Goal: Task Accomplishment & Management: Use online tool/utility

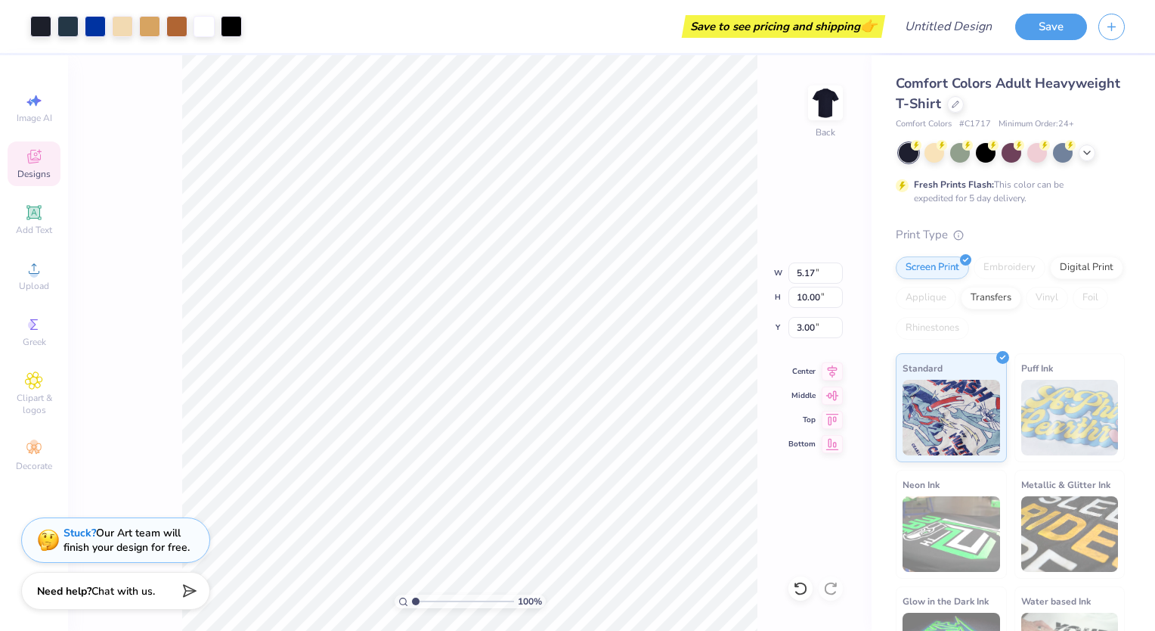
click at [42, 166] on div "Designs" at bounding box center [34, 163] width 53 height 45
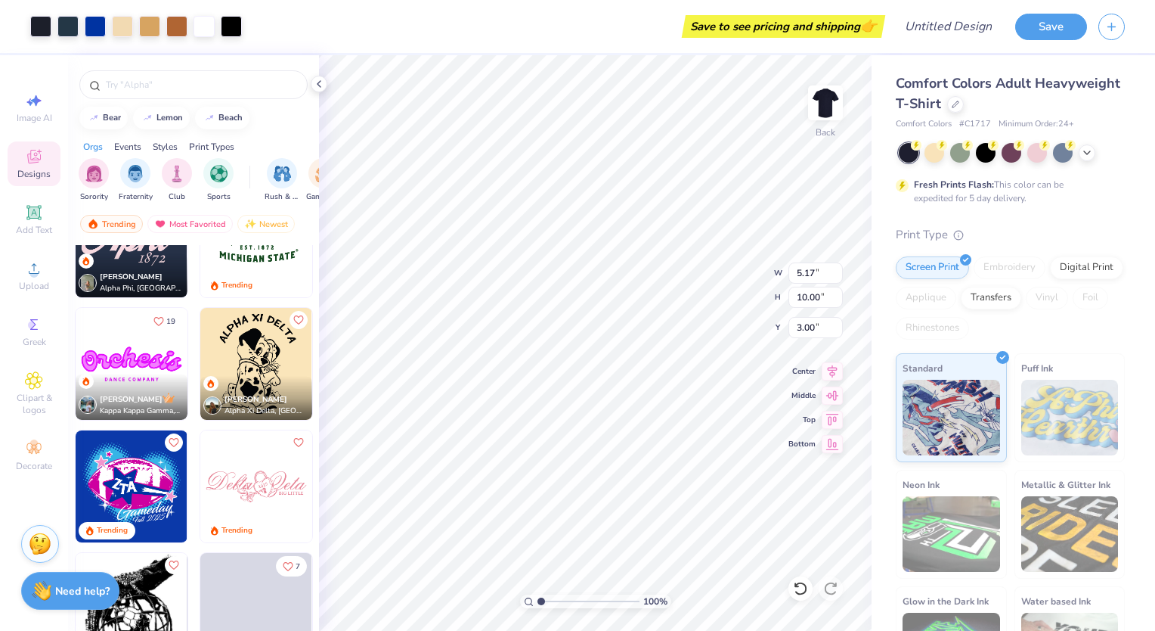
scroll to position [1512, 0]
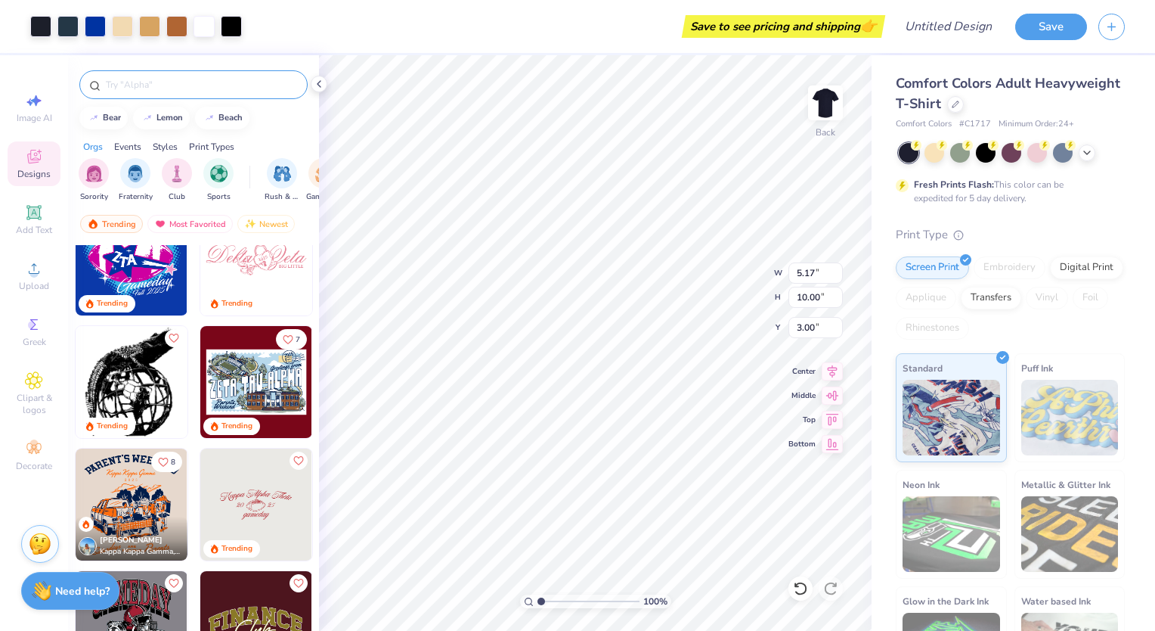
click at [163, 79] on input "text" at bounding box center [201, 84] width 194 height 15
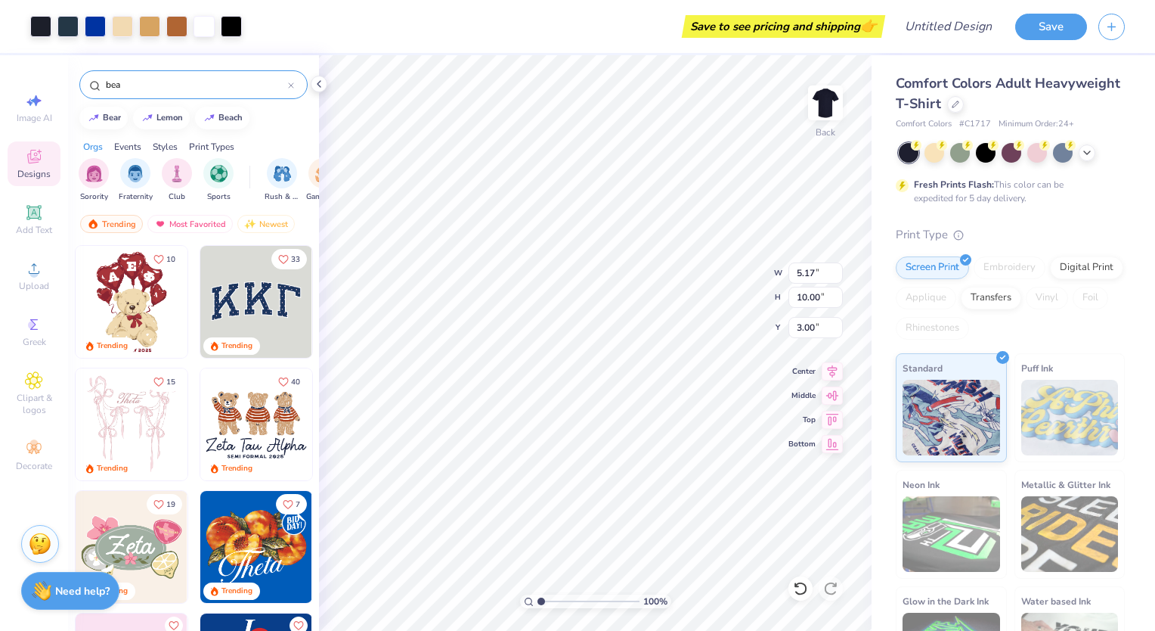
type input "bear"
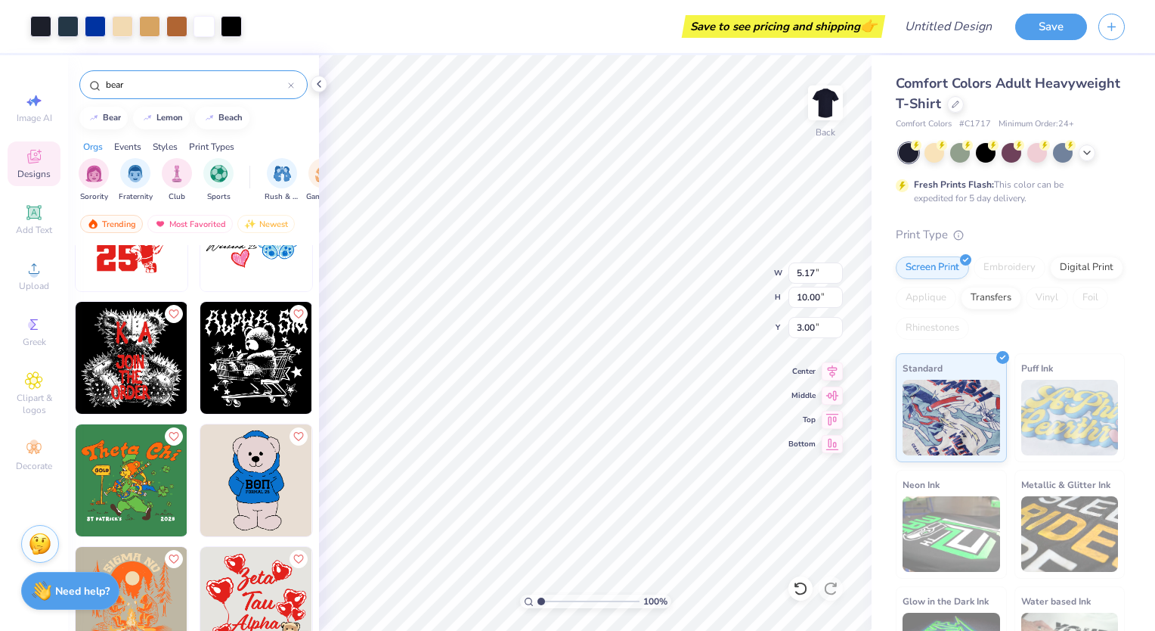
scroll to position [2646, 0]
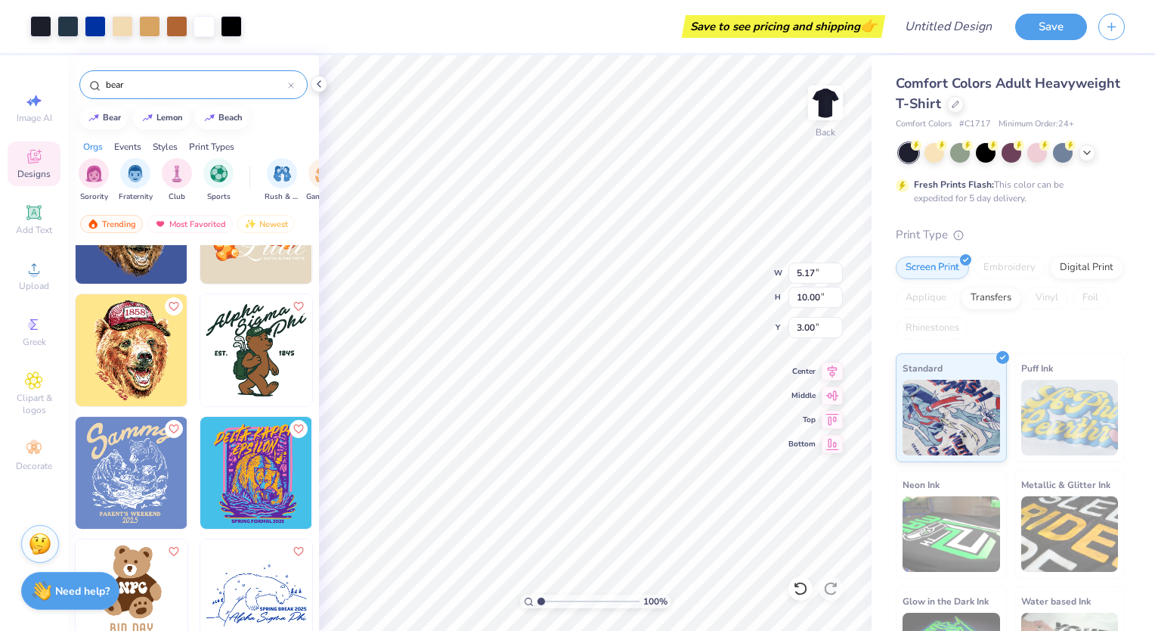
click at [290, 79] on div at bounding box center [291, 85] width 6 height 14
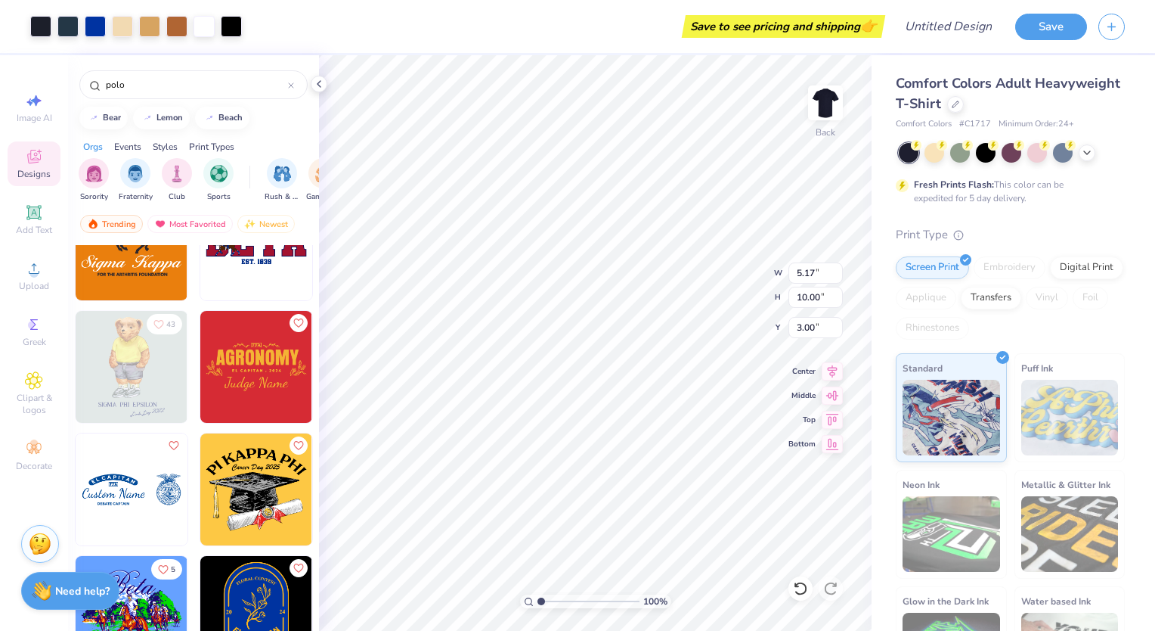
scroll to position [605, 0]
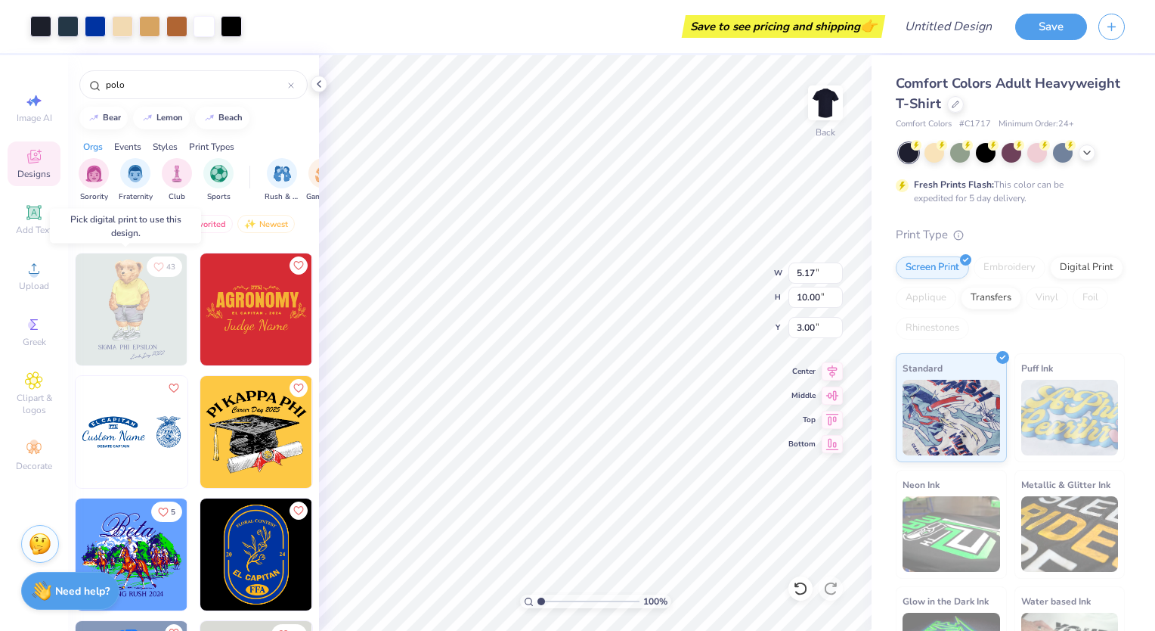
type input "polo"
click at [127, 328] on img at bounding box center [132, 309] width 112 height 112
click at [128, 307] on img at bounding box center [132, 309] width 112 height 112
click at [218, 145] on div "Print Types" at bounding box center [211, 147] width 45 height 14
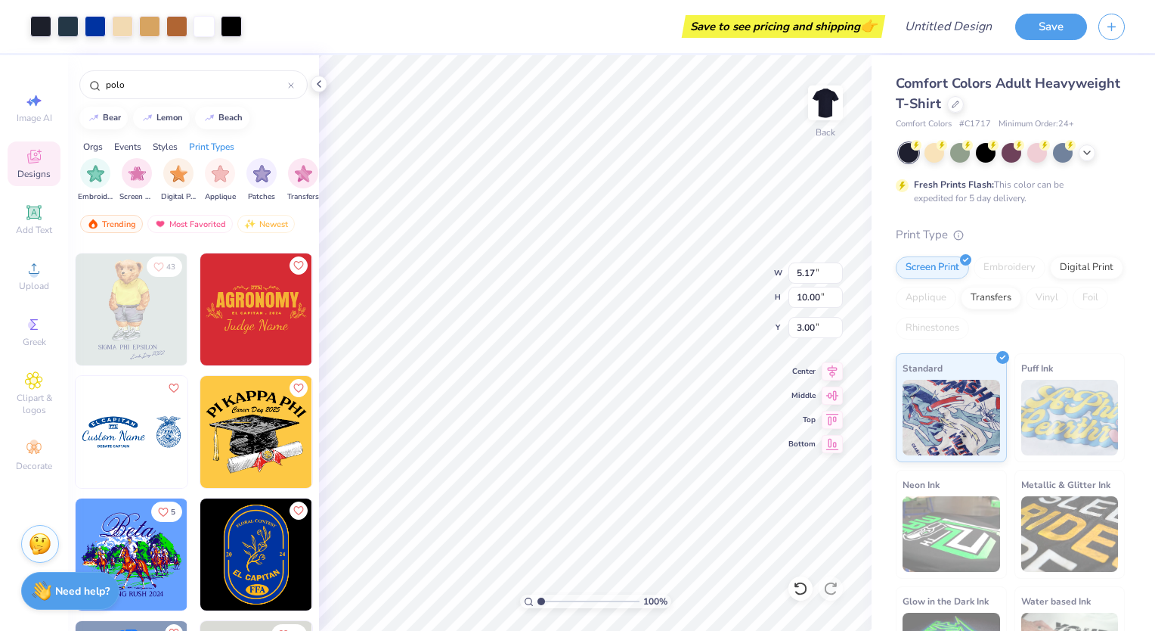
scroll to position [0, 1230]
click at [164, 174] on div "filter for Digital Print" at bounding box center [177, 172] width 30 height 30
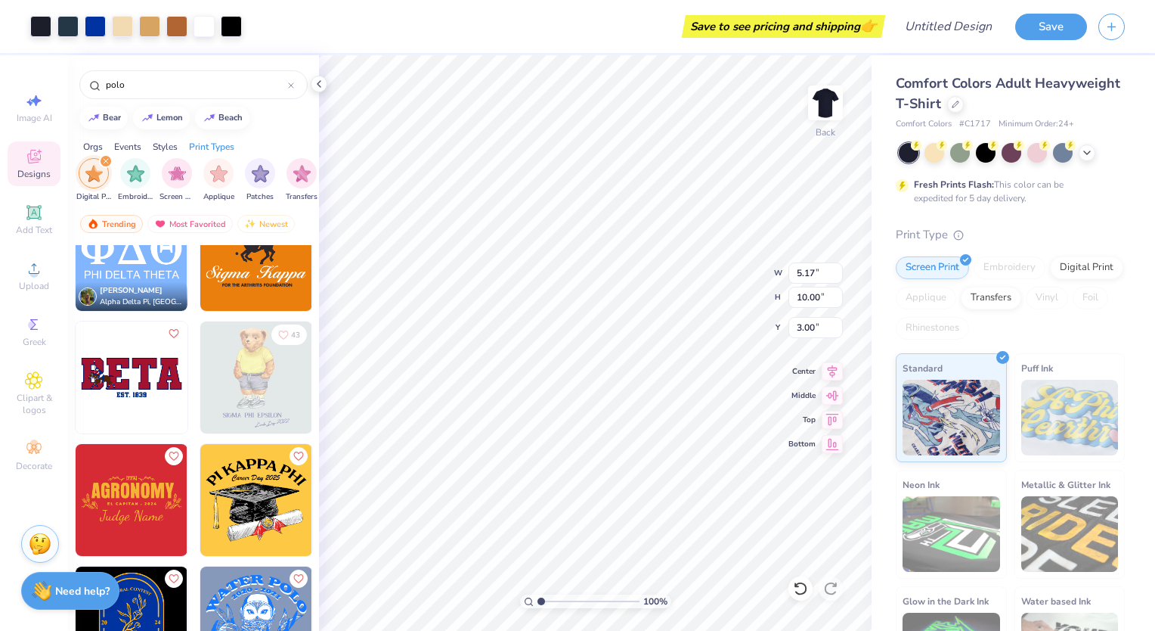
scroll to position [378, 0]
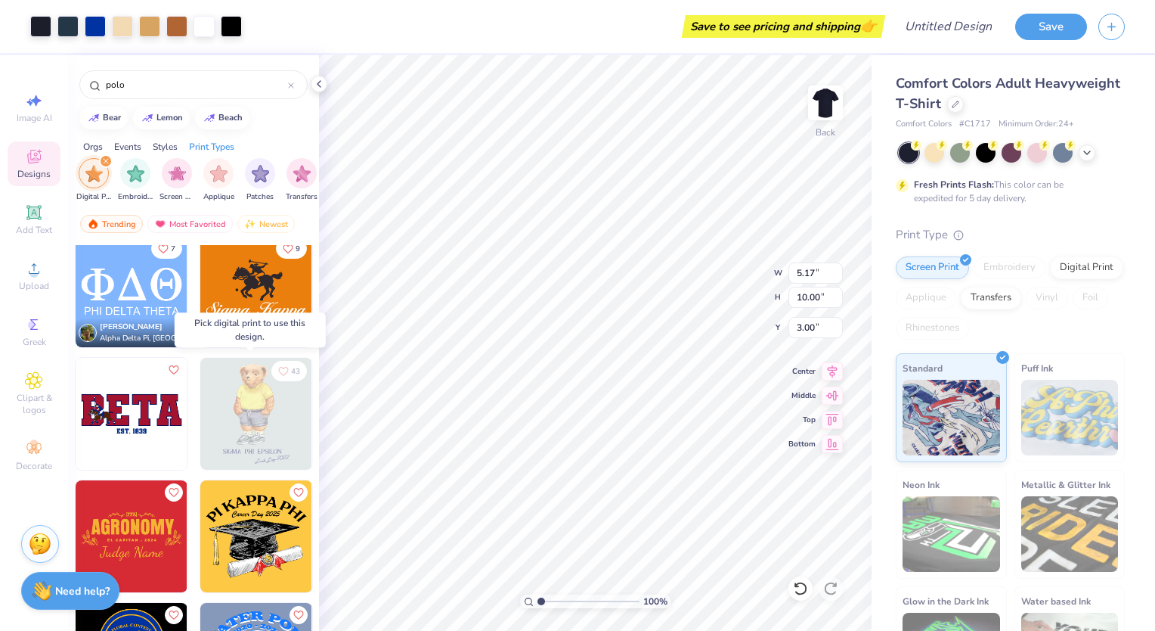
click at [248, 416] on img at bounding box center [256, 414] width 112 height 112
click at [240, 413] on img at bounding box center [256, 414] width 112 height 112
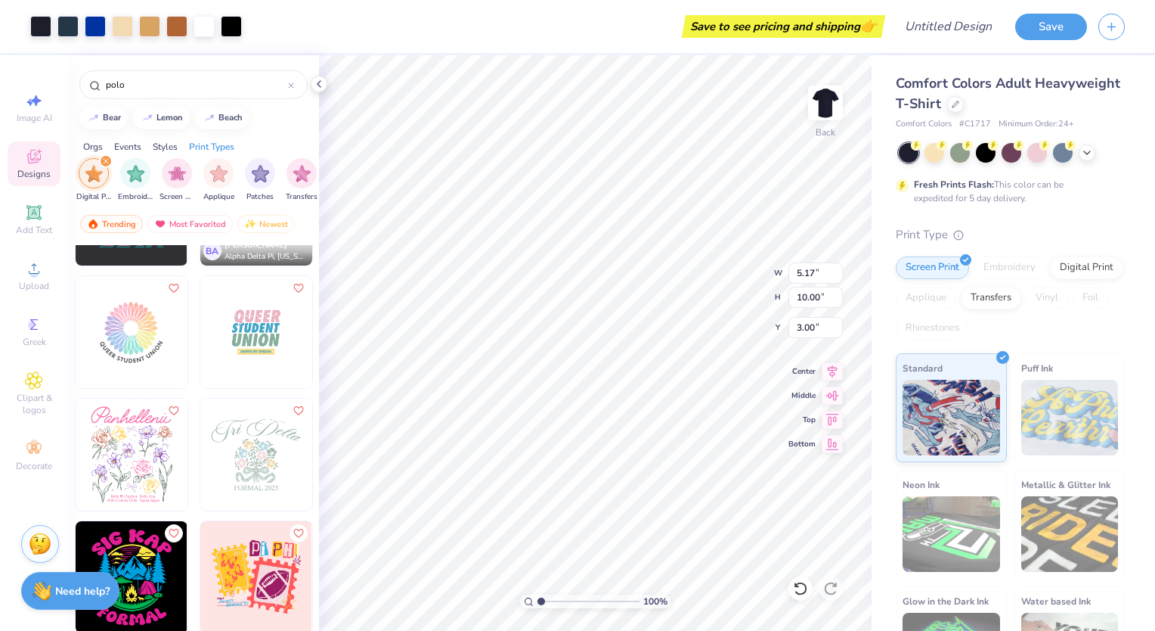
scroll to position [4386, 0]
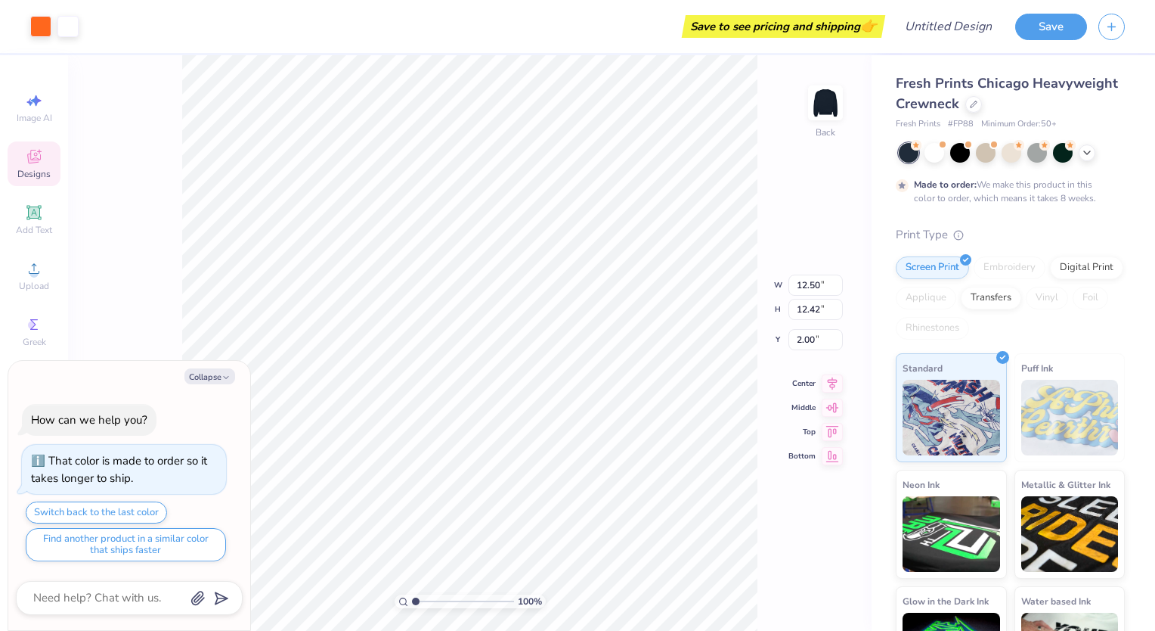
type textarea "x"
type input "2.03"
type textarea "x"
type input "2.54"
click at [45, 208] on div "Add Text" at bounding box center [34, 219] width 53 height 45
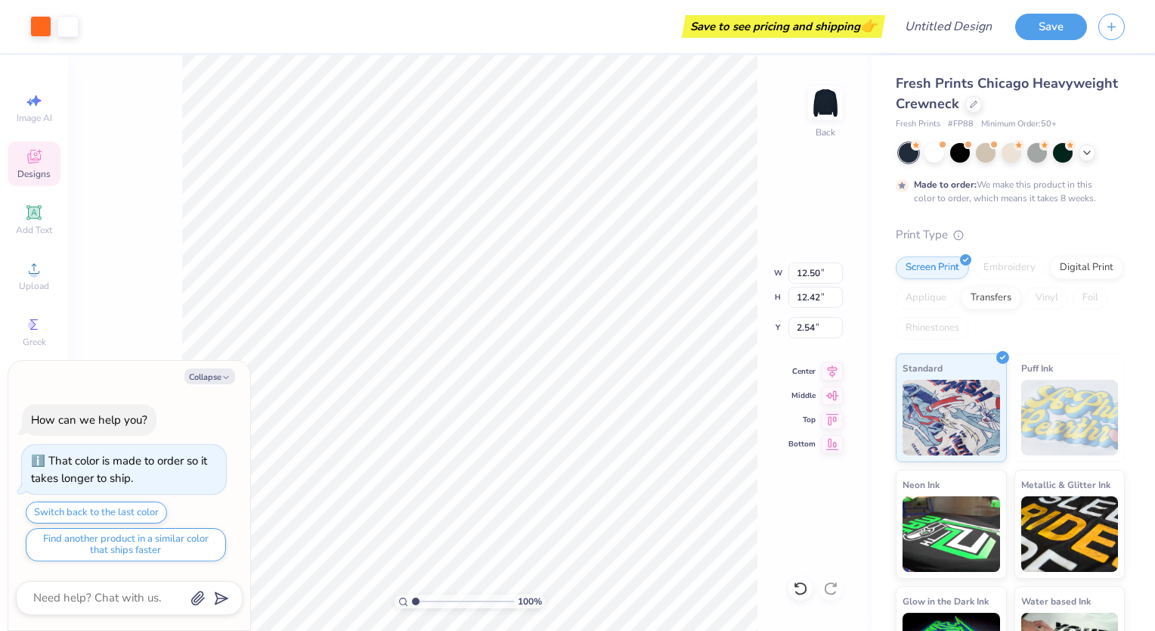
type textarea "x"
type input "5.95"
type input "1.72"
type input "9.64"
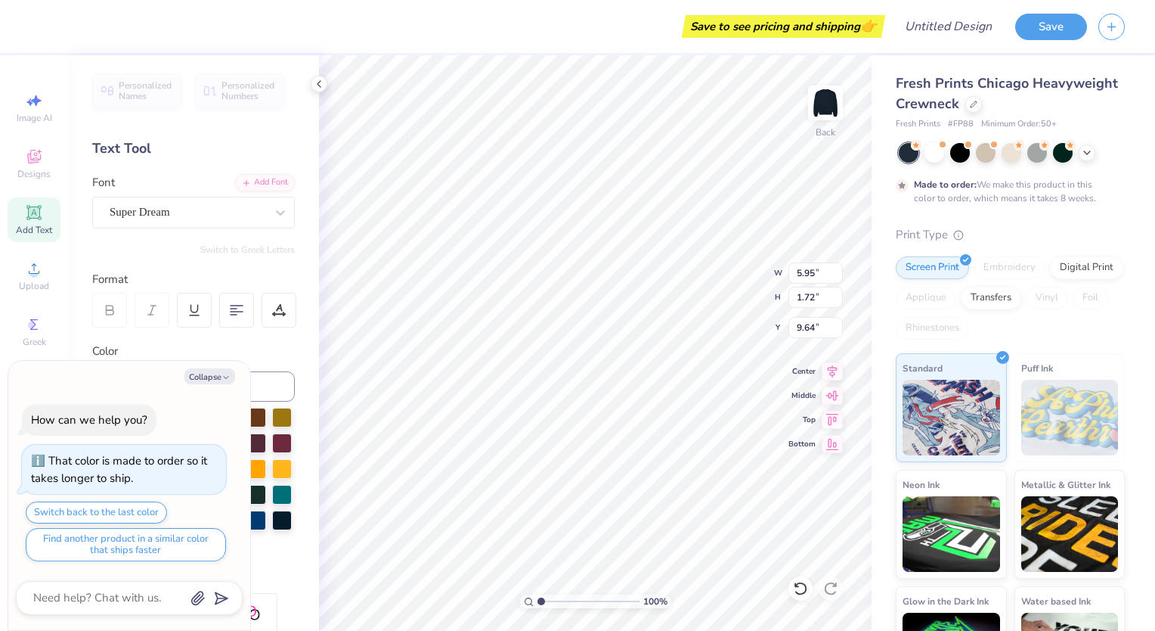
type textarea "x"
type input "12.50"
type input "12.42"
type input "3.43"
type textarea "x"
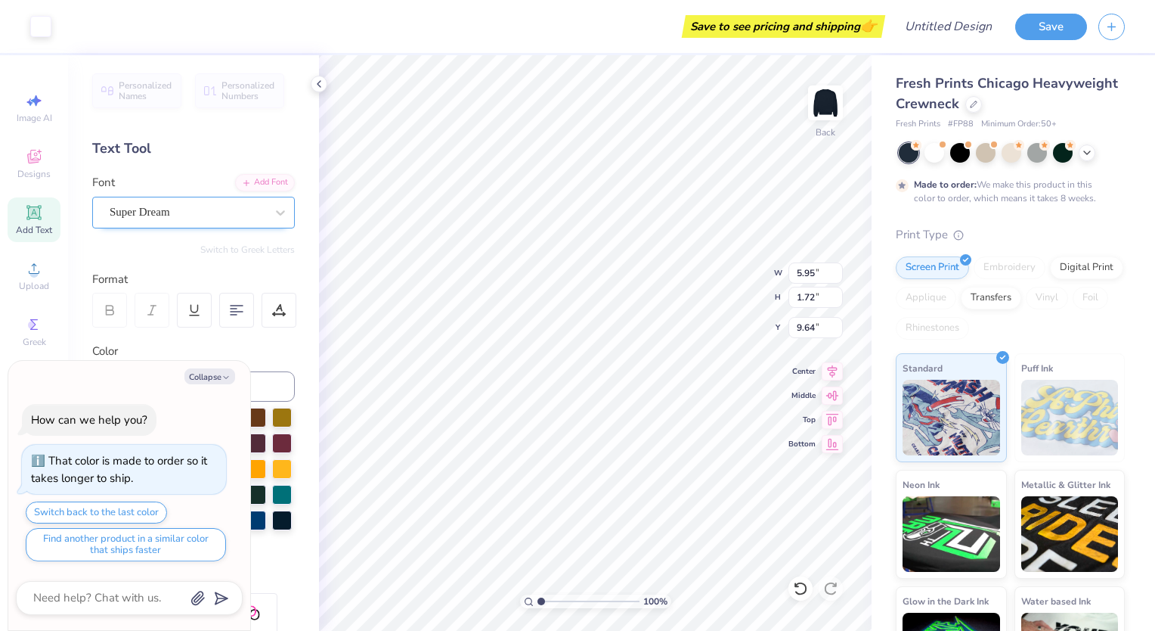
type input "12.83"
click at [217, 223] on div "Super Dream" at bounding box center [193, 213] width 203 height 32
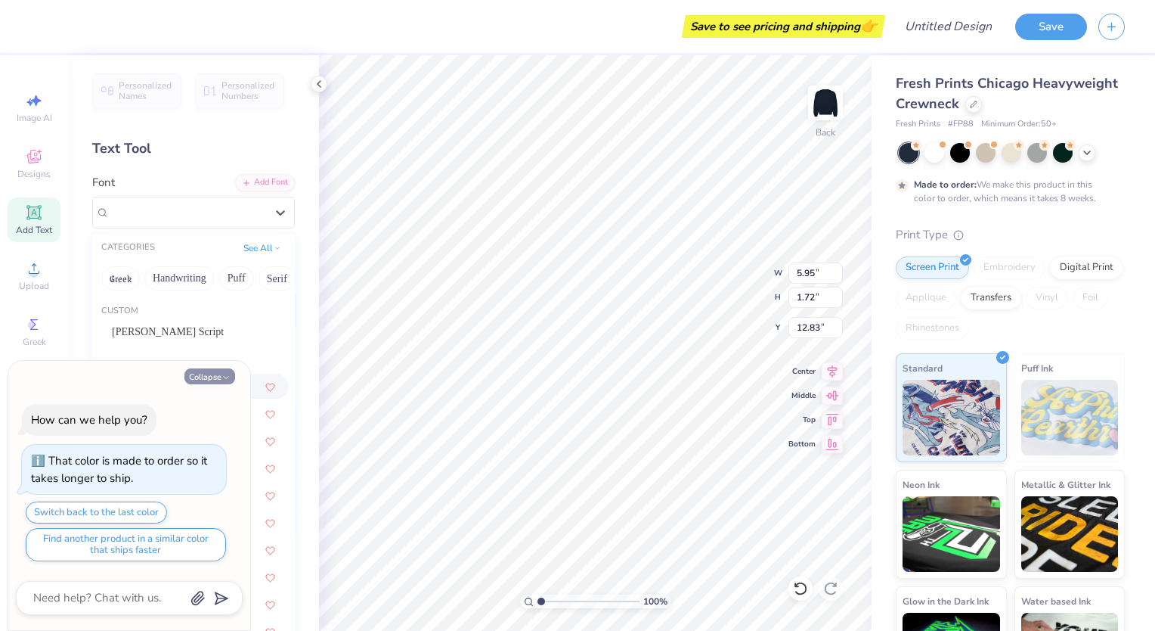
click at [231, 371] on button "Collapse" at bounding box center [209, 376] width 51 height 16
type textarea "x"
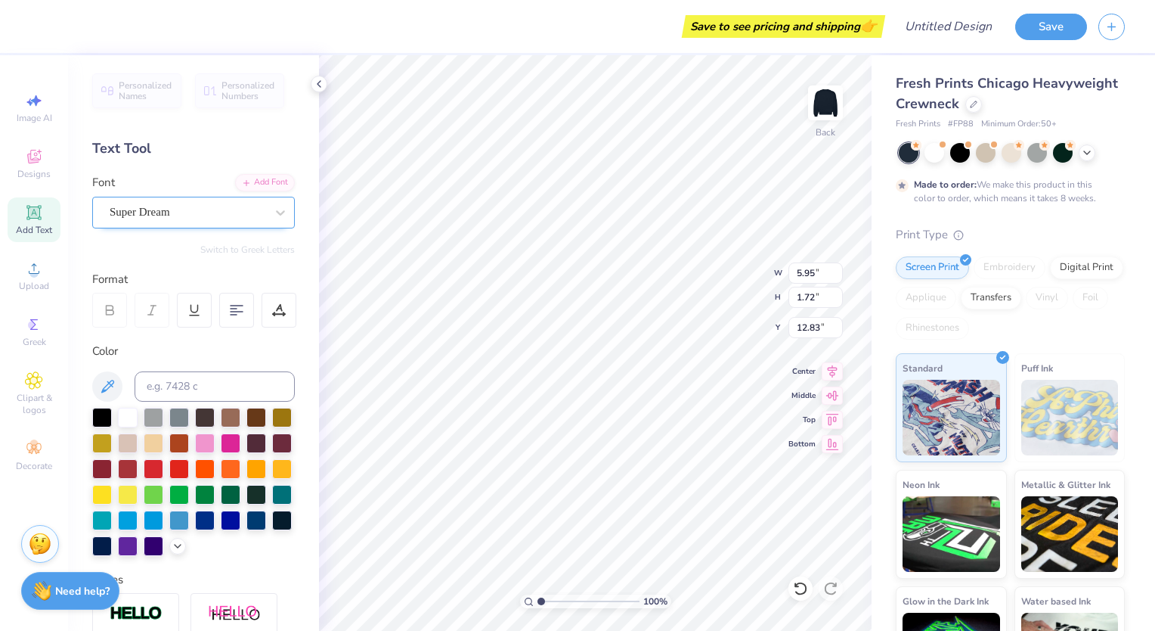
click at [232, 219] on div "Super Dream" at bounding box center [187, 211] width 159 height 23
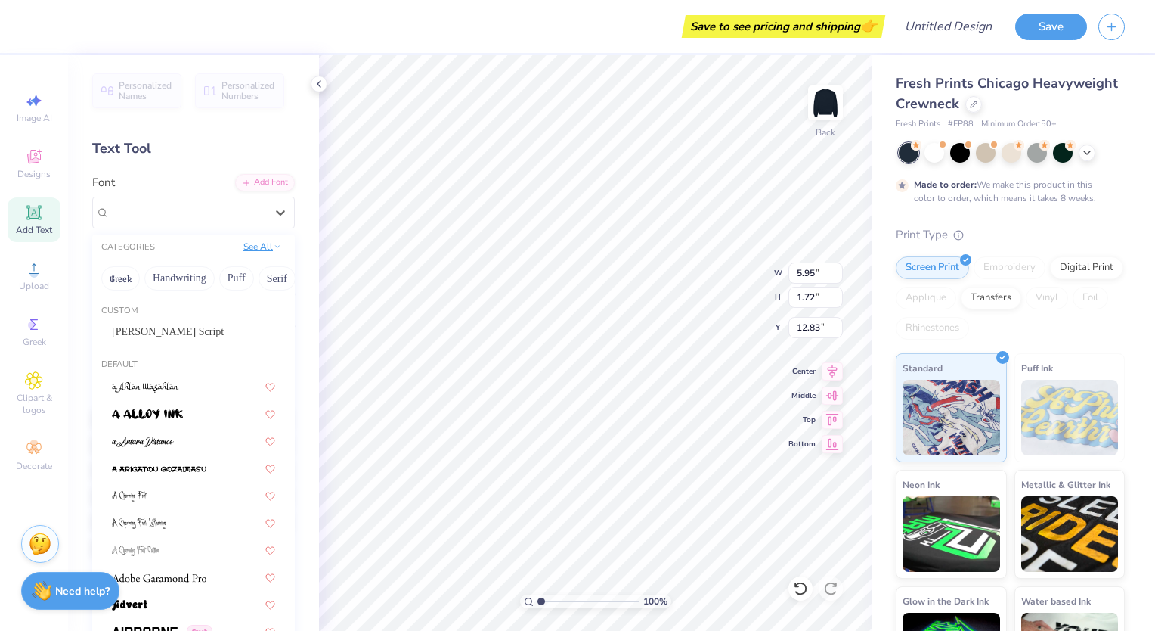
click at [250, 250] on button "See All" at bounding box center [262, 246] width 47 height 15
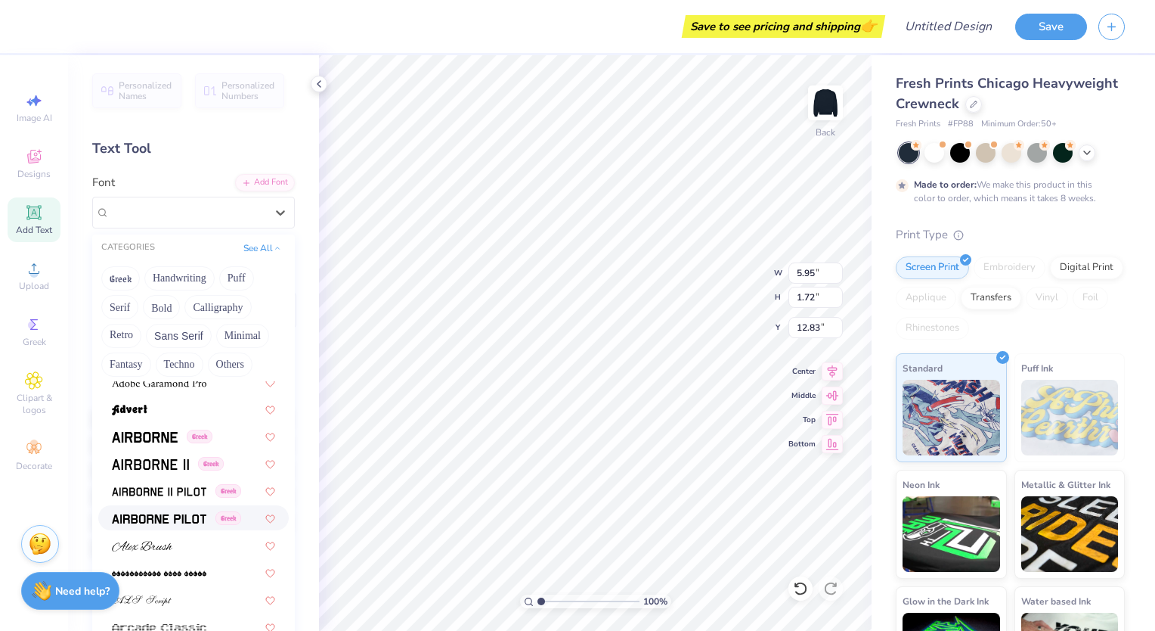
scroll to position [378, 0]
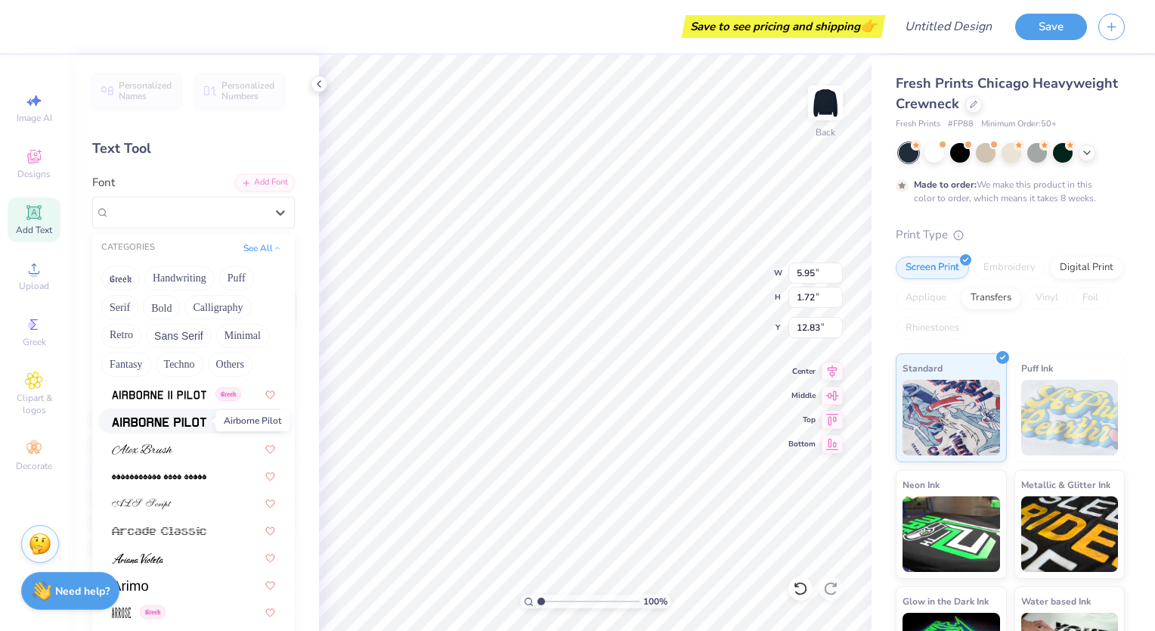
click at [162, 417] on img at bounding box center [159, 422] width 95 height 11
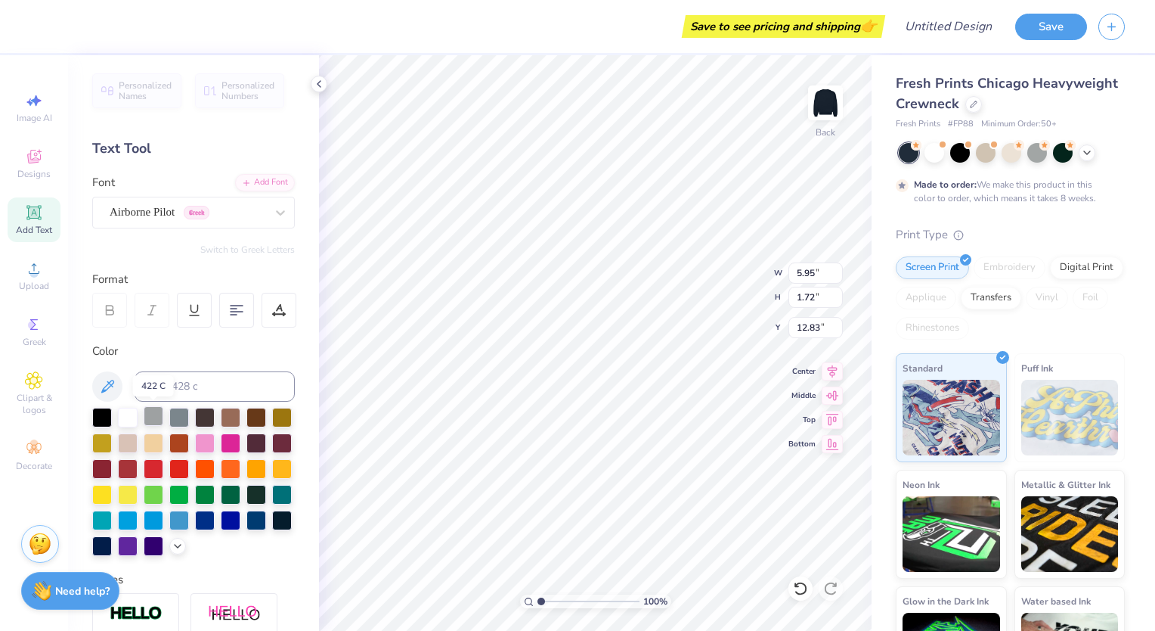
type input "5.69"
type input "1.80"
type input "12.79"
click at [273, 216] on icon at bounding box center [280, 212] width 15 height 15
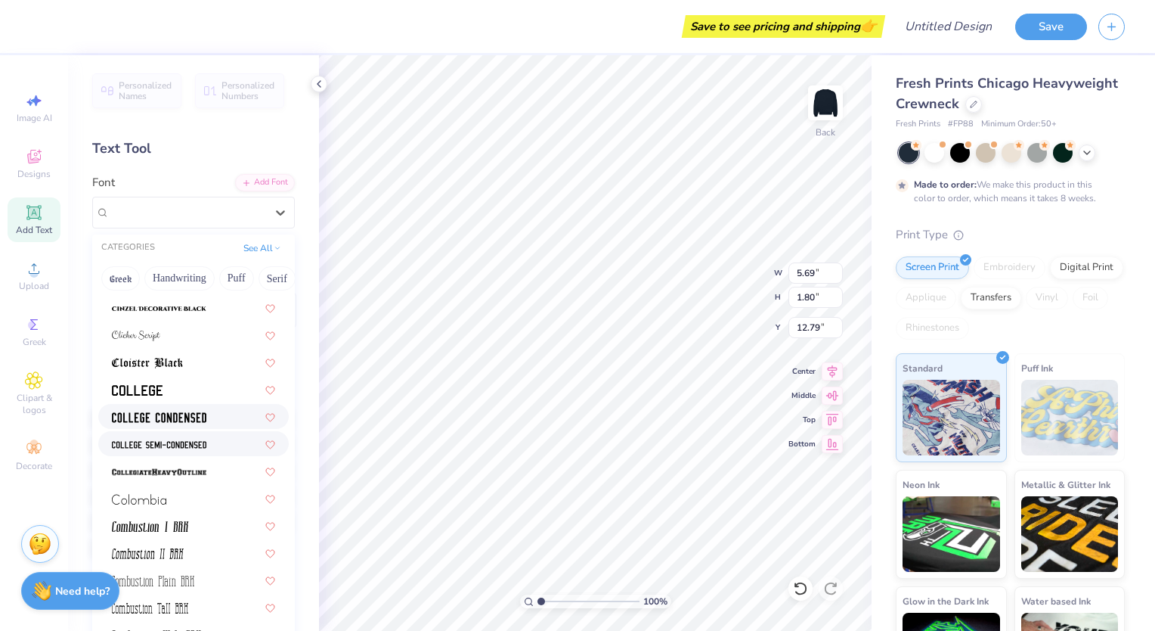
scroll to position [1966, 0]
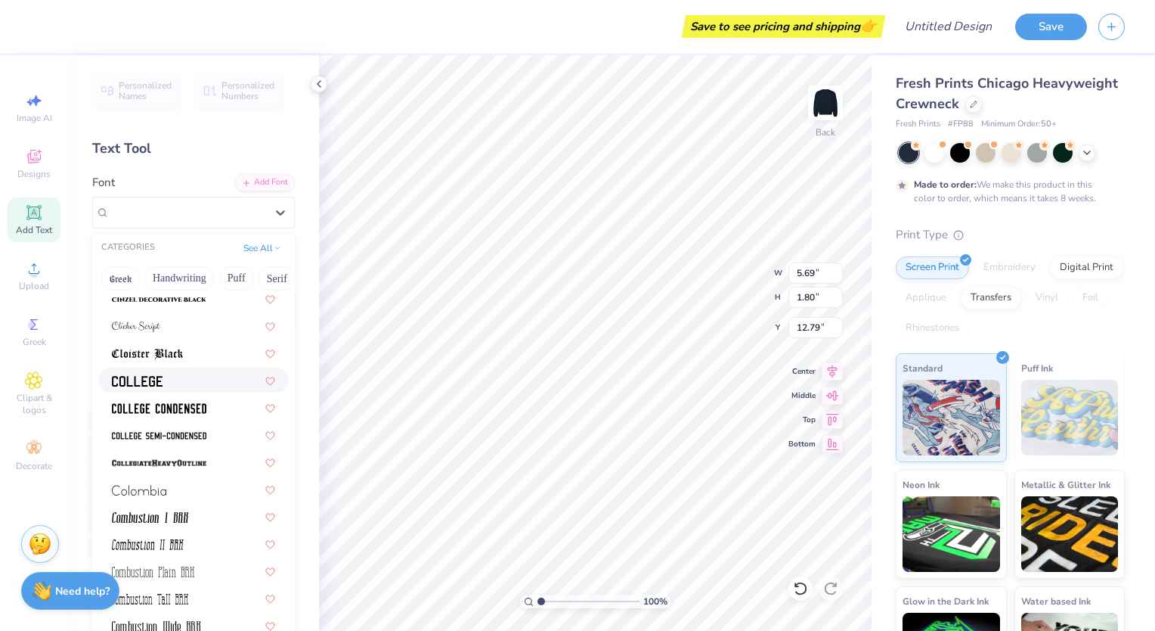
click at [178, 379] on div at bounding box center [193, 380] width 163 height 16
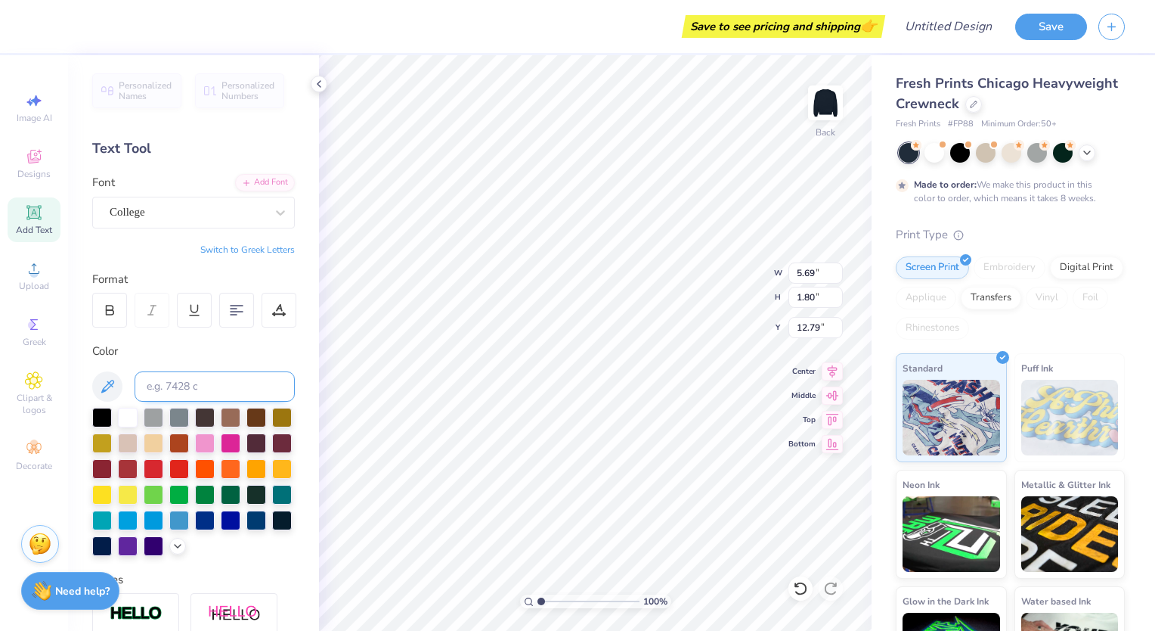
type input "5.40"
type input "1.68"
type input "12.85"
click at [194, 204] on div "College" at bounding box center [187, 211] width 159 height 23
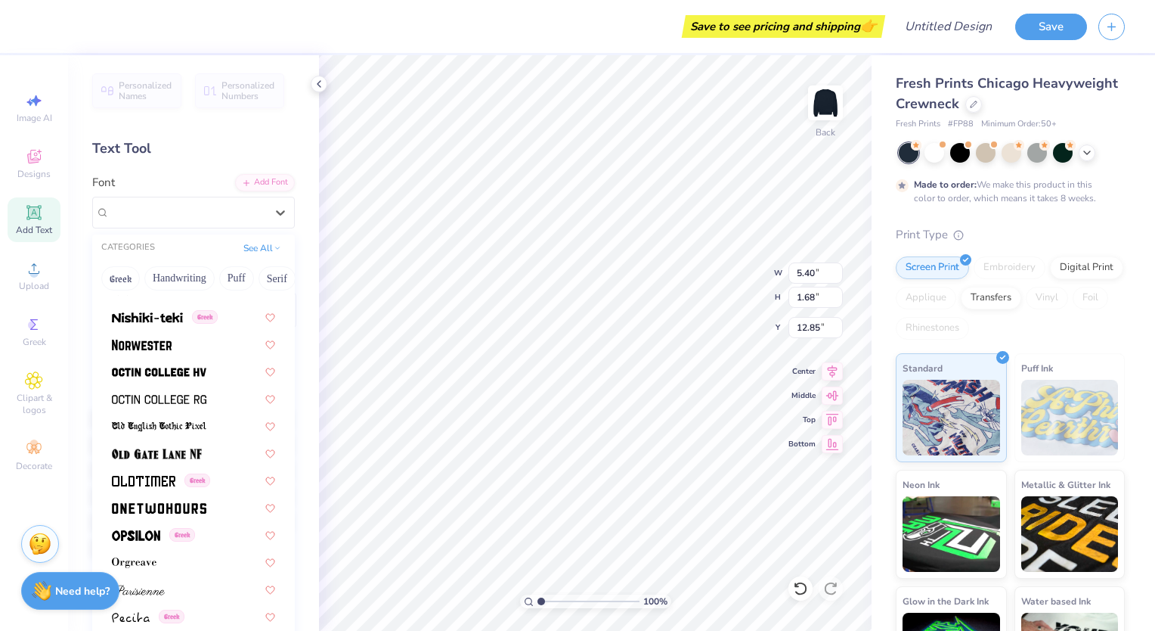
scroll to position [5961, 0]
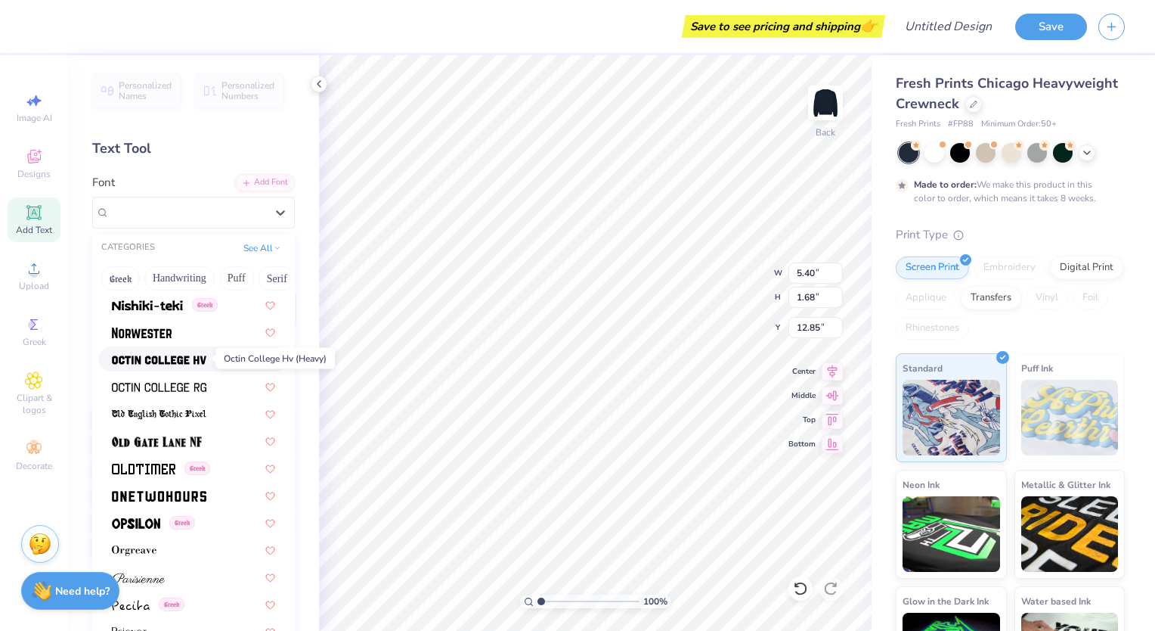
click at [165, 355] on img at bounding box center [159, 360] width 95 height 11
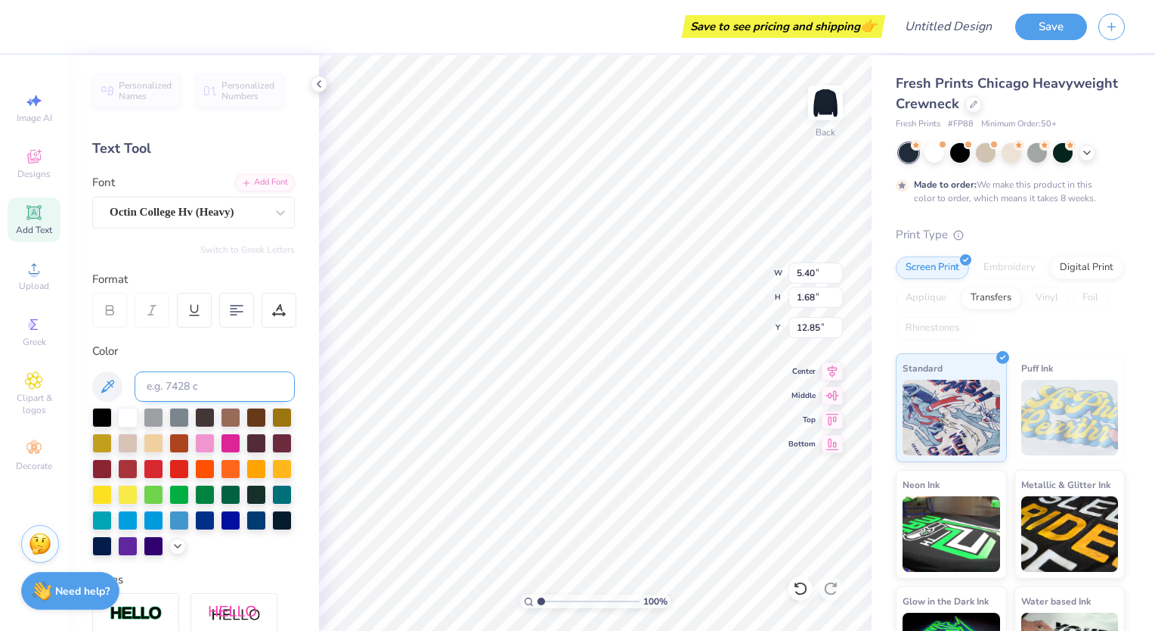
type input "5.25"
type input "1.72"
type input "12.83"
click at [113, 383] on icon at bounding box center [107, 386] width 13 height 13
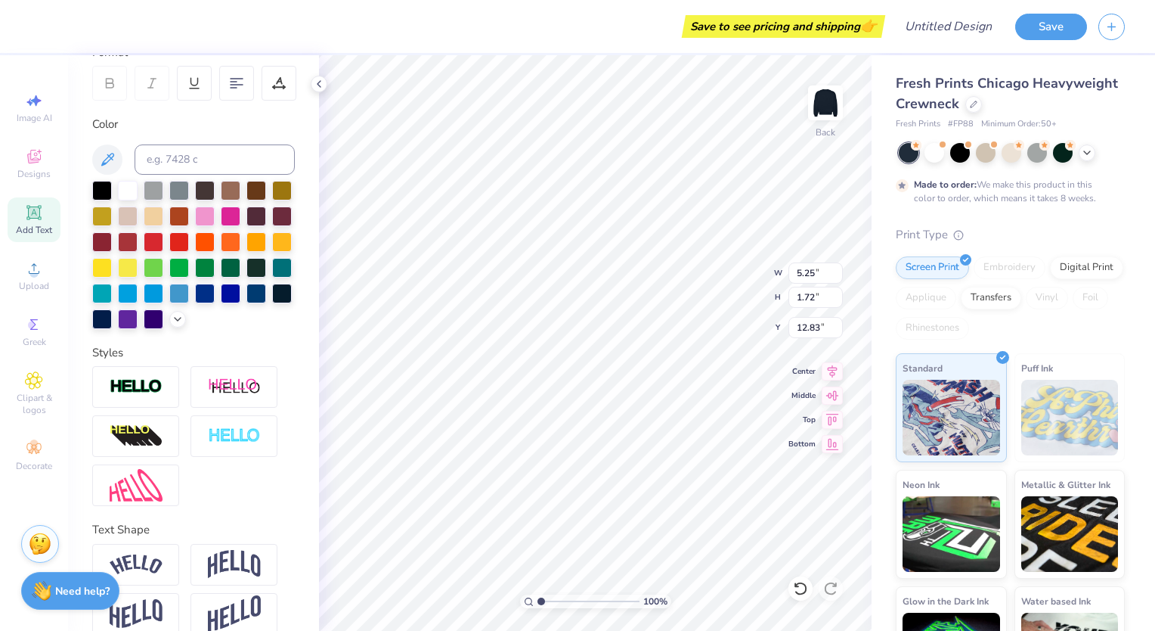
scroll to position [273, 0]
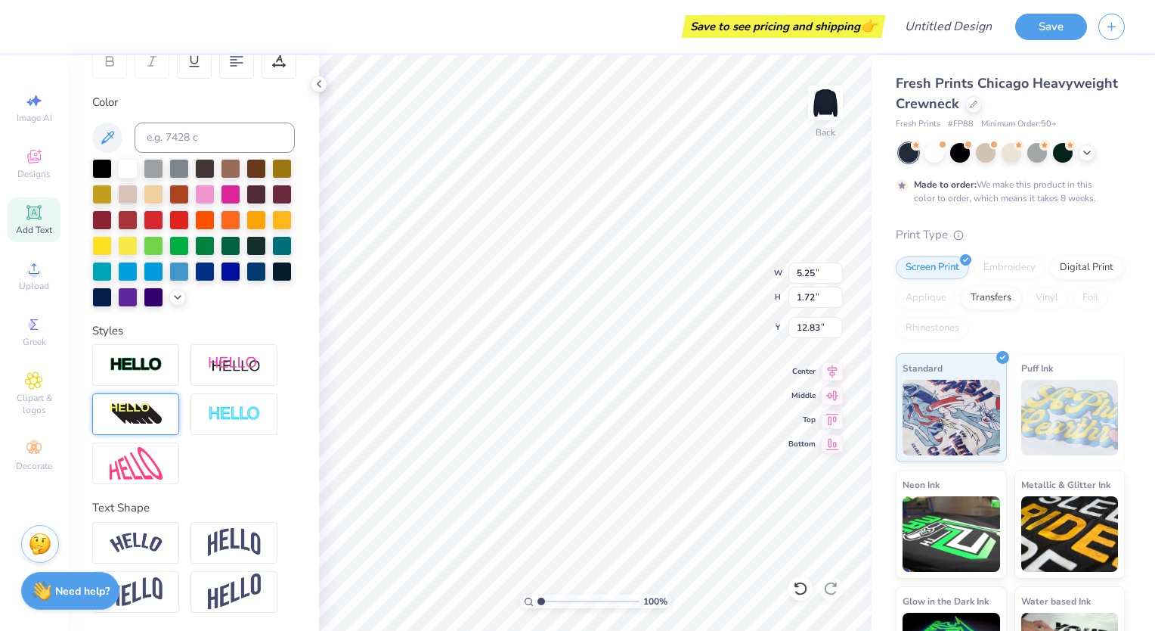
click at [151, 417] on img at bounding box center [136, 414] width 53 height 24
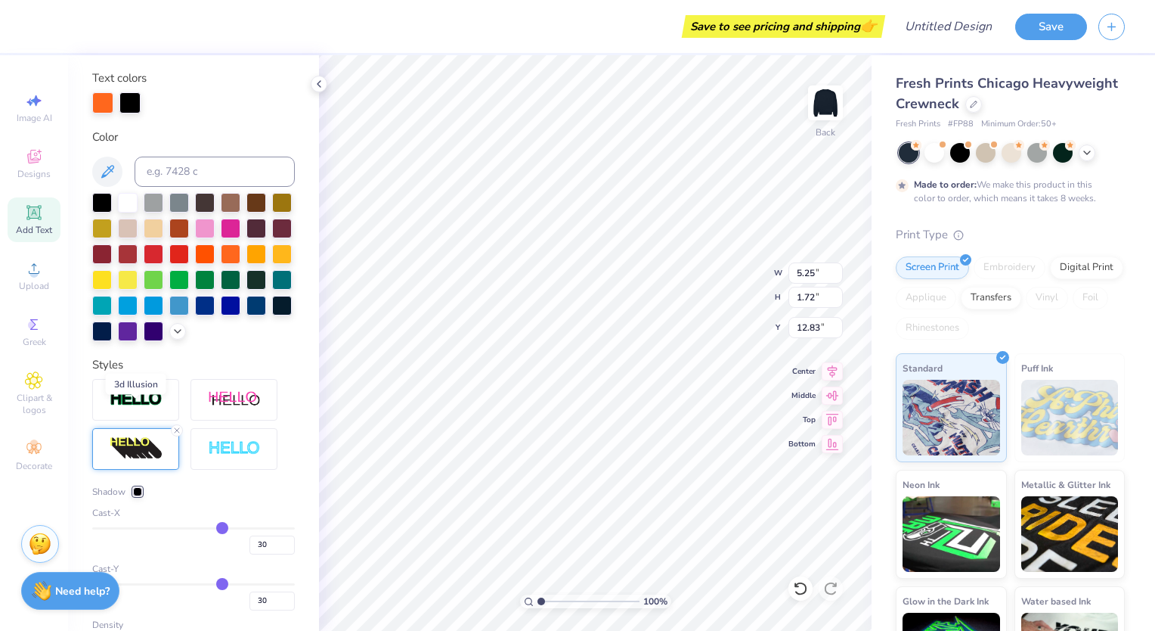
type input "6.82"
type input "2.24"
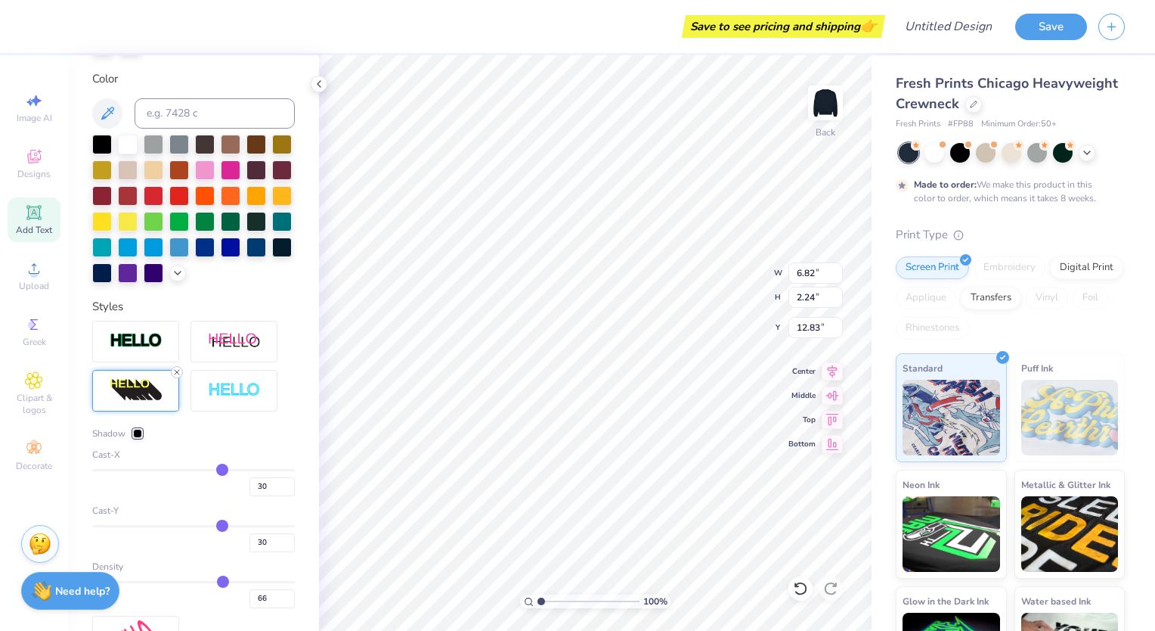
click at [176, 377] on icon at bounding box center [176, 371] width 9 height 9
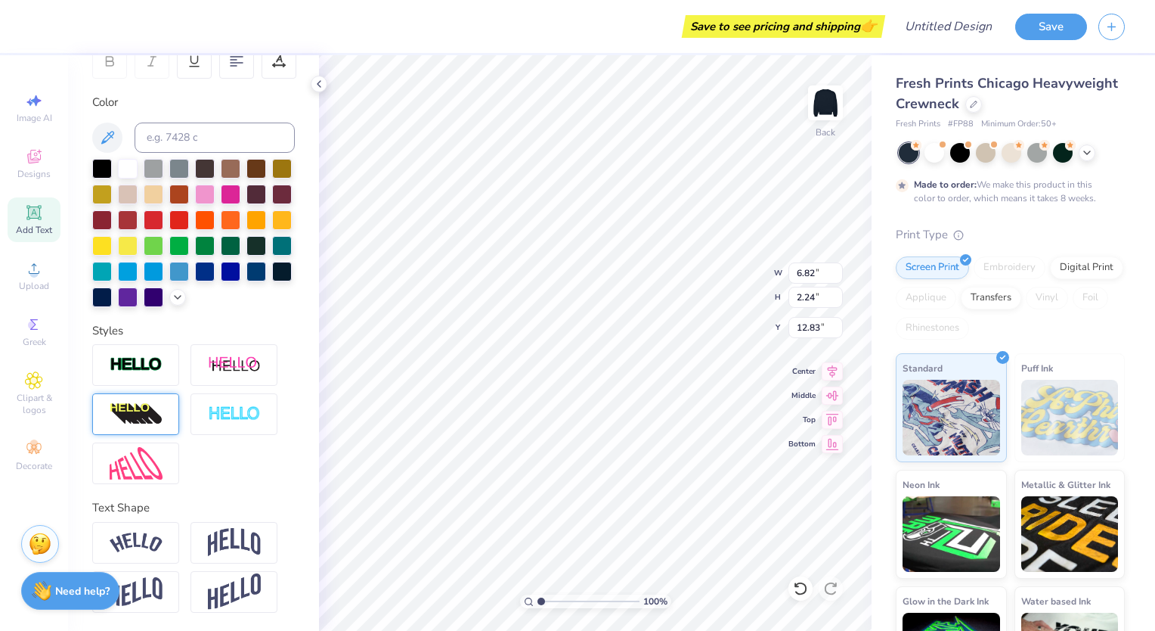
type input "5.25"
type input "1.72"
click at [144, 369] on img at bounding box center [136, 364] width 53 height 17
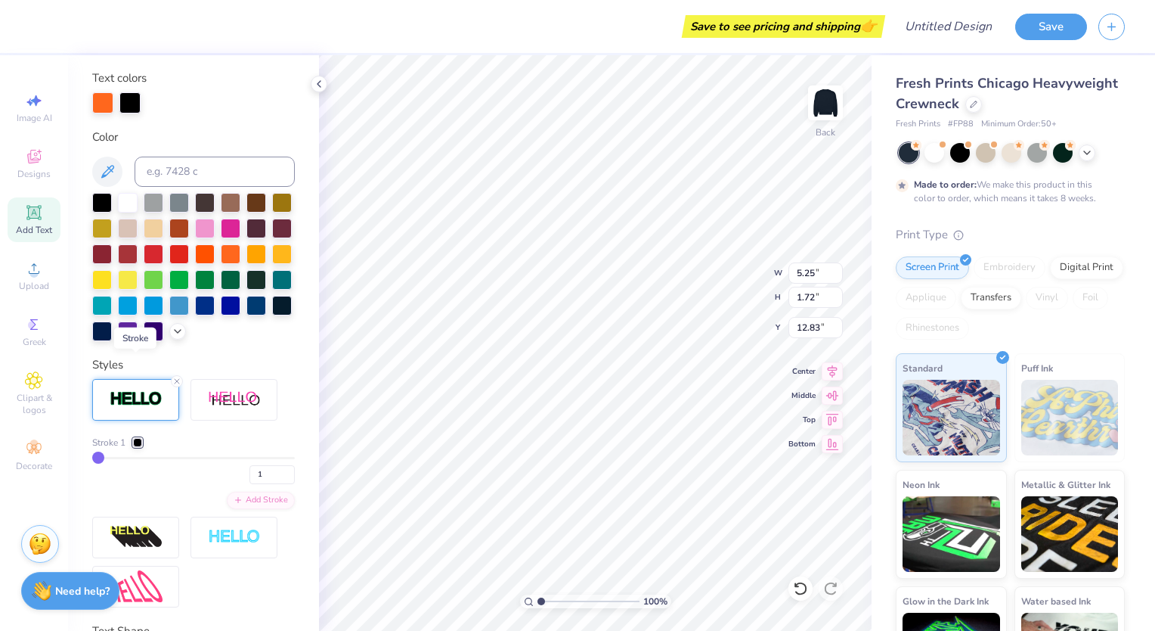
type input "5.28"
type input "1.75"
type input "12.82"
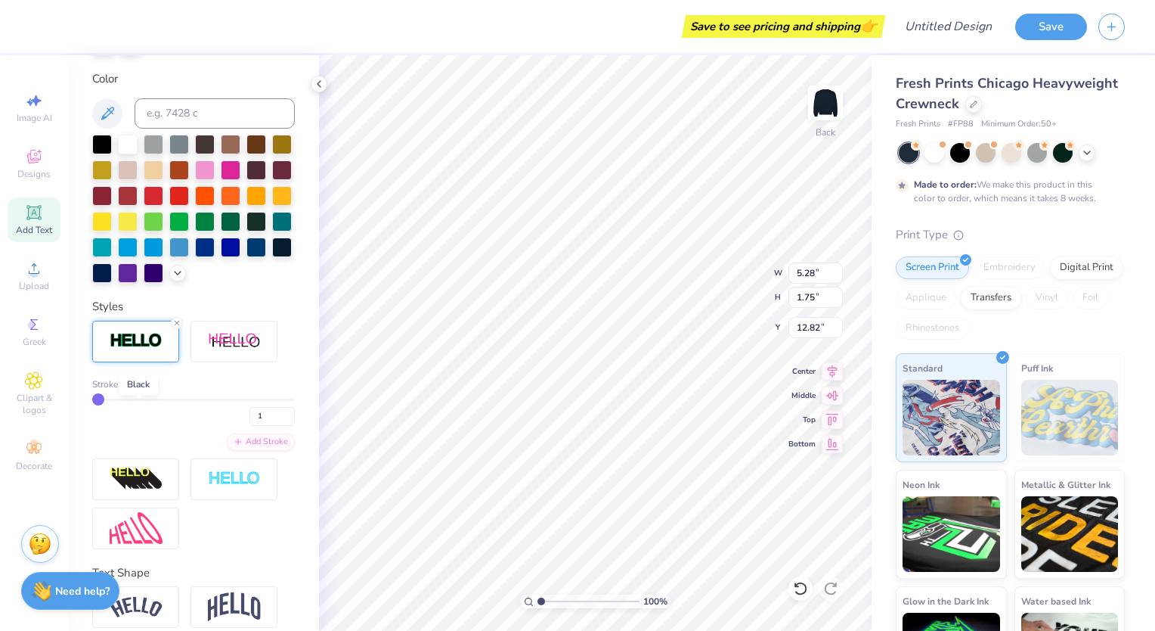
click at [137, 389] on div at bounding box center [137, 384] width 9 height 9
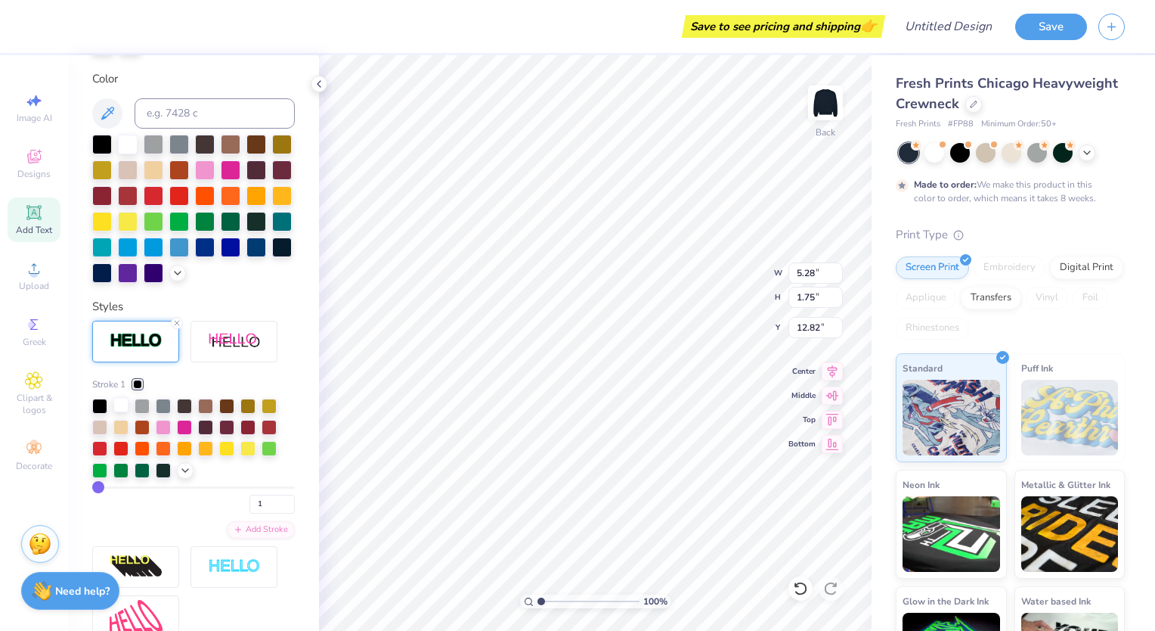
click at [122, 412] on div at bounding box center [120, 404] width 15 height 15
type input "5.28"
type input "1.75"
type input "14.09"
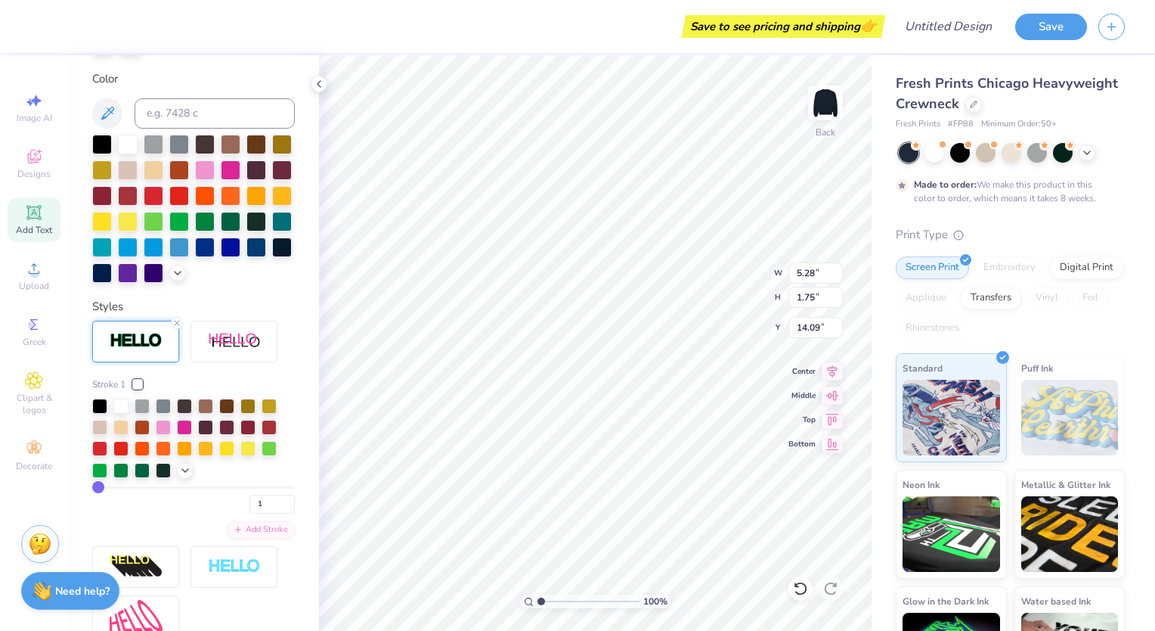
type textarea "T"
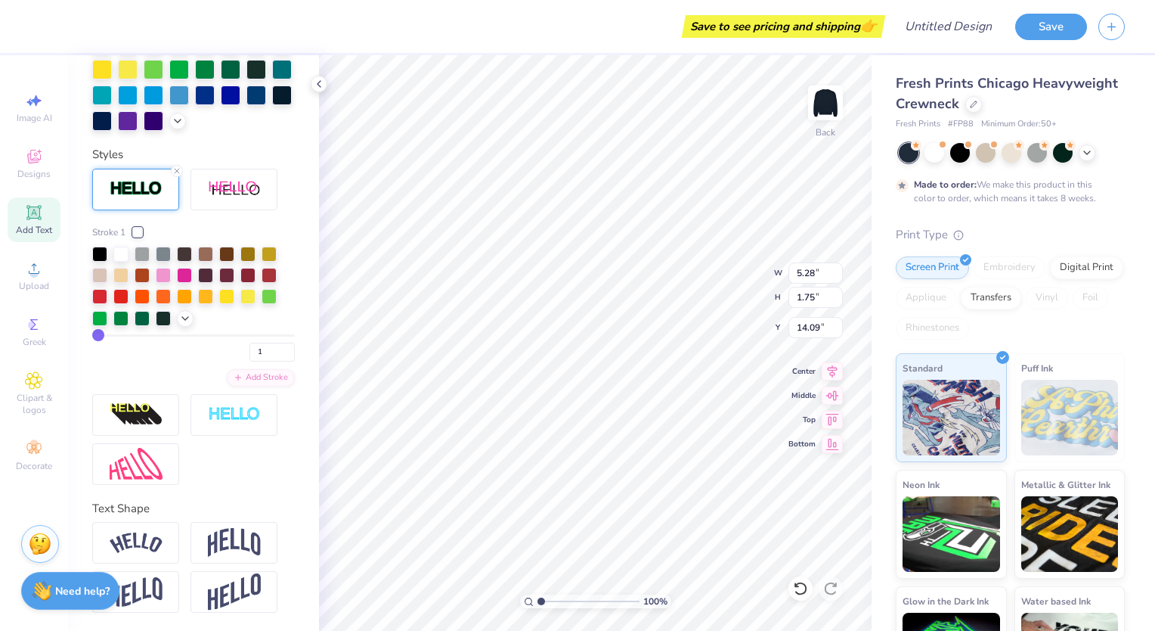
scroll to position [508, 0]
type textarea "SHSUCOM"
click at [220, 581] on img at bounding box center [234, 591] width 53 height 37
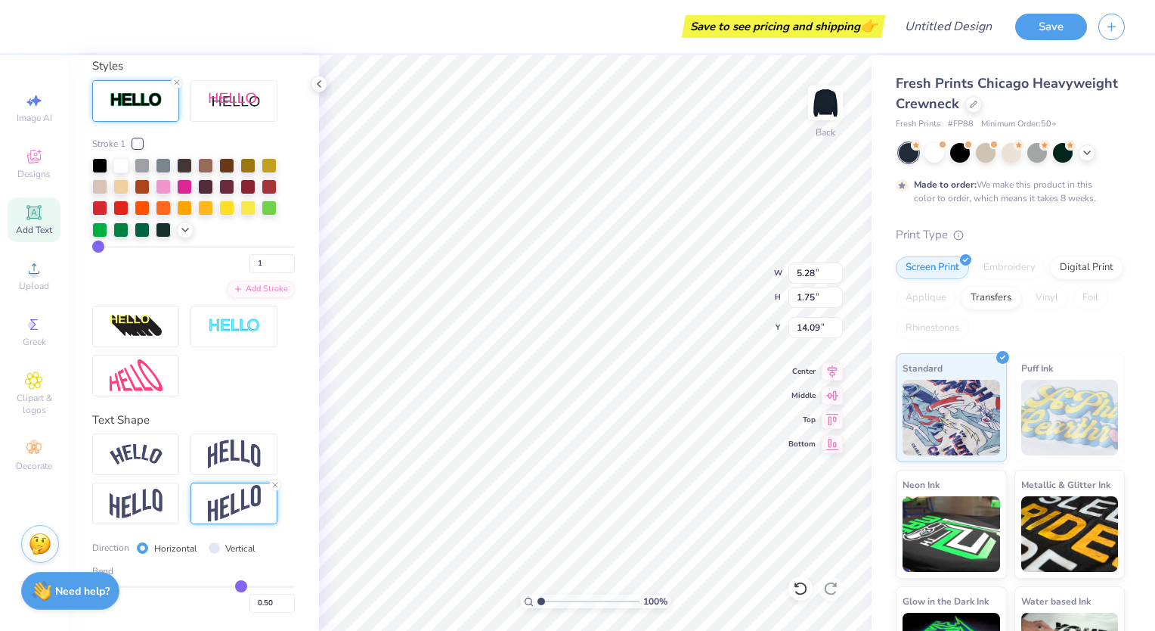
scroll to position [596, 0]
click at [210, 547] on input "Vertical" at bounding box center [214, 547] width 11 height 11
radio input "true"
click at [139, 549] on input "Horizontal" at bounding box center [142, 547] width 11 height 11
radio input "true"
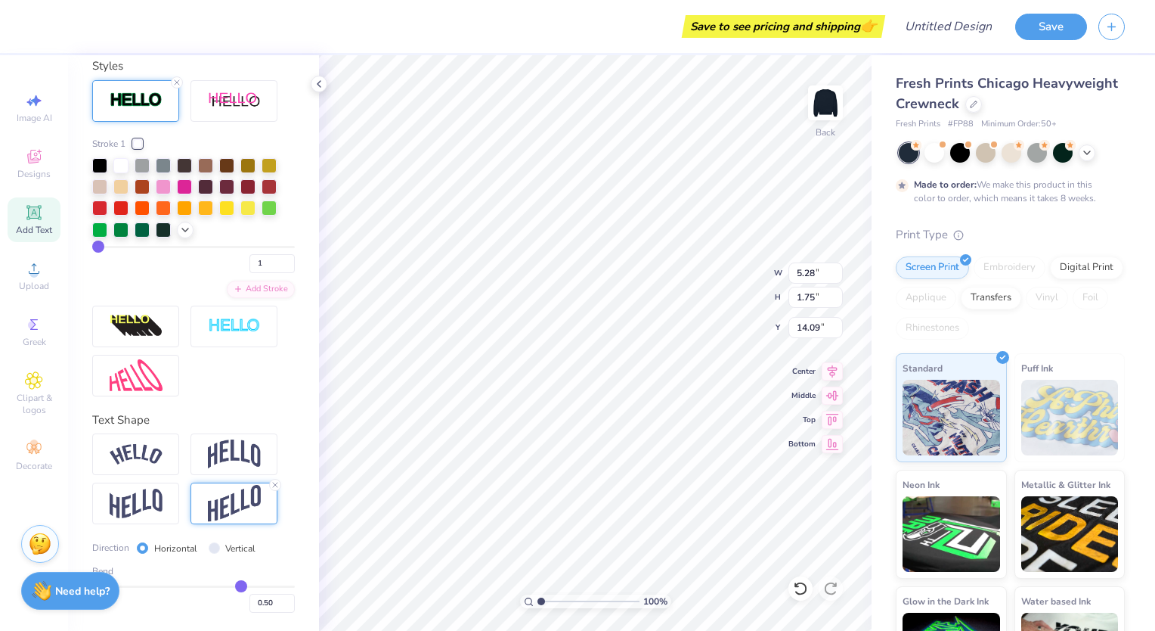
type input "0.46"
type input "0.43"
type input "0.42"
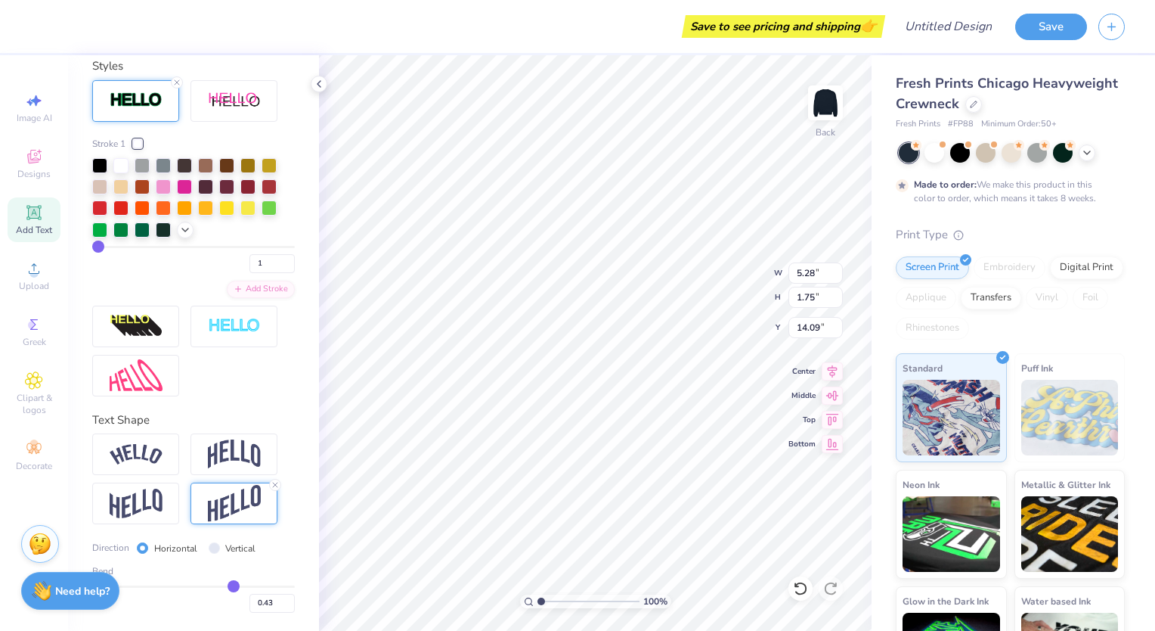
type input "0.42"
type input "0.41"
type input "0.4"
type input "0.40"
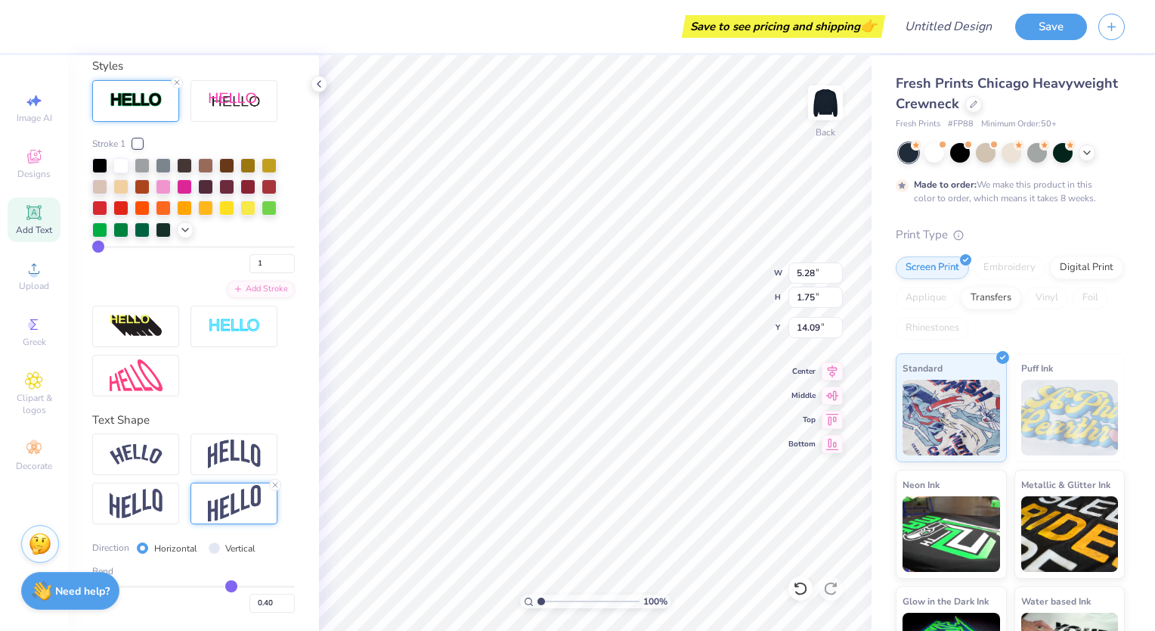
type input "0.38"
type input "0.37"
type input "0.36"
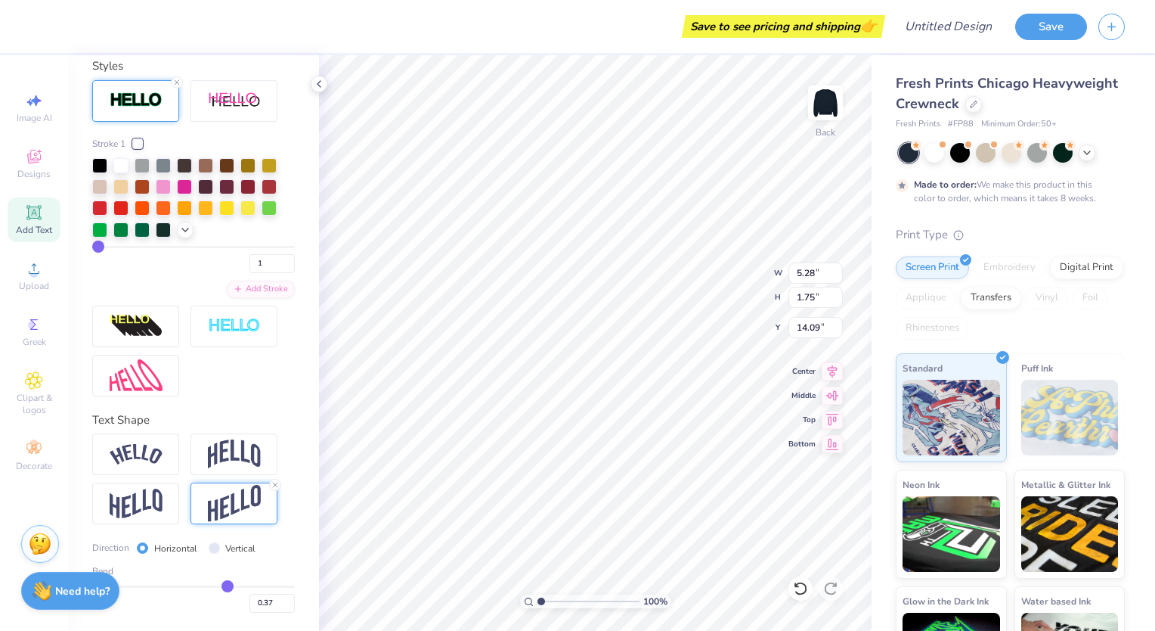
type input "0.36"
type input "0.35"
type input "0.33"
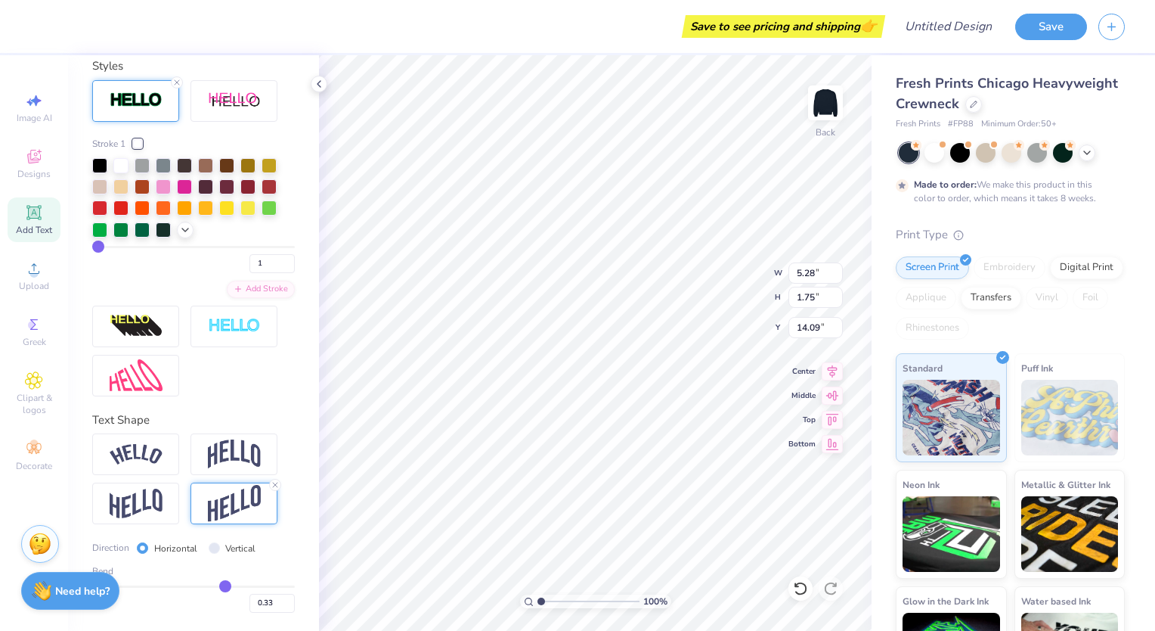
type input "0.32"
type input "0.31"
type input "0.3"
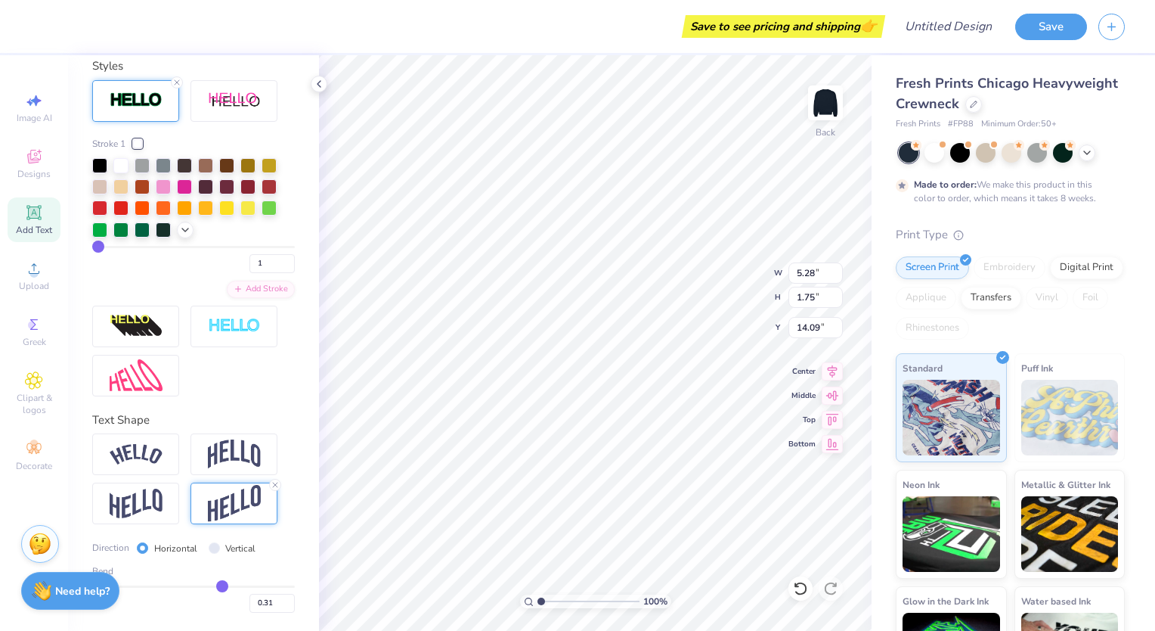
type input "0.30"
type input "0.29"
type input "0.27"
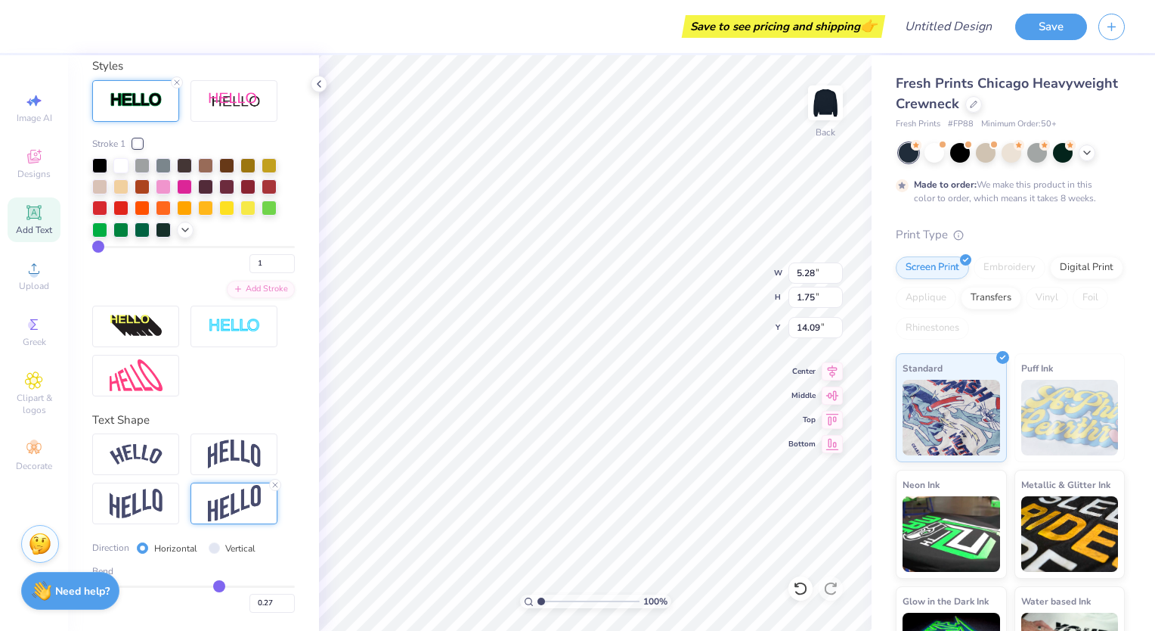
type input "0.25"
type input "0.23"
type input "0.22"
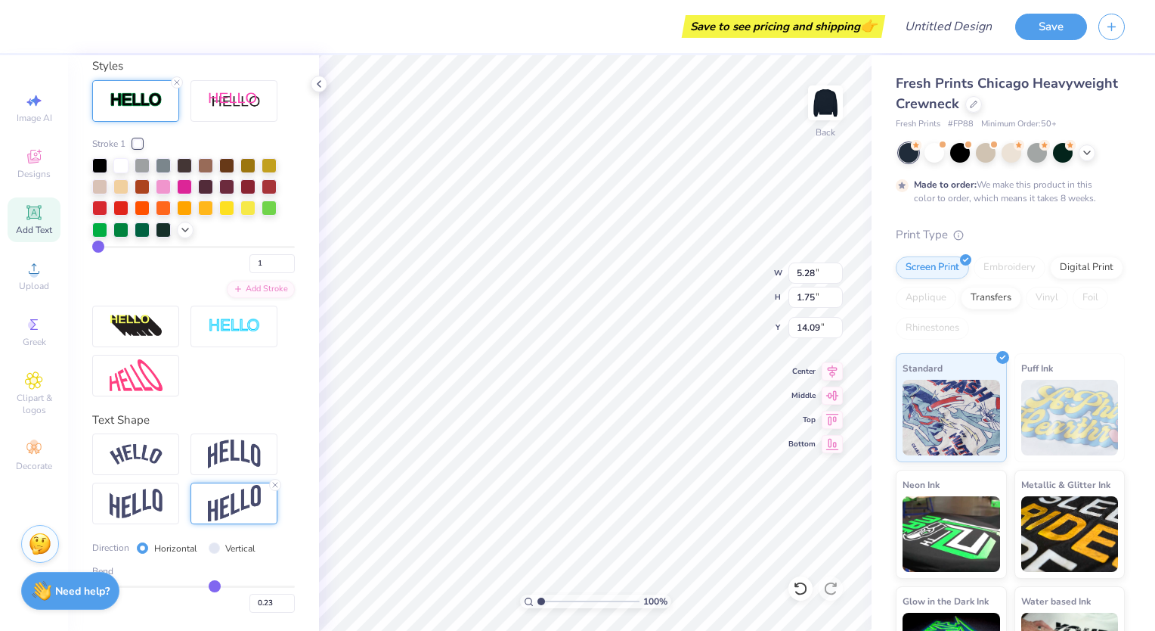
type input "0.22"
type input "0.21"
type input "0.2"
type input "0.20"
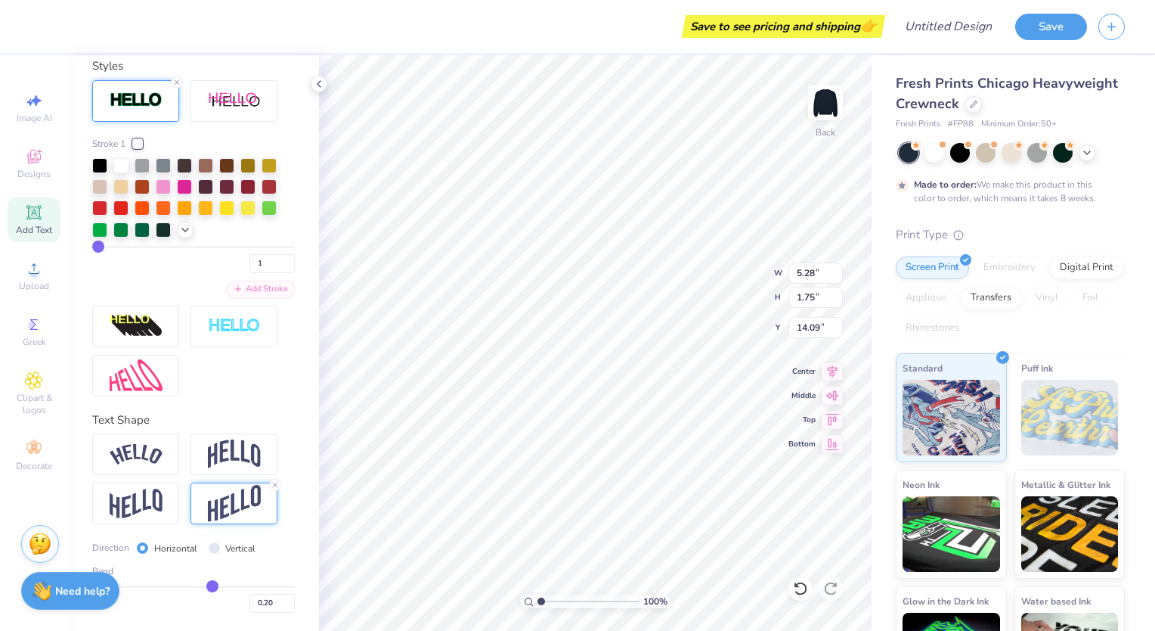
type input "0.19"
drag, startPoint x: 230, startPoint y: 585, endPoint x: 205, endPoint y: 581, distance: 25.2
click at [205, 585] on input "range" at bounding box center [193, 586] width 203 height 2
type input "0.15"
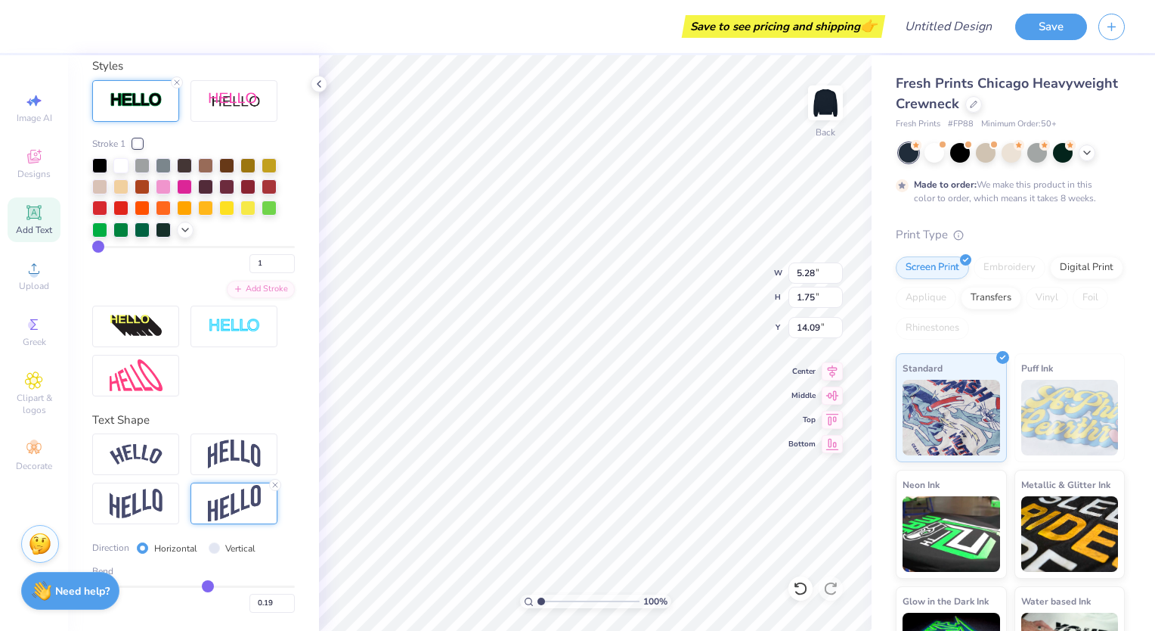
type input "0.15"
type input "0.16"
type input "0.19"
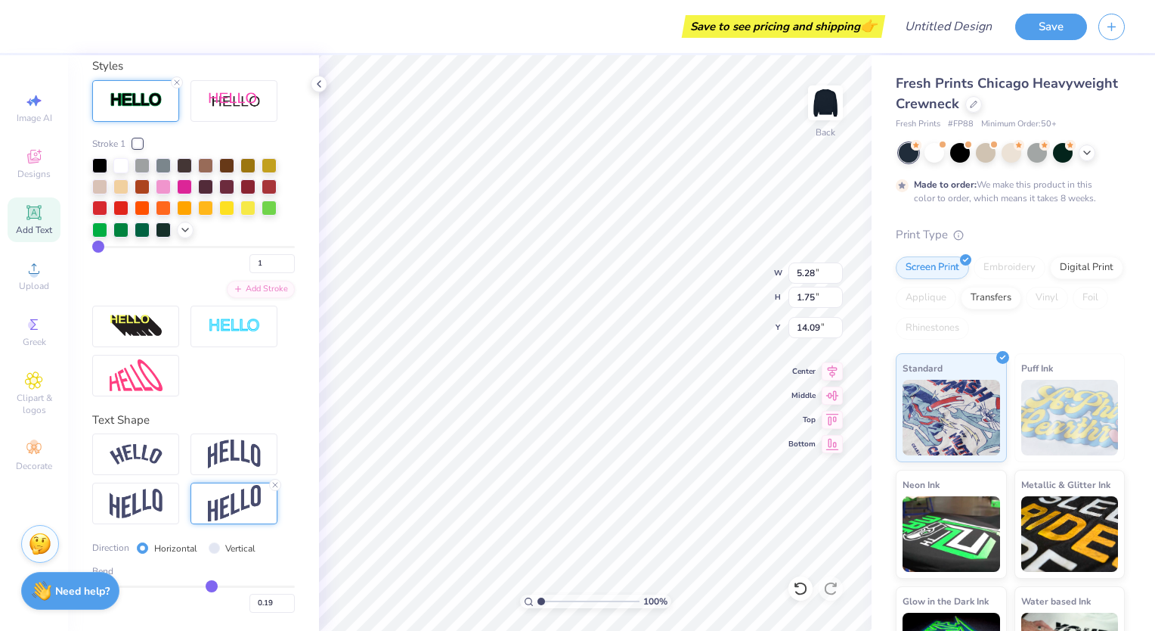
type input "0.22"
type input "0.25"
type input "0.28"
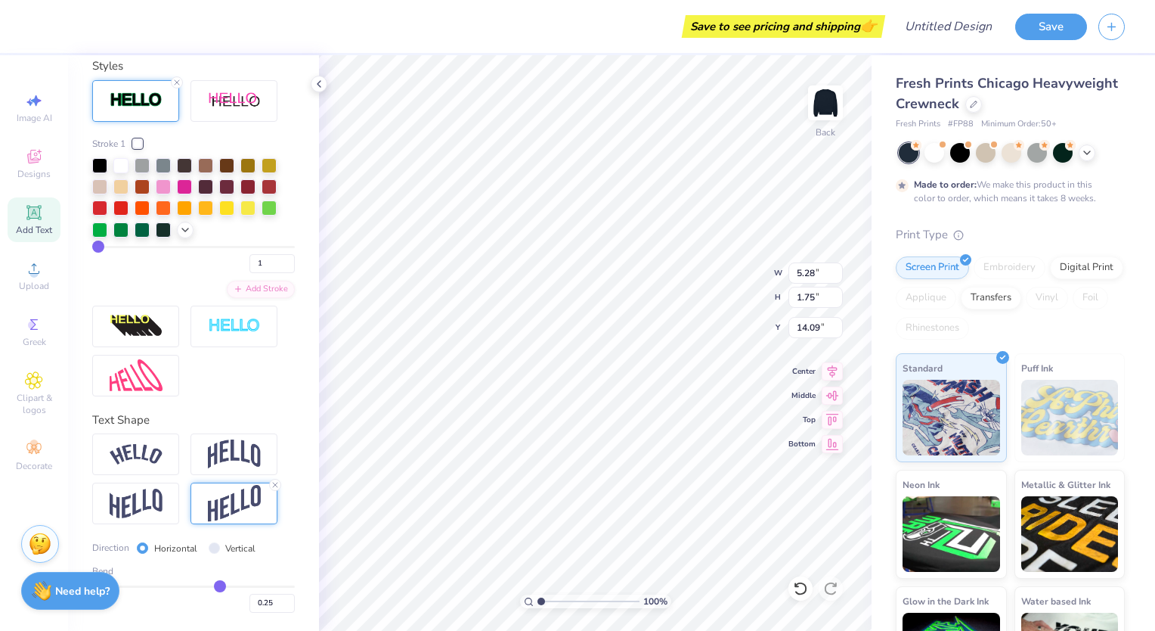
type input "0.28"
type input "0.31"
type input "0.33"
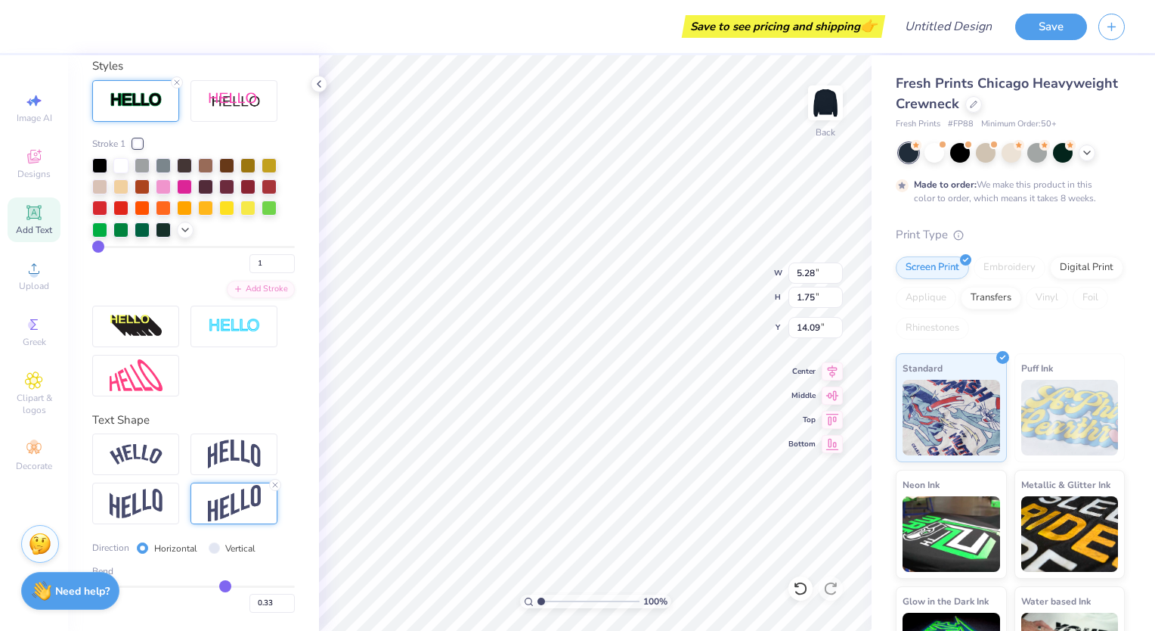
type input "0.36"
type input "0.38"
type input "0.4"
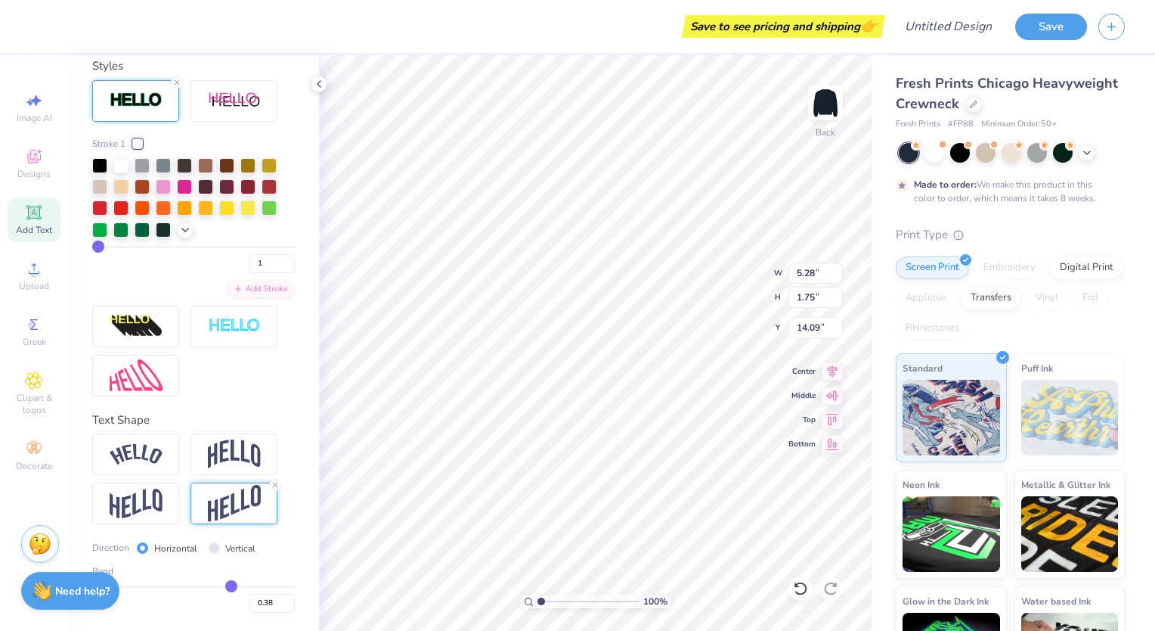
type input "0.40"
type input "0.41"
type input "0.42"
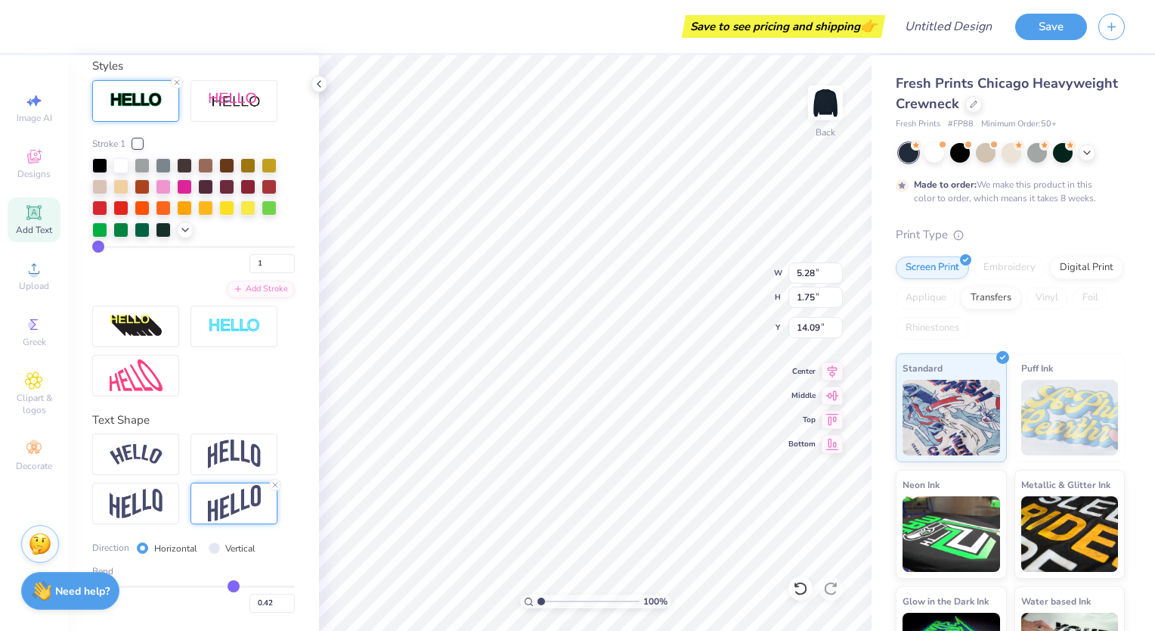
type input "0.43"
type input "0.44"
type input "0.45"
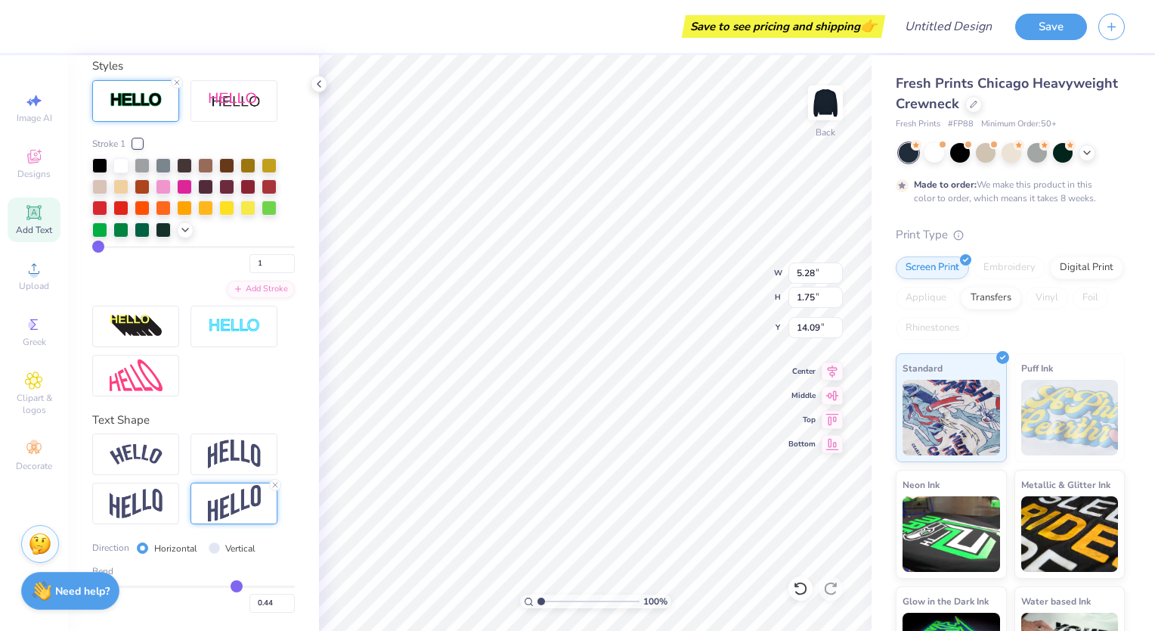
type input "0.45"
type input "0.46"
type input "0.47"
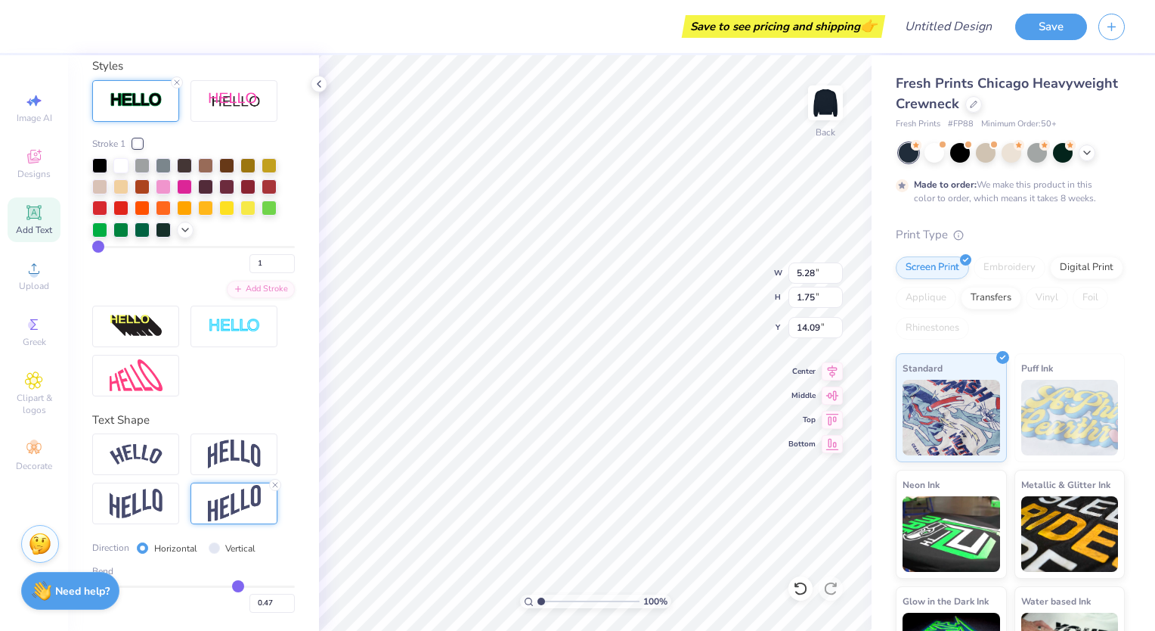
type input "0.5"
type input "0.50"
type input "0.52"
type input "0.53"
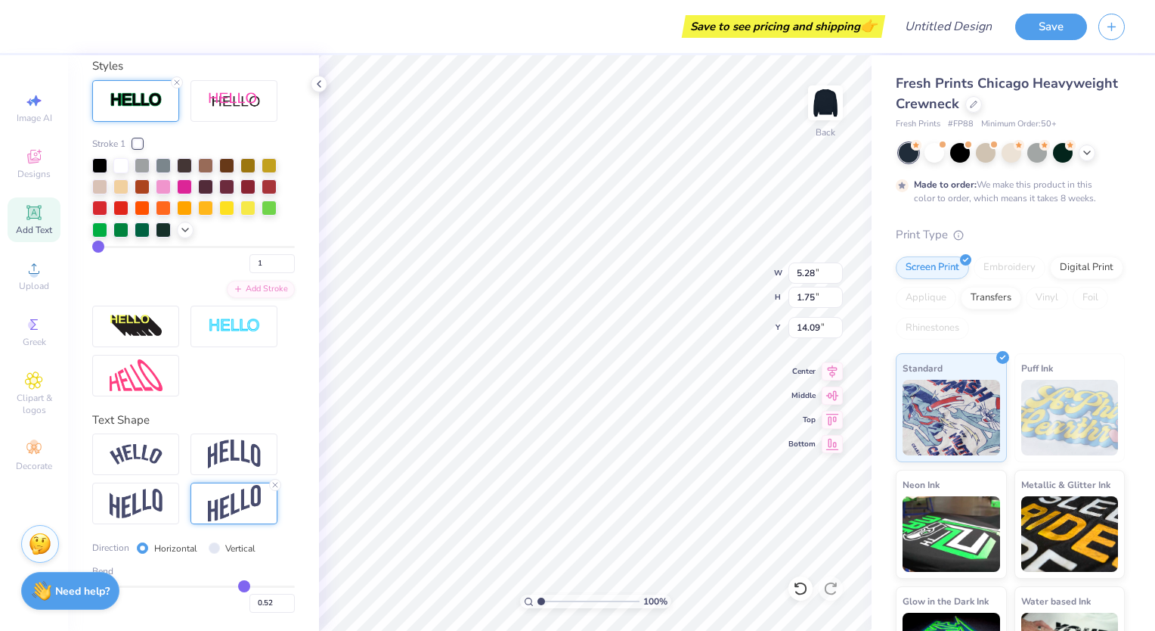
type input "0.53"
type input "0.55"
type input "0.56"
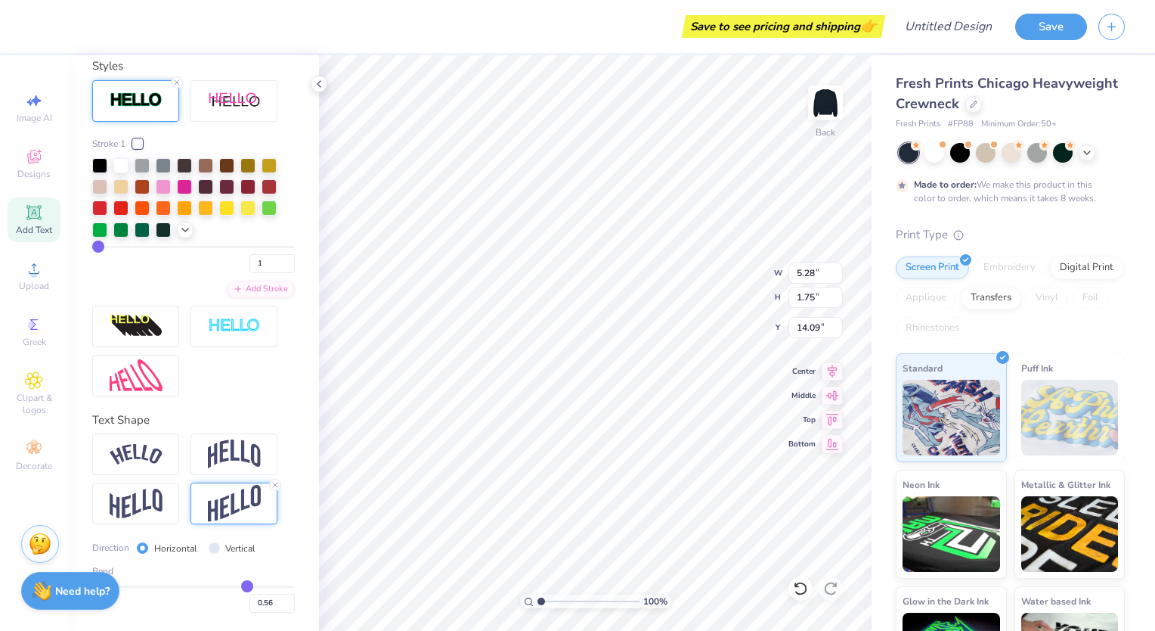
type input "0.58"
type input "0.6"
type input "0.60"
type input "0.61"
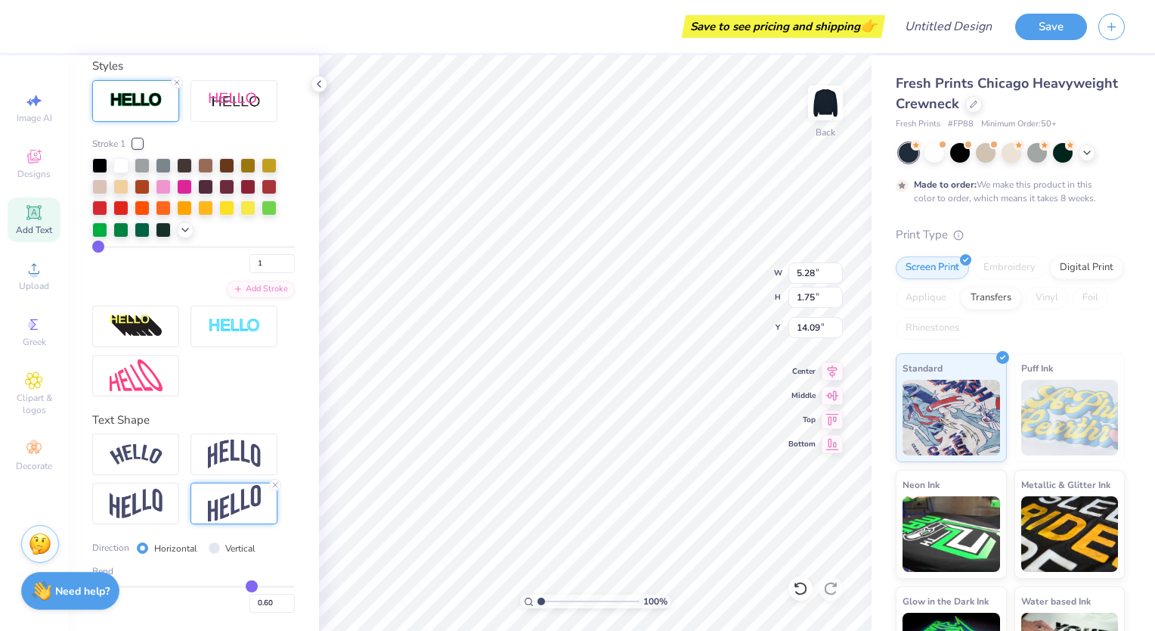
type input "0.61"
type input "0.62"
type input "0.63"
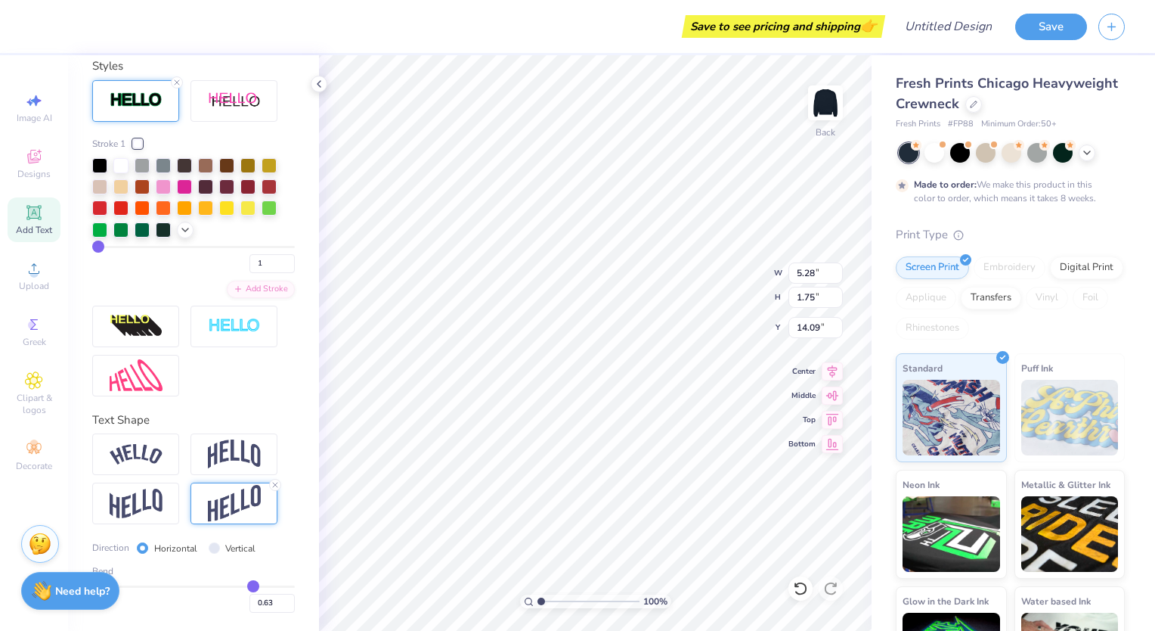
type input "0.64"
type input "0.65"
type input "0.66"
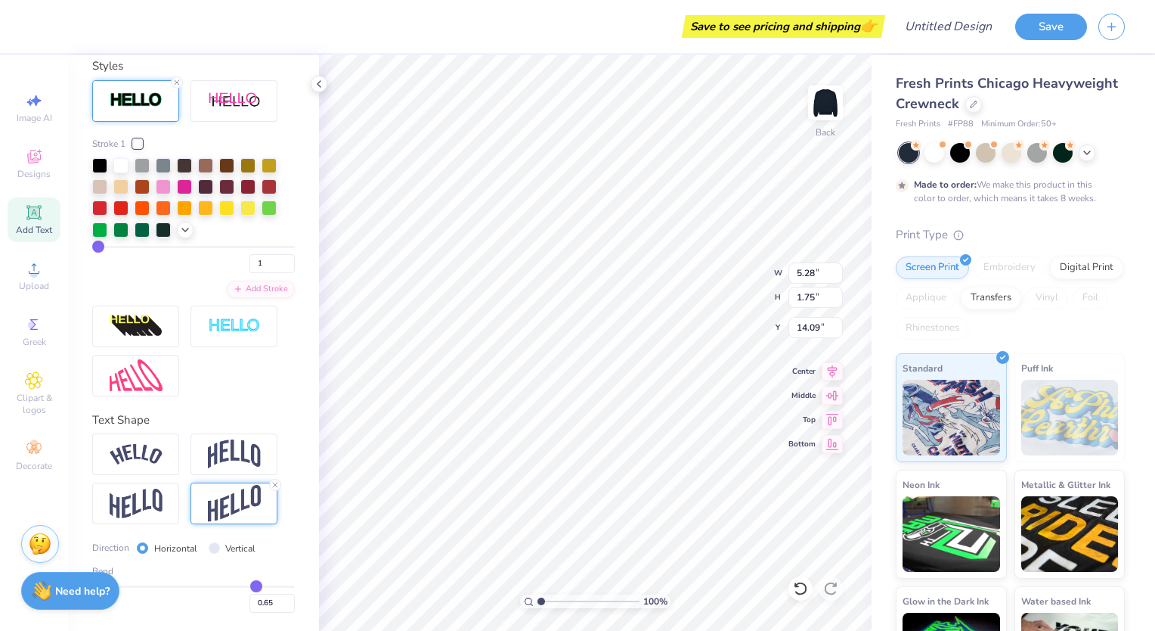
type input "0.66"
type input "0.67"
type input "0.69"
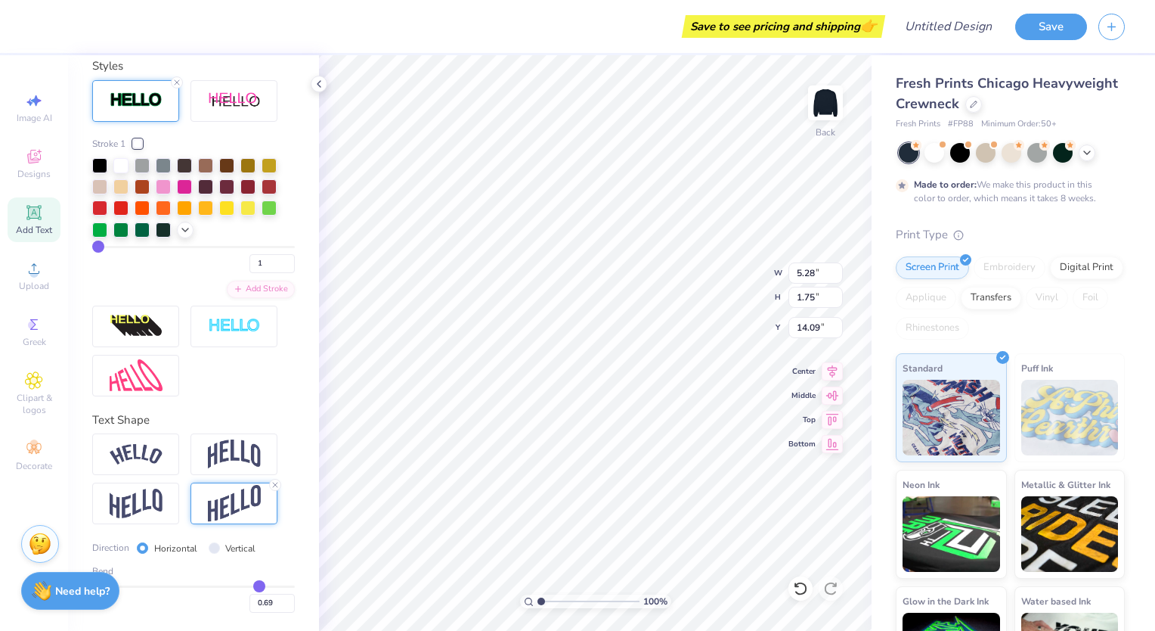
type input "0.71"
type input "0.72"
type input "0.73"
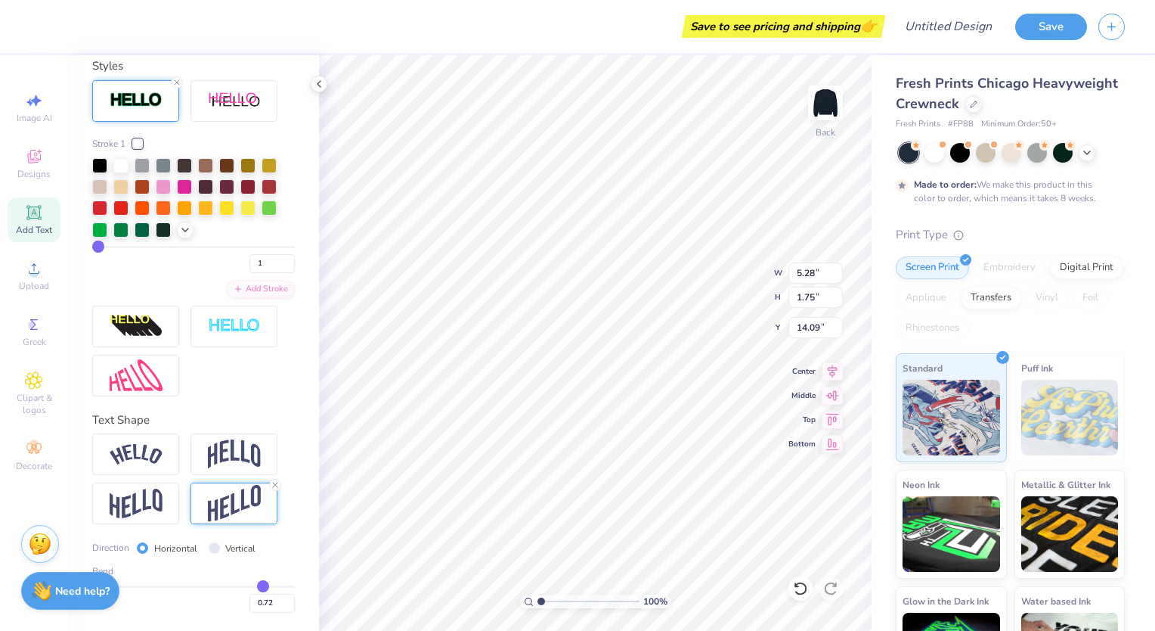
type input "0.73"
type input "0.74"
type input "0.75"
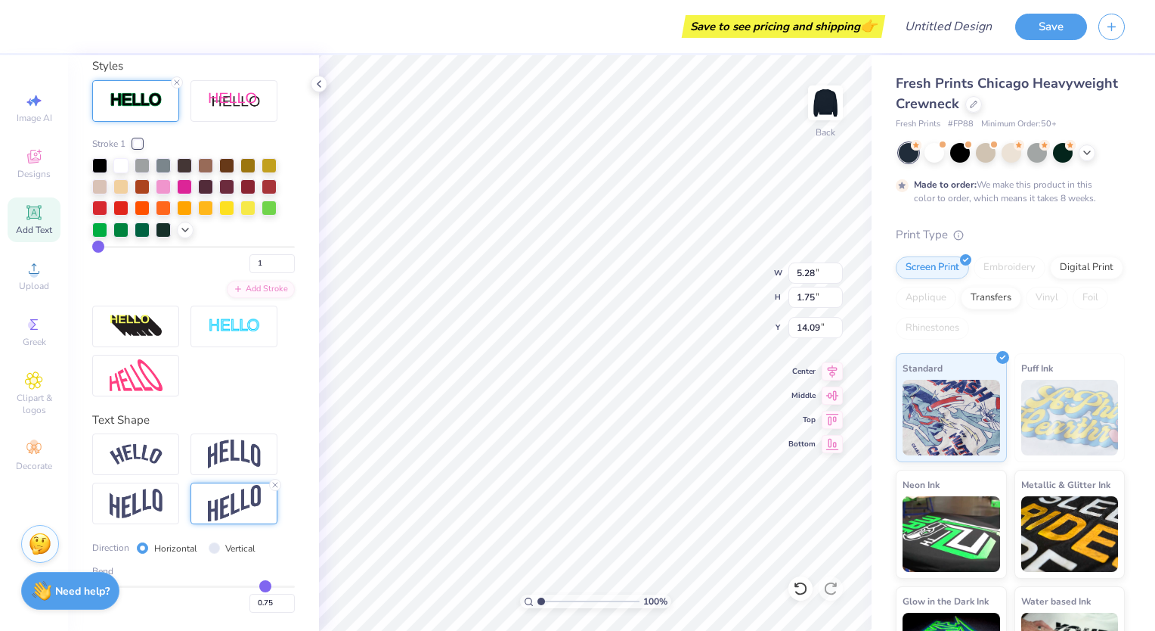
type input "0.77"
type input "0.78"
type input "0.79"
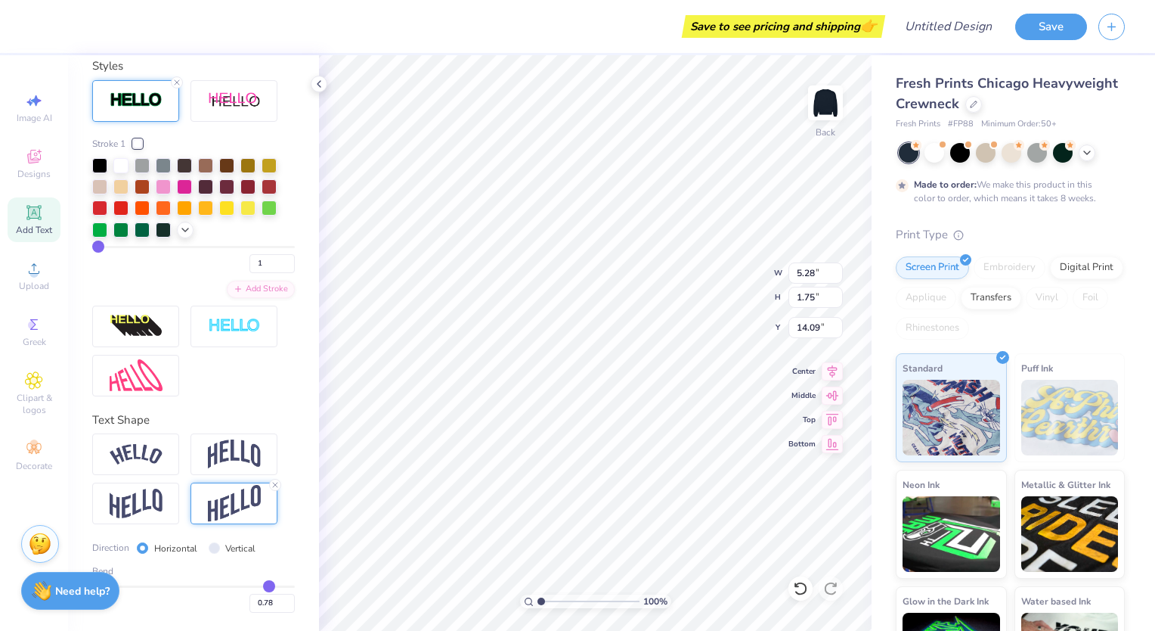
type input "0.79"
type input "0.8"
type input "0.80"
type input "0.81"
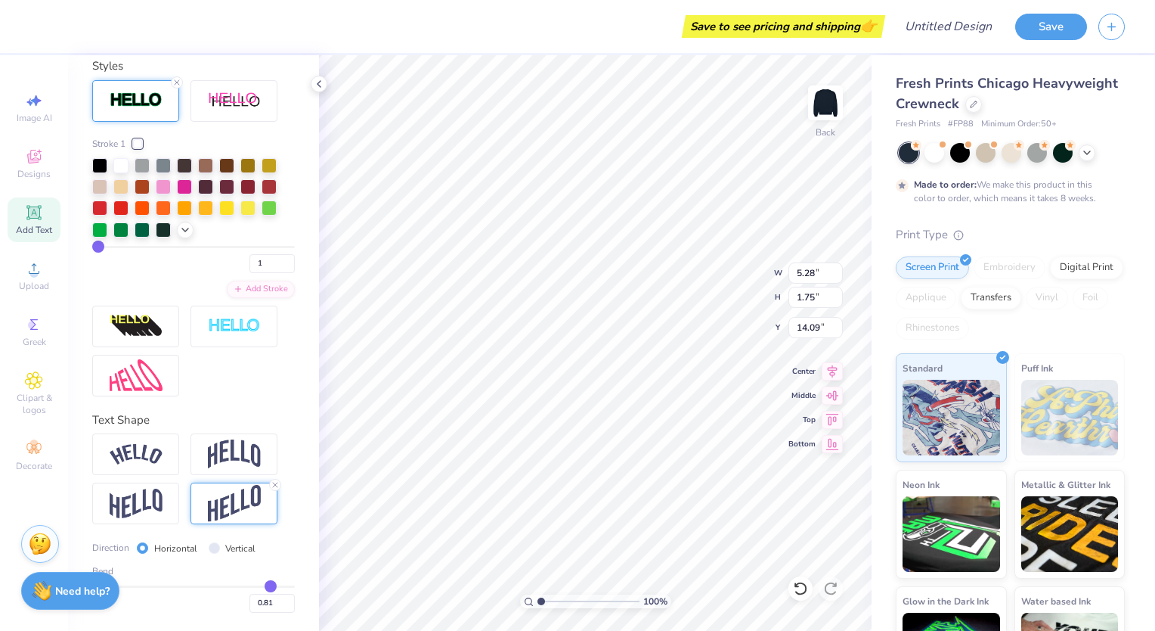
type input "0.83"
type input "0.85"
type input "0.88"
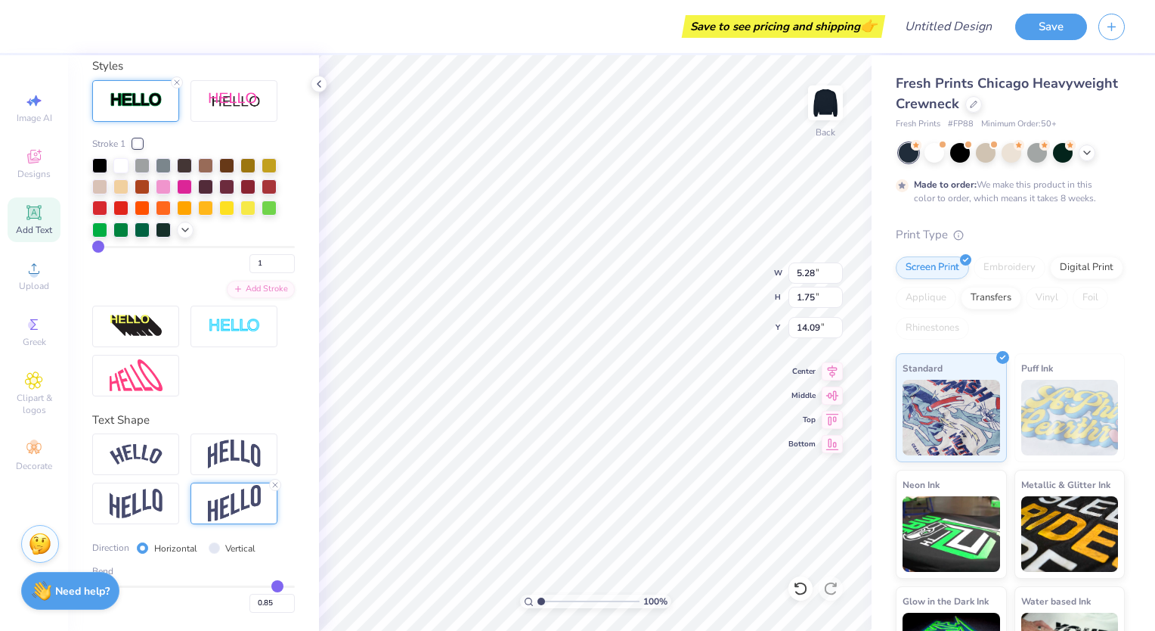
type input "0.88"
type input "0.89"
type input "0.9"
type input "0.90"
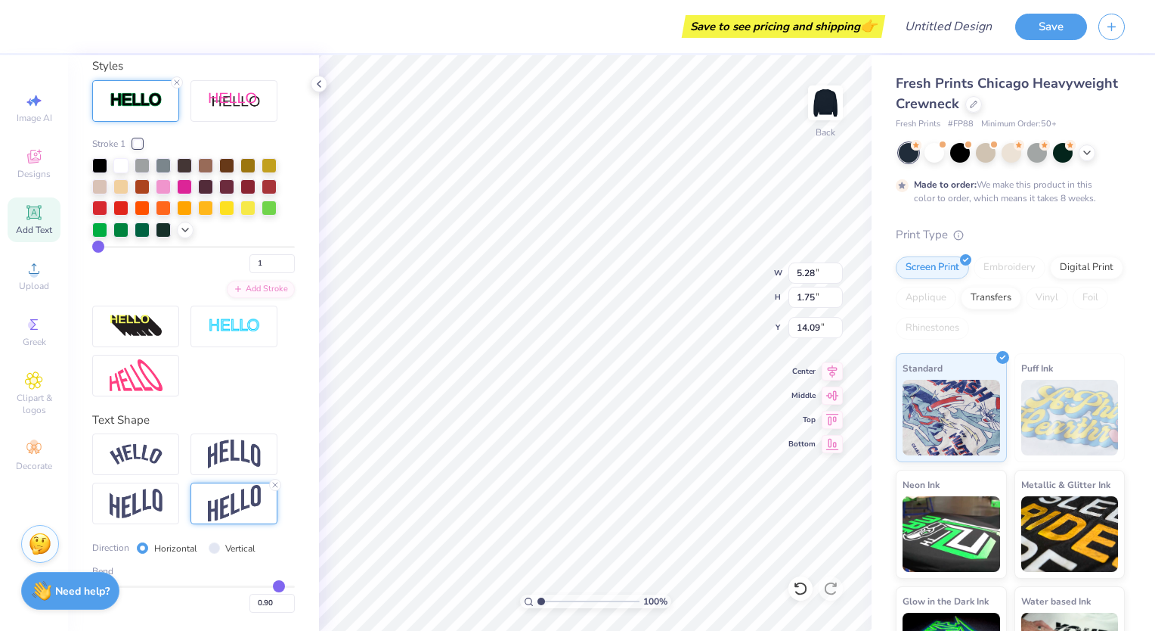
type input "0.91"
drag, startPoint x: 200, startPoint y: 584, endPoint x: 269, endPoint y: 588, distance: 69.7
click at [269, 588] on input "range" at bounding box center [193, 586] width 203 height 2
type input "0.92"
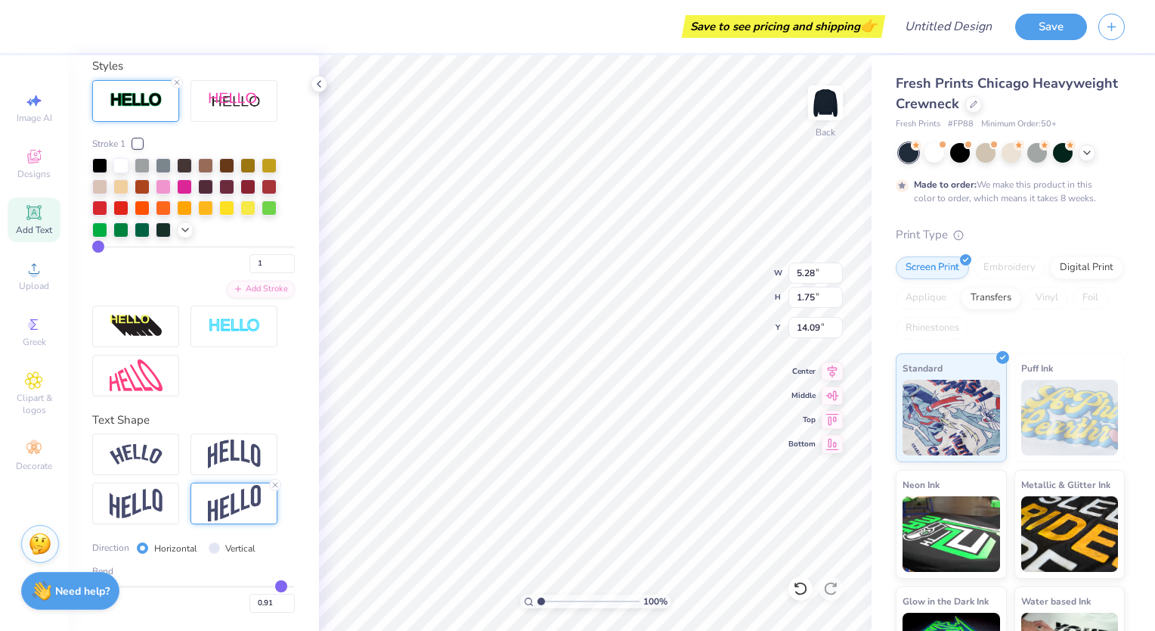
type input "0.92"
type input "0.91"
type input "0.9"
type input "0.90"
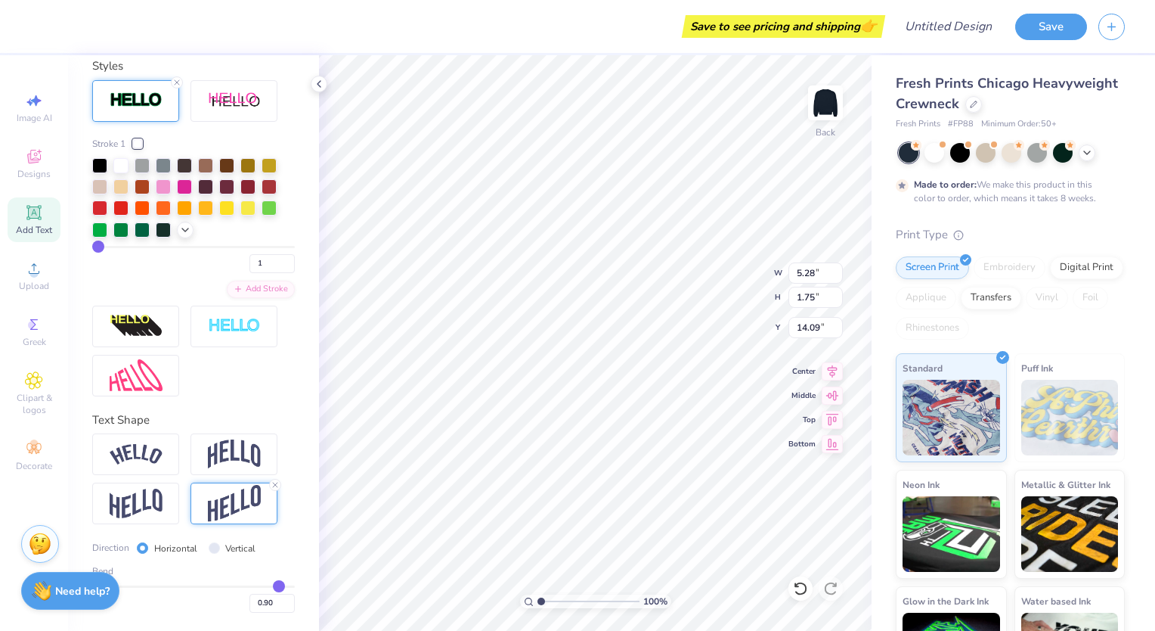
type input "0.87"
type input "0.85"
type input "0.83"
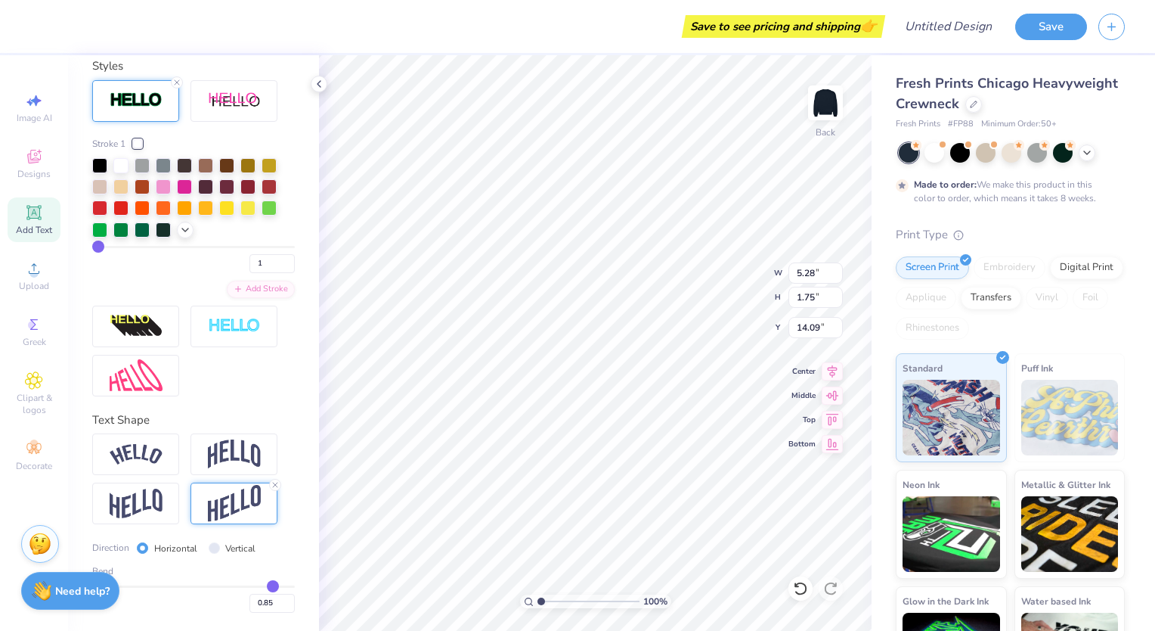
type input "0.83"
type input "0.81"
type input "0.79"
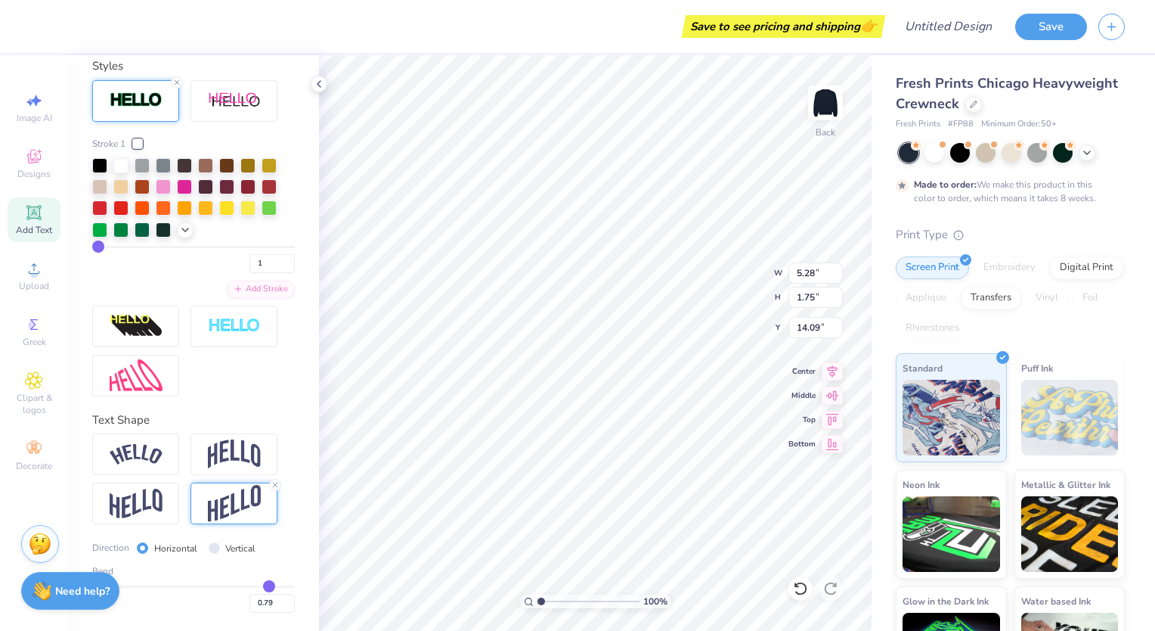
type input "0.77"
type input "0.75"
type input "0.73"
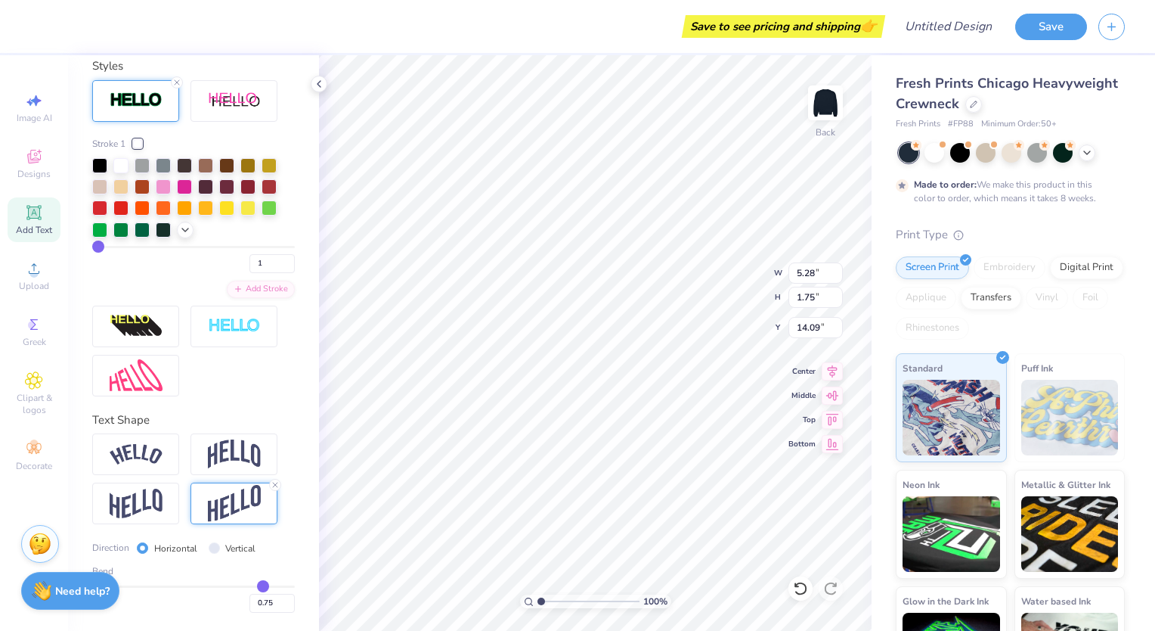
type input "0.73"
drag, startPoint x: 269, startPoint y: 588, endPoint x: 243, endPoint y: 585, distance: 25.9
click at [243, 585] on input "range" at bounding box center [193, 586] width 203 height 2
drag, startPoint x: 244, startPoint y: 585, endPoint x: 233, endPoint y: 581, distance: 12.0
click at [233, 585] on input "range" at bounding box center [193, 586] width 203 height 2
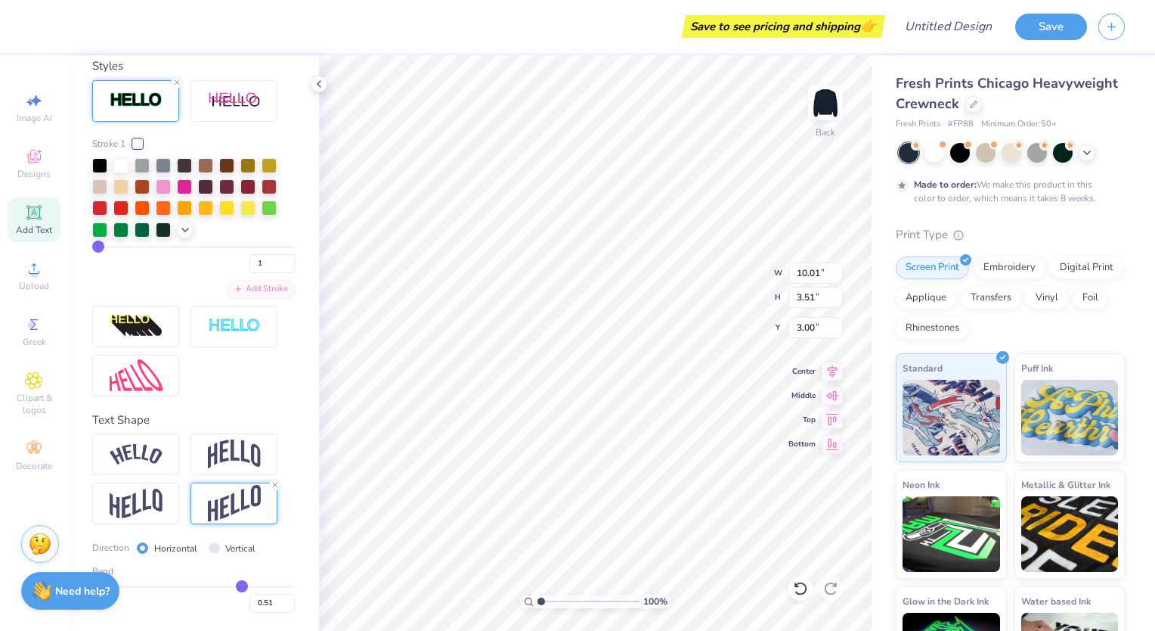
scroll to position [12, 3]
click at [832, 102] on img at bounding box center [825, 103] width 60 height 60
click at [831, 110] on img at bounding box center [825, 103] width 60 height 60
click at [938, 150] on div at bounding box center [935, 151] width 20 height 20
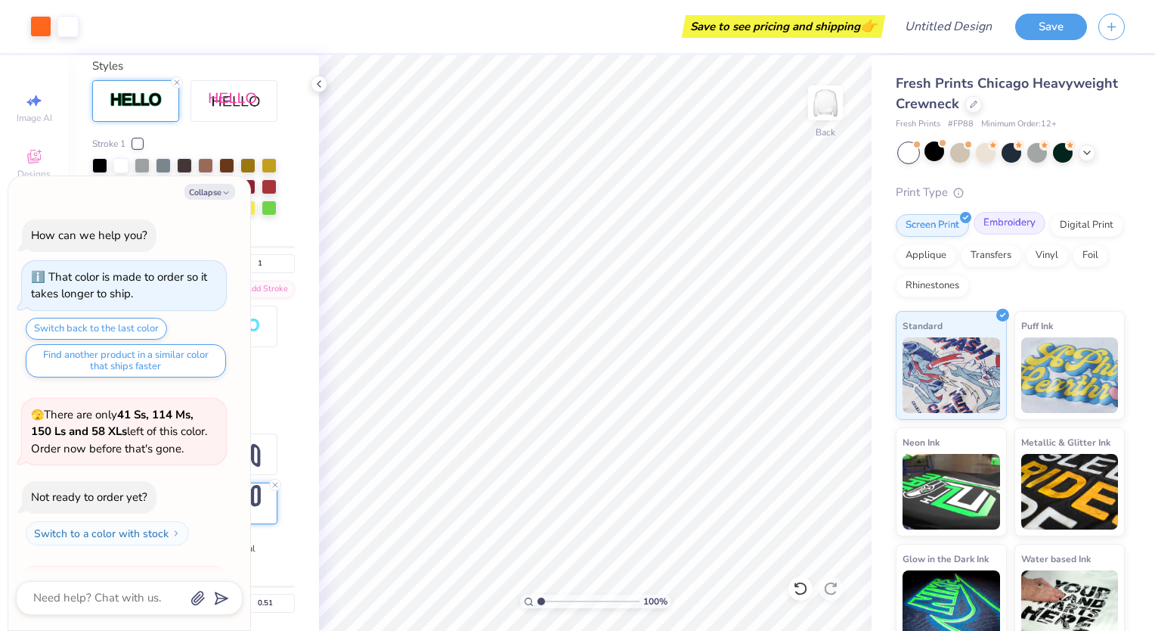
scroll to position [225, 0]
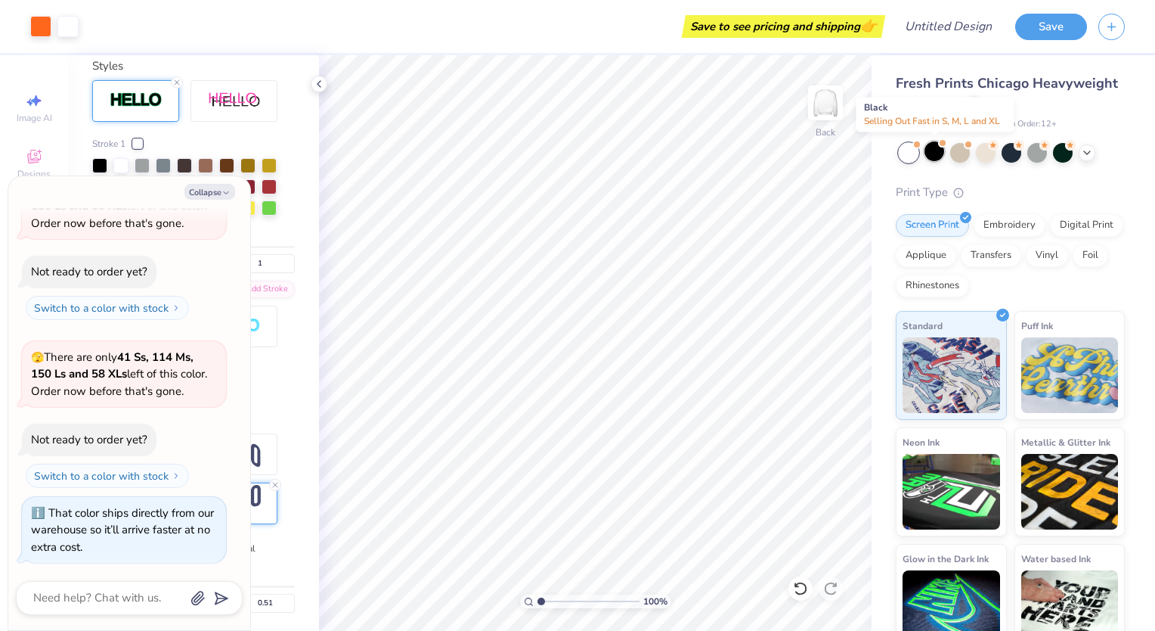
click at [935, 156] on div at bounding box center [935, 151] width 20 height 20
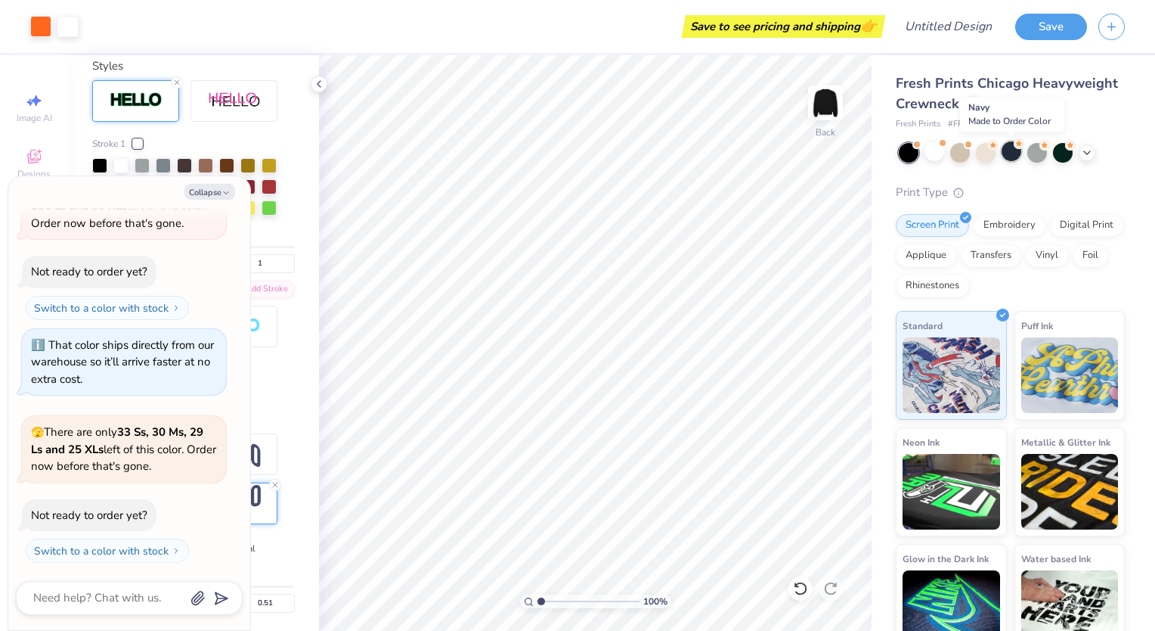
click at [1010, 154] on div at bounding box center [1012, 151] width 20 height 20
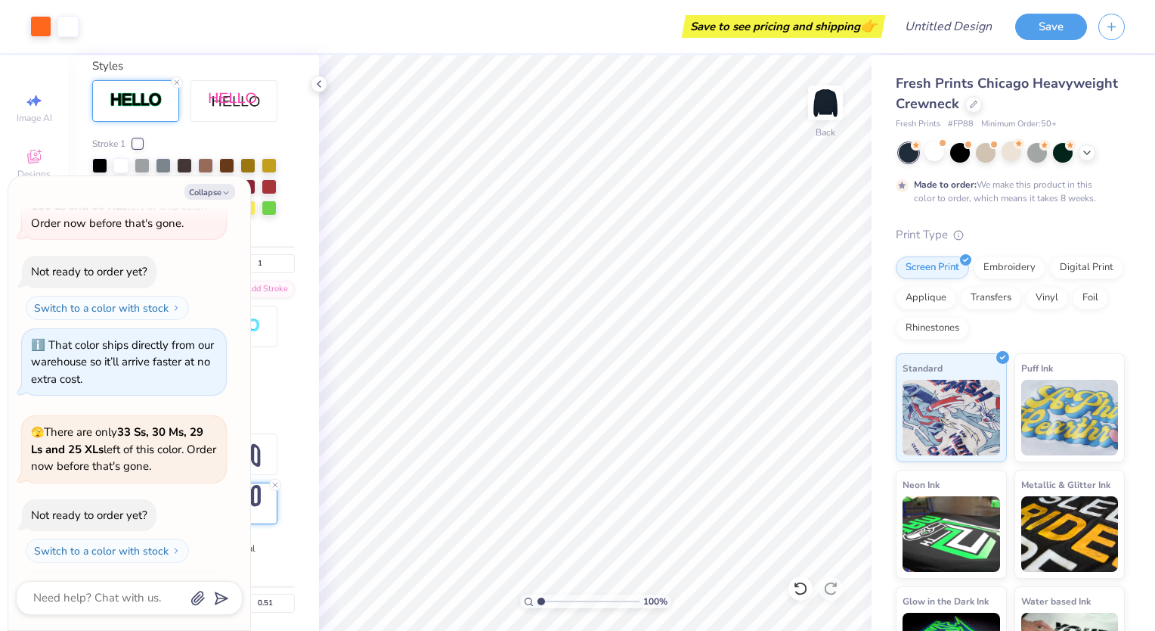
scroll to position [518, 0]
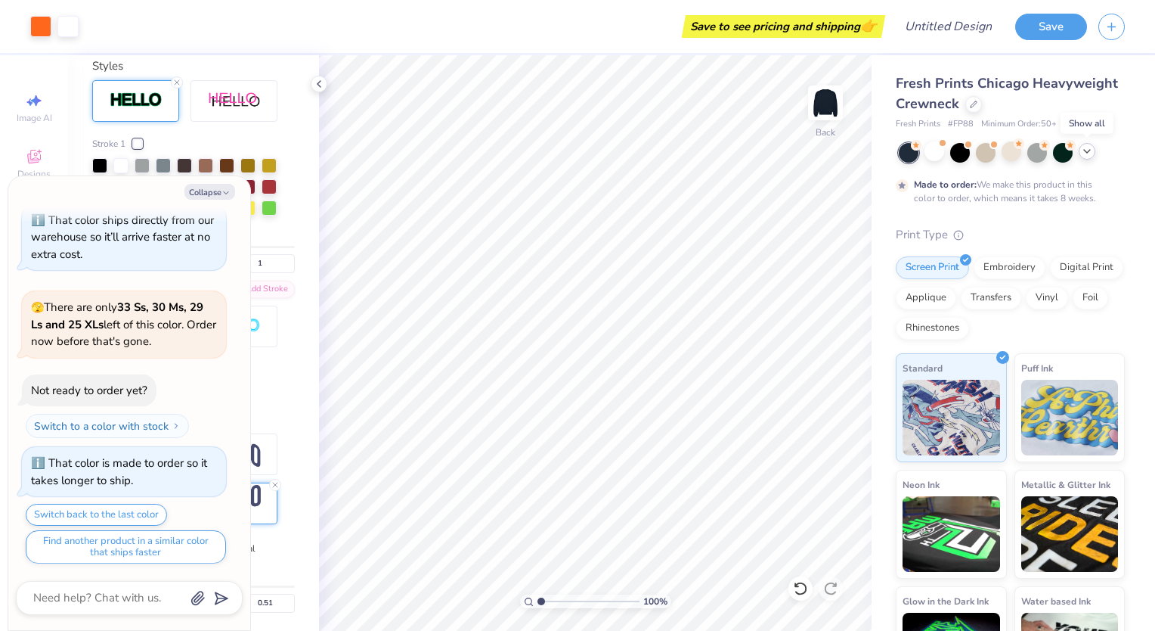
click at [1090, 151] on icon at bounding box center [1087, 151] width 12 height 12
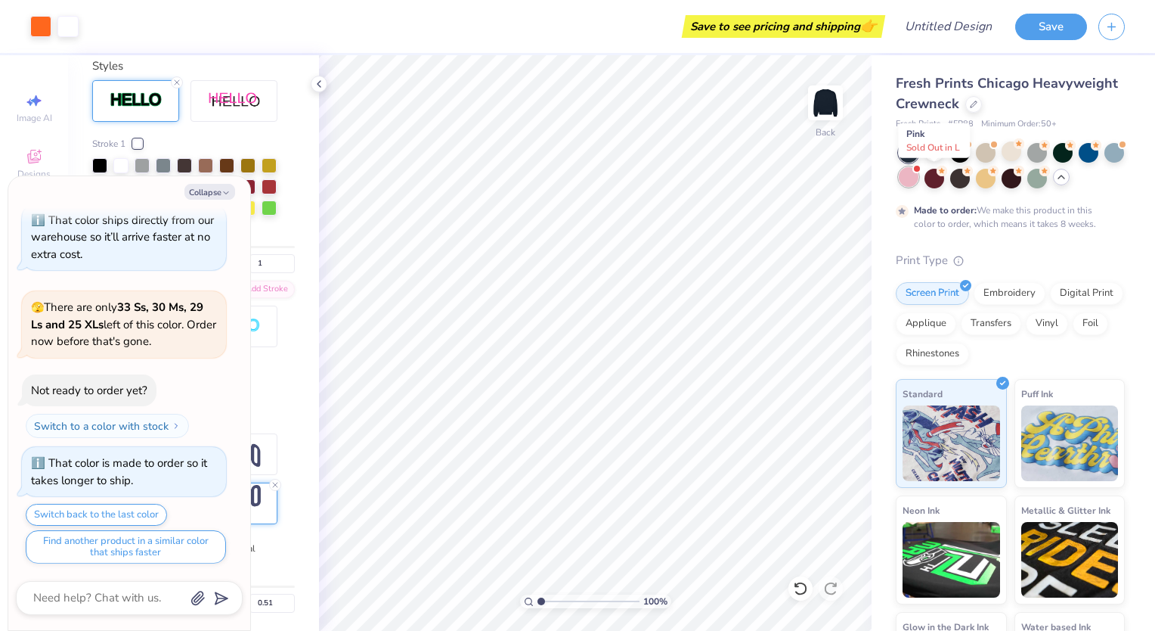
click at [919, 173] on div at bounding box center [909, 177] width 20 height 20
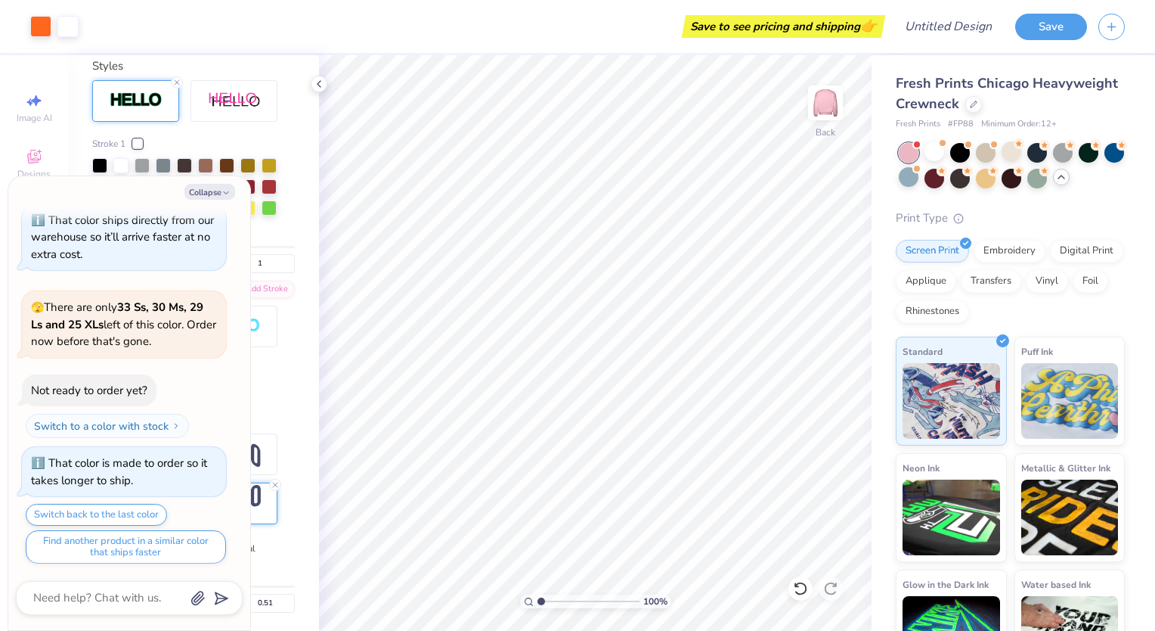
scroll to position [778, 0]
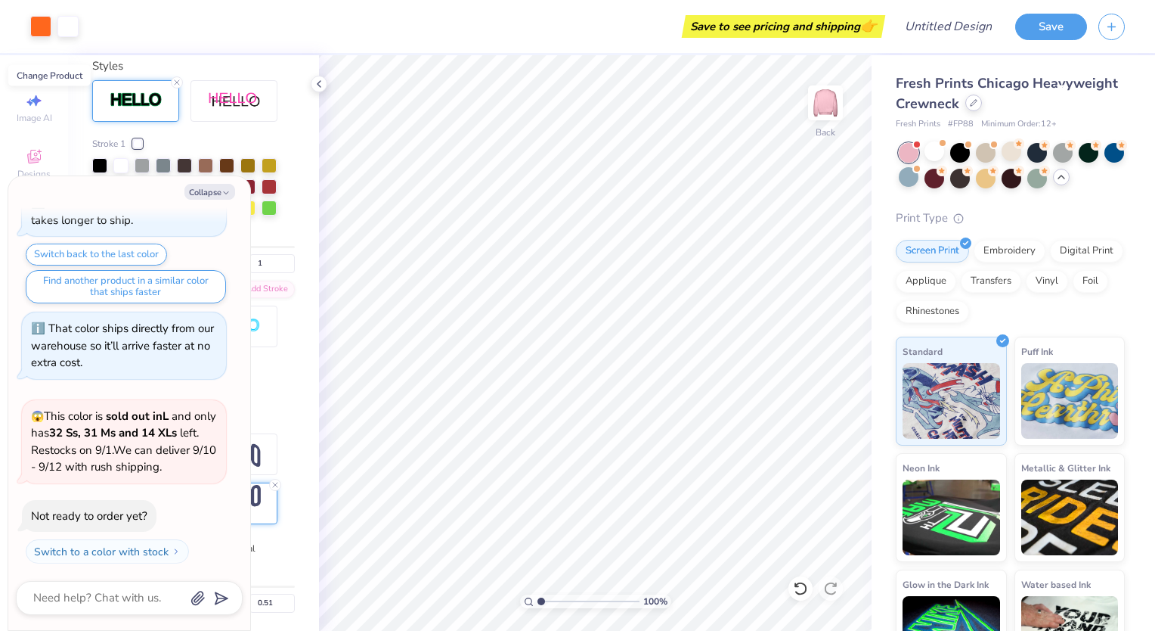
click at [978, 105] on icon at bounding box center [974, 103] width 8 height 8
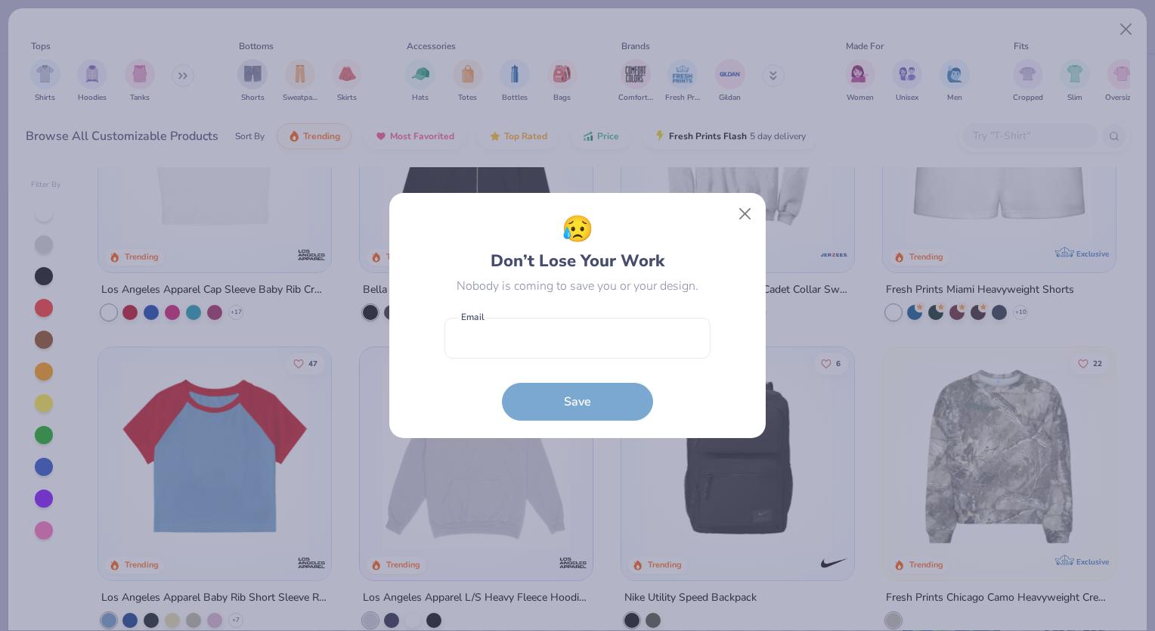
scroll to position [681, 0]
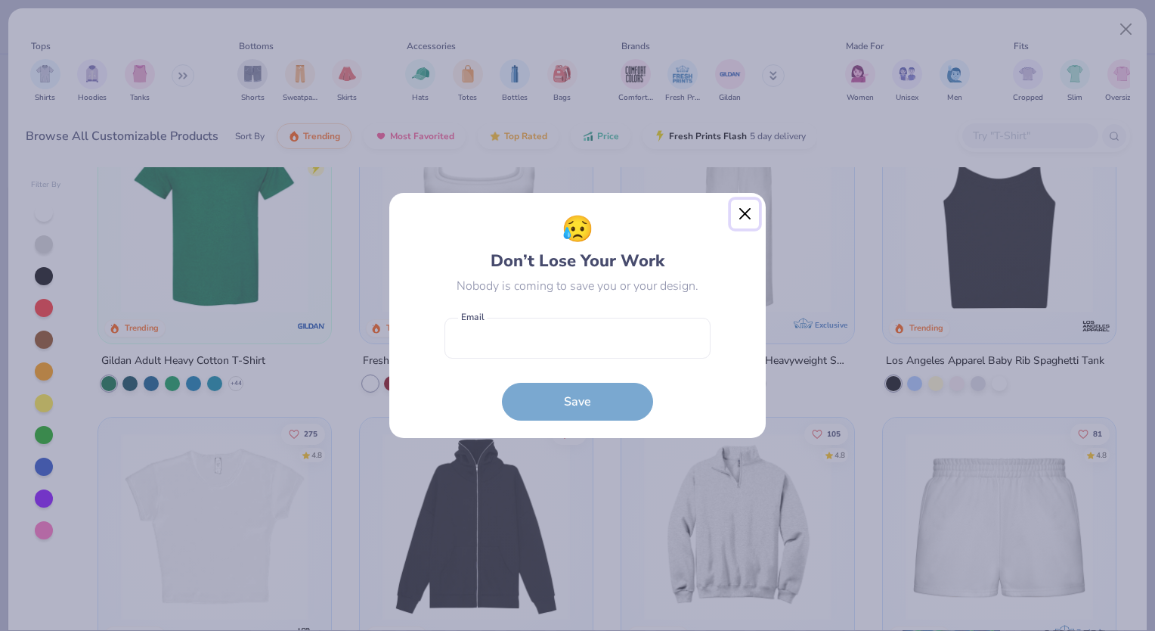
click at [746, 209] on button "Close" at bounding box center [745, 214] width 29 height 29
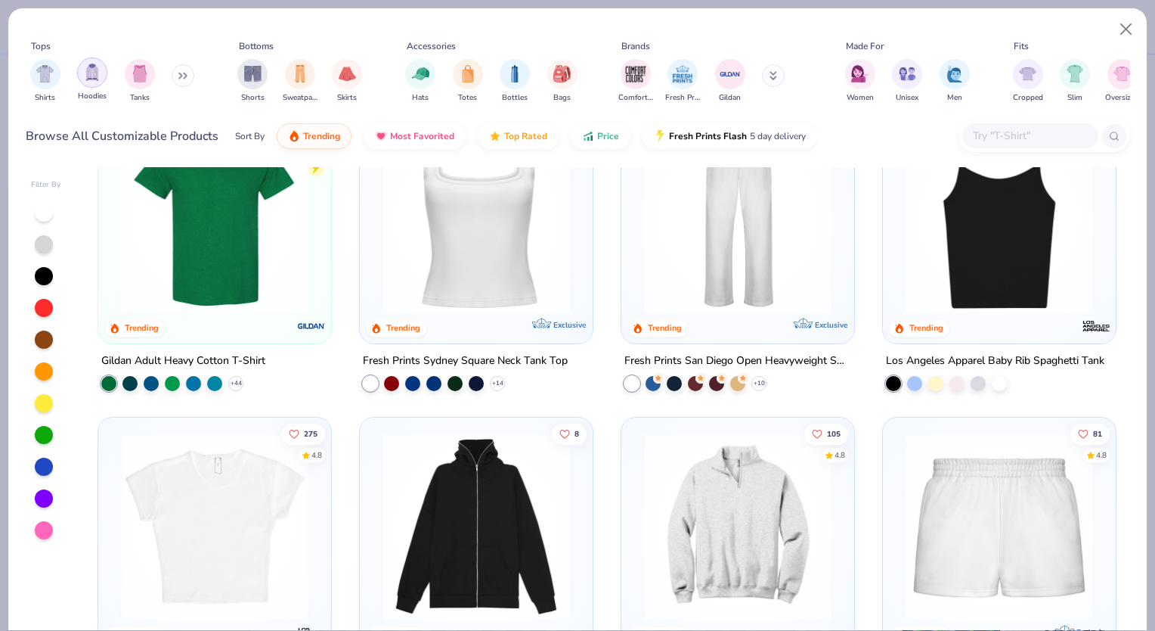
click at [86, 71] on img "filter for Hoodies" at bounding box center [92, 72] width 17 height 17
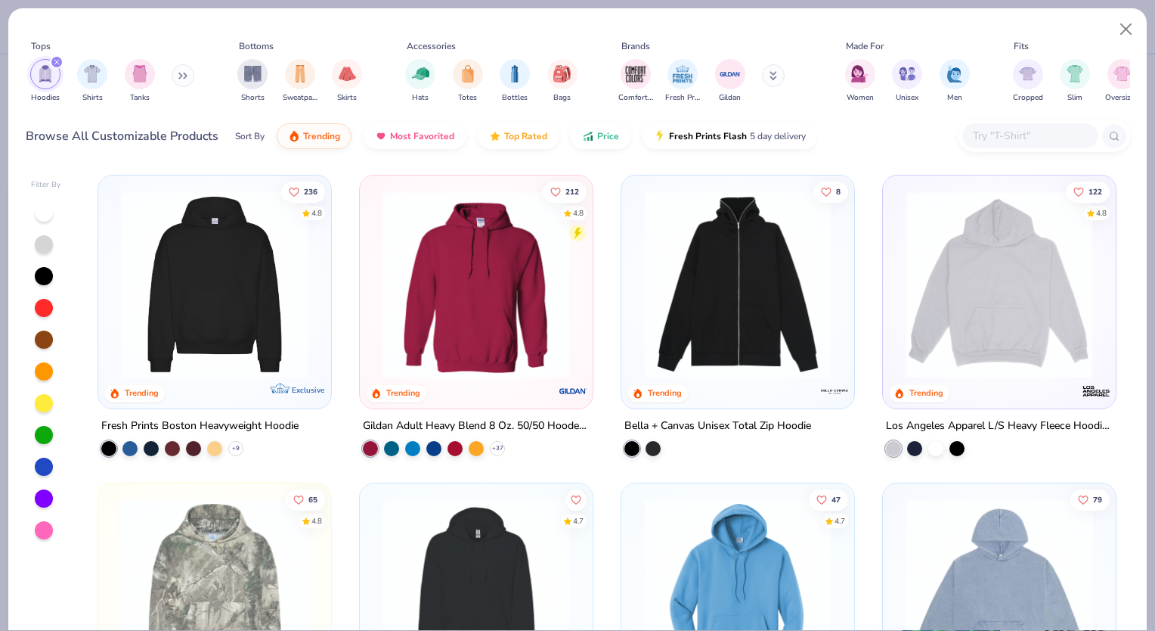
click at [417, 305] on img at bounding box center [476, 285] width 203 height 188
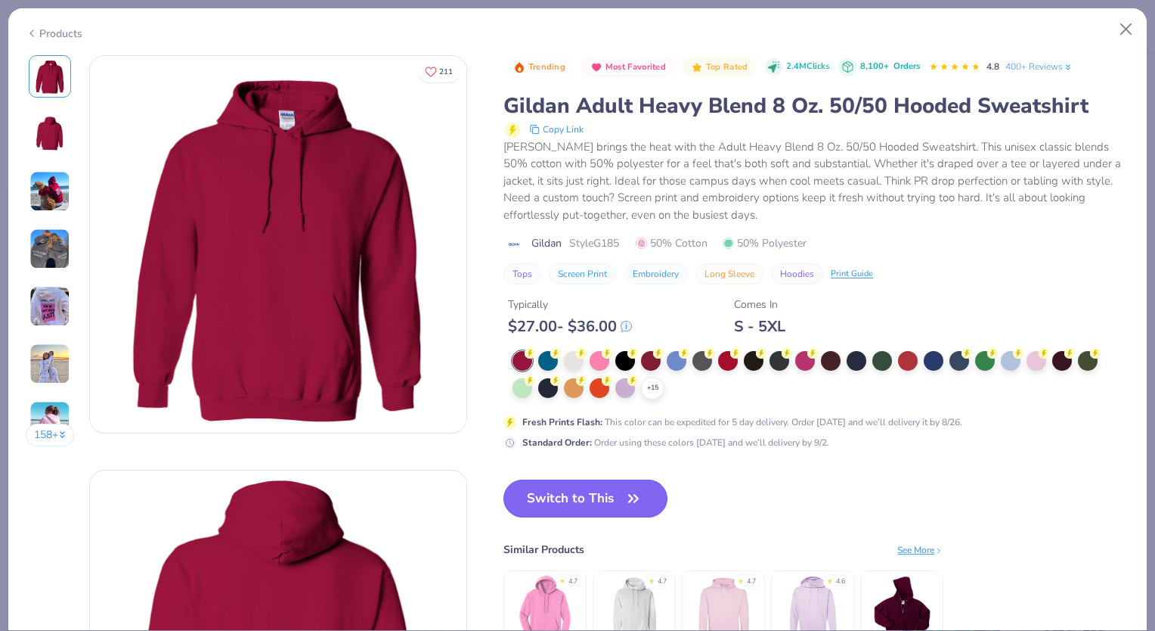
click at [593, 495] on button "Switch to This" at bounding box center [586, 498] width 164 height 38
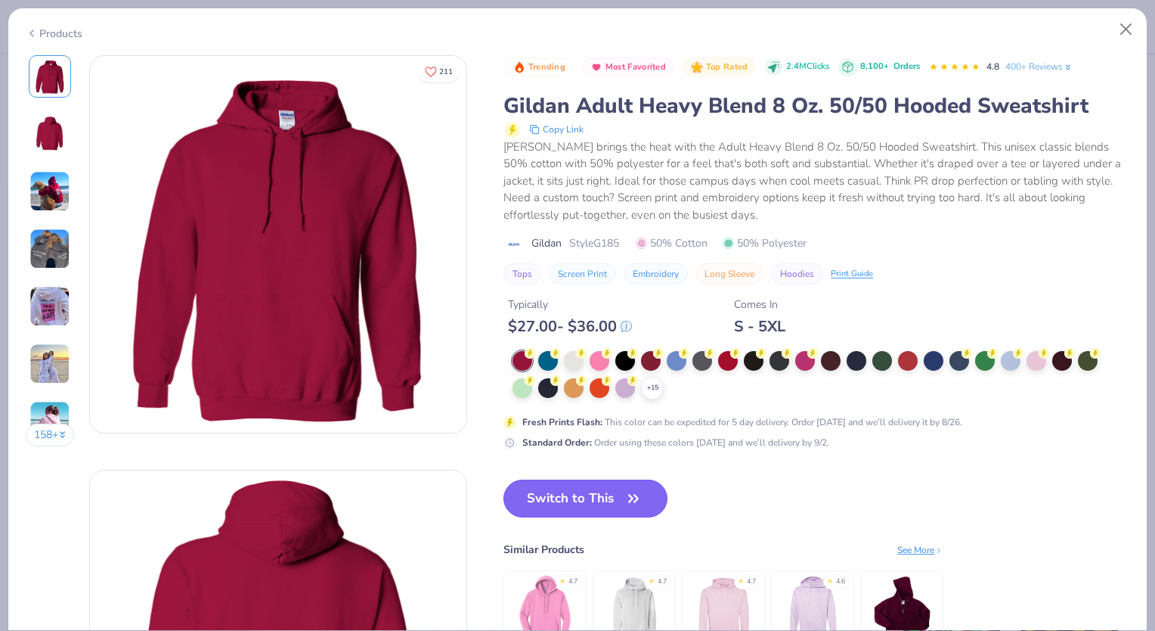
click at [623, 491] on button "Switch to This" at bounding box center [586, 498] width 164 height 38
click at [759, 364] on div at bounding box center [754, 359] width 20 height 20
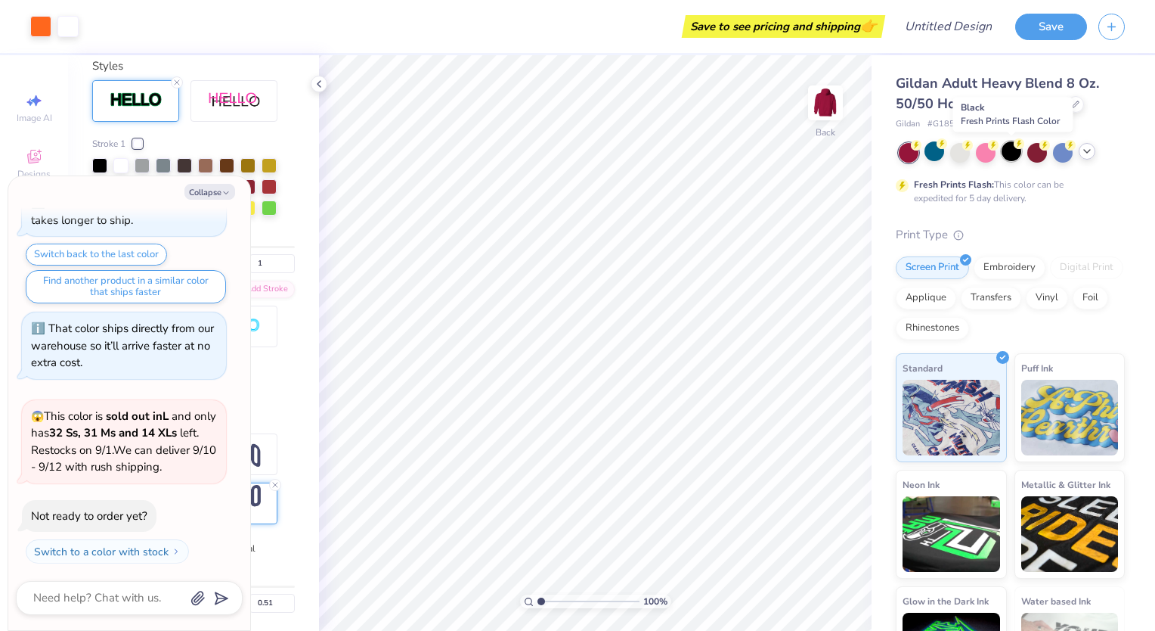
click at [1010, 159] on div at bounding box center [1012, 151] width 20 height 20
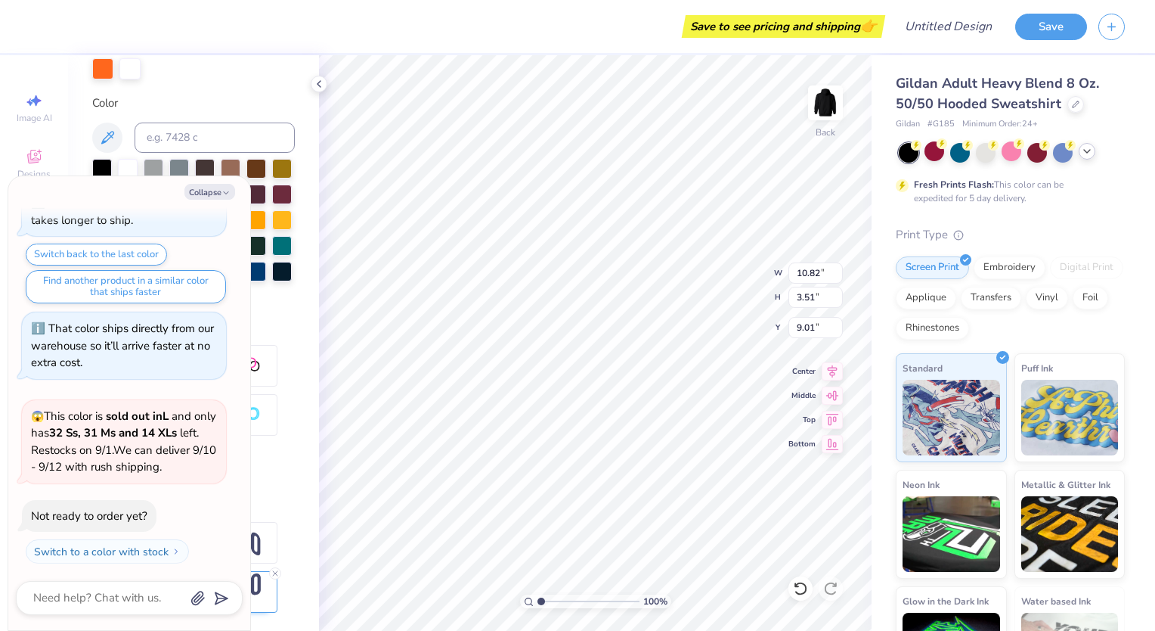
scroll to position [12, 6]
click at [212, 194] on button "Collapse" at bounding box center [209, 192] width 51 height 16
click at [226, 191] on icon "button" at bounding box center [226, 192] width 9 height 9
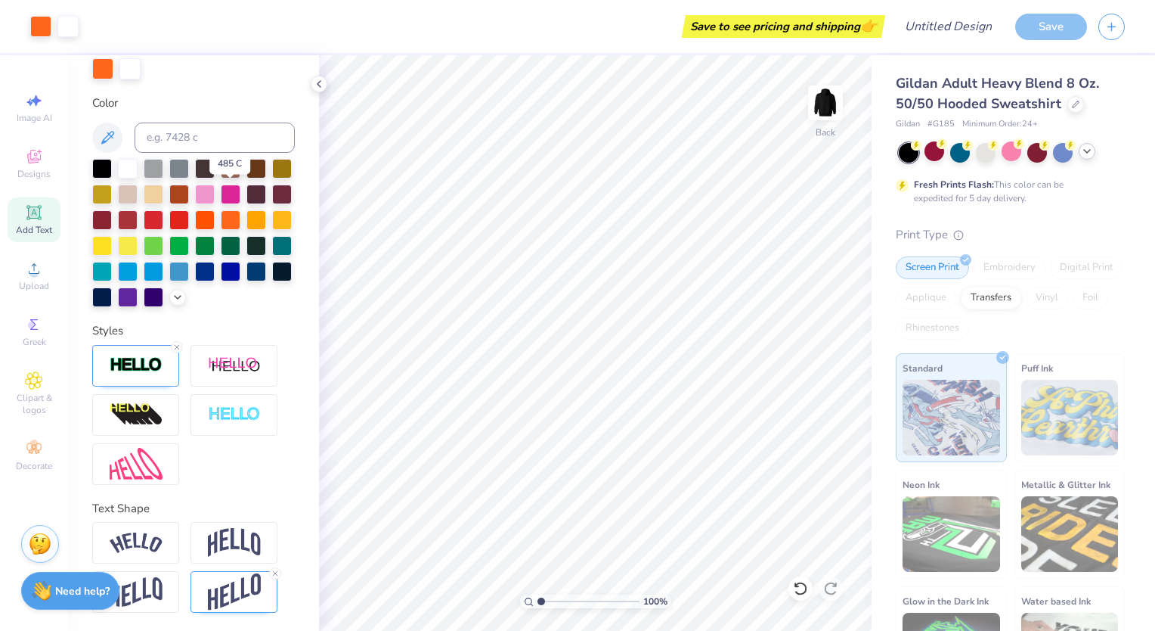
scroll to position [332, 0]
click at [233, 590] on img at bounding box center [234, 591] width 53 height 37
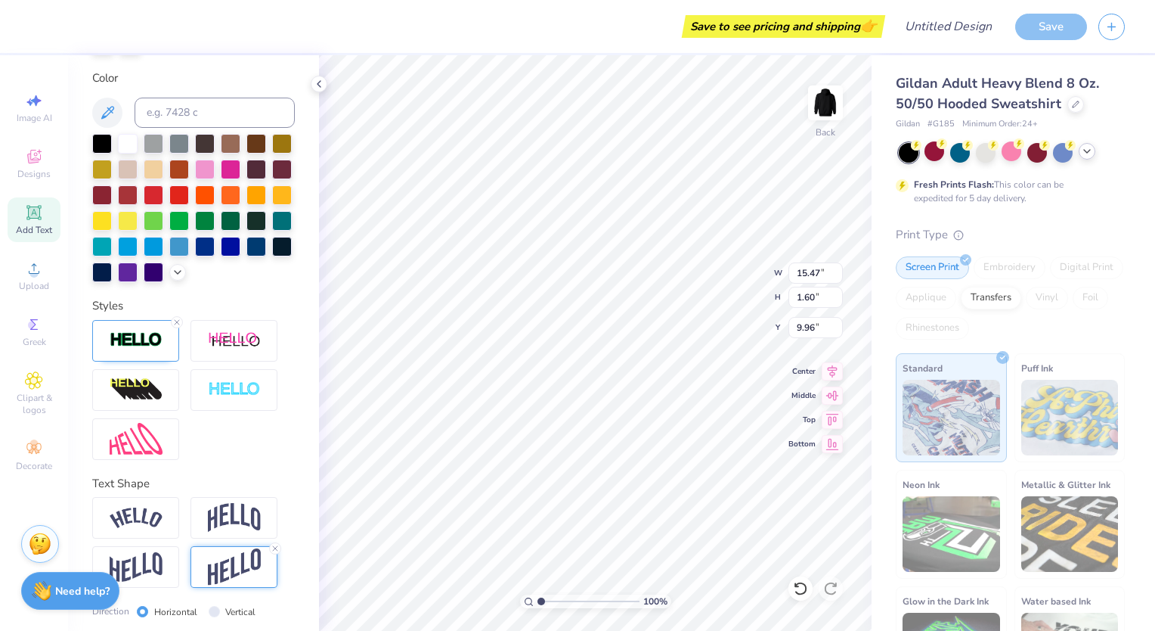
scroll to position [420, 0]
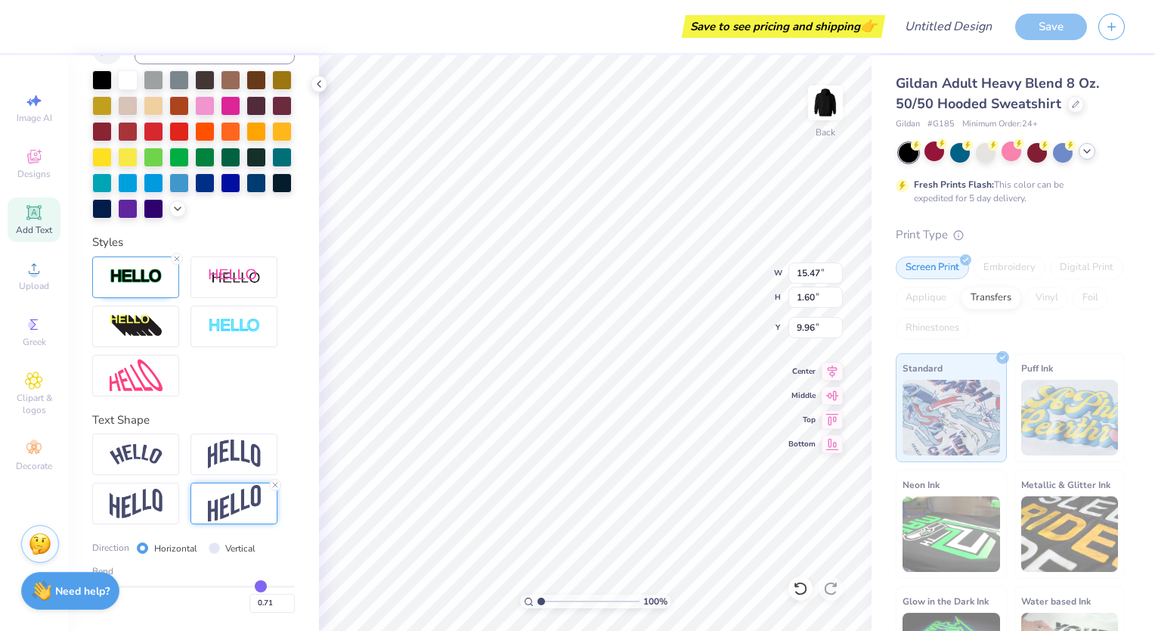
drag, startPoint x: 231, startPoint y: 587, endPoint x: 252, endPoint y: 588, distance: 20.4
click at [252, 588] on input "range" at bounding box center [193, 586] width 203 height 2
drag, startPoint x: 253, startPoint y: 588, endPoint x: 296, endPoint y: 576, distance: 45.5
click at [295, 585] on input "range" at bounding box center [193, 586] width 203 height 2
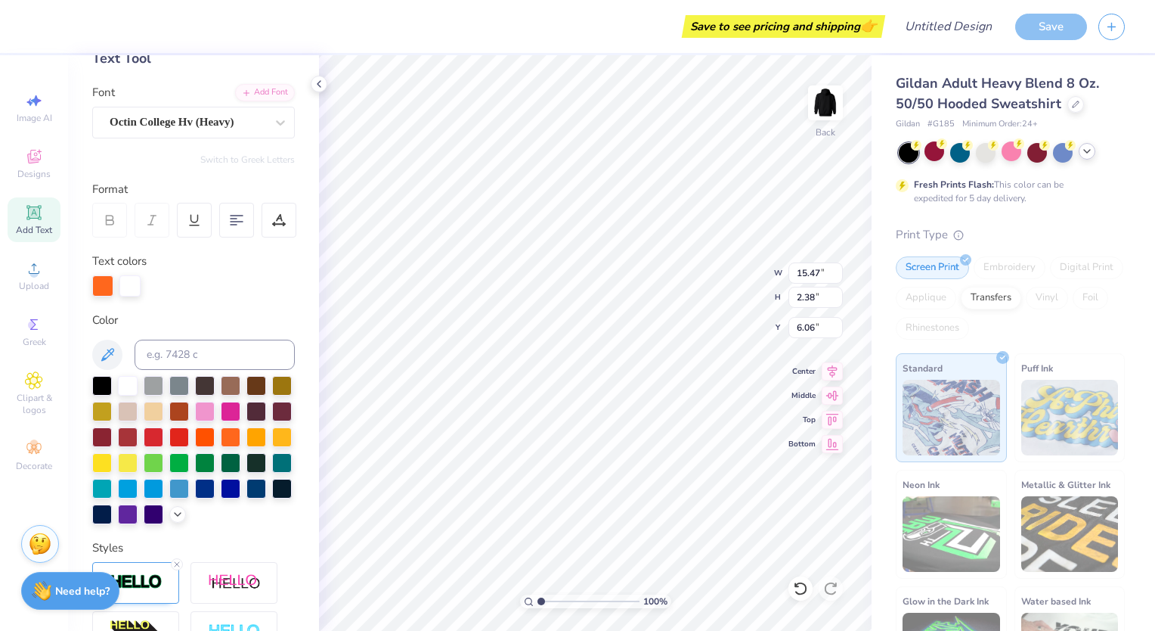
scroll to position [0, 0]
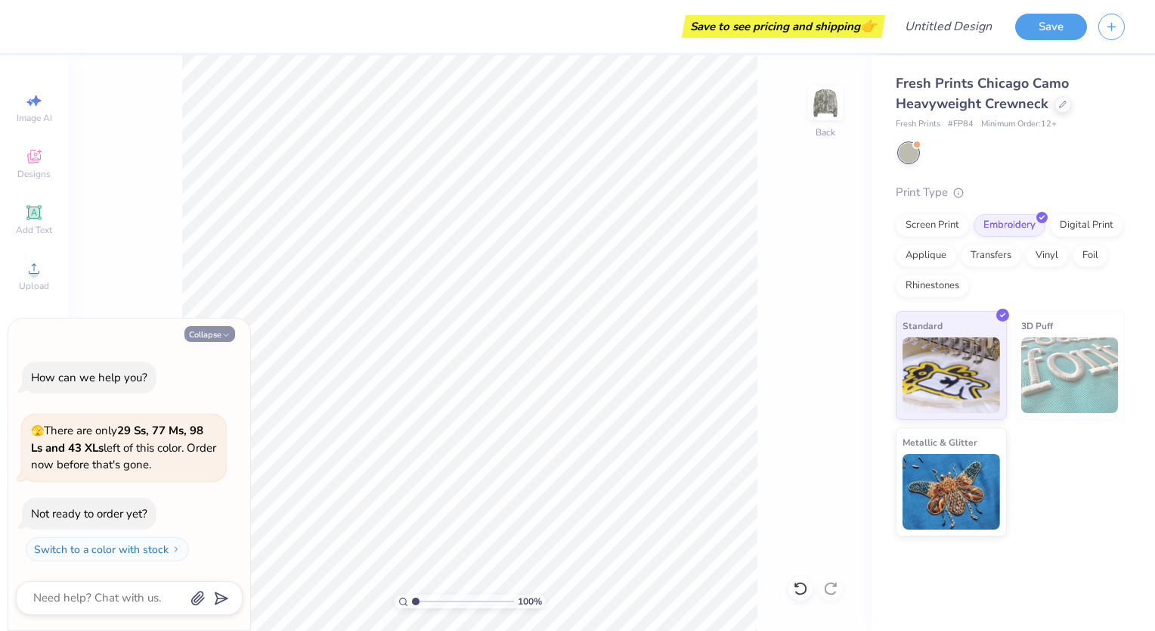
click at [215, 334] on button "Collapse" at bounding box center [209, 334] width 51 height 16
type textarea "x"
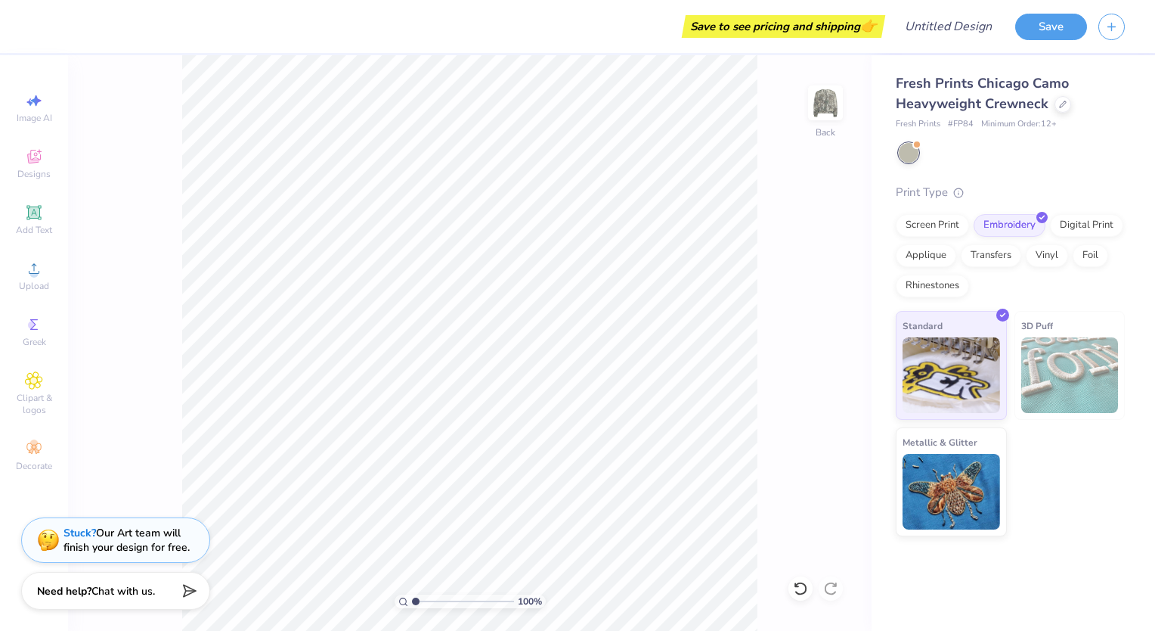
click at [780, 416] on div "100 % Back" at bounding box center [470, 342] width 804 height 575
